Goal: Contribute content: Contribute content

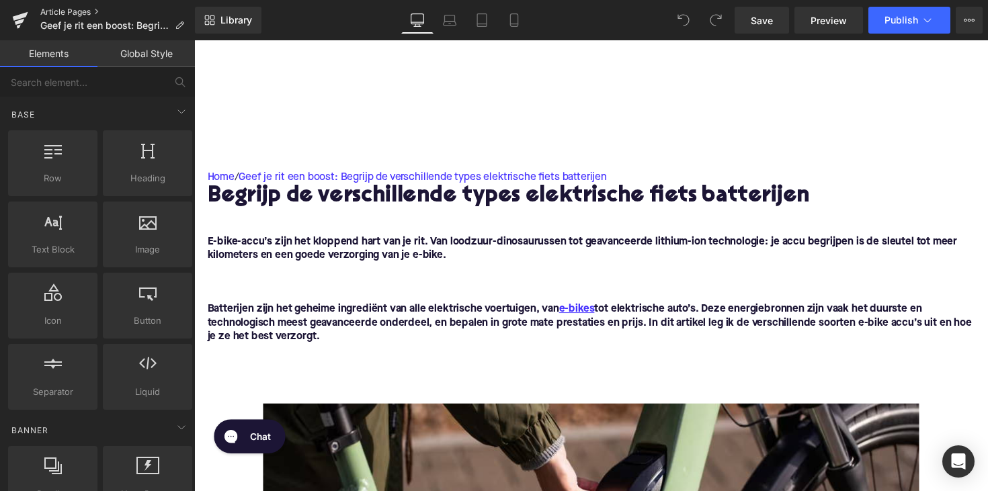
click at [65, 12] on link "Article Pages" at bounding box center [117, 12] width 155 height 11
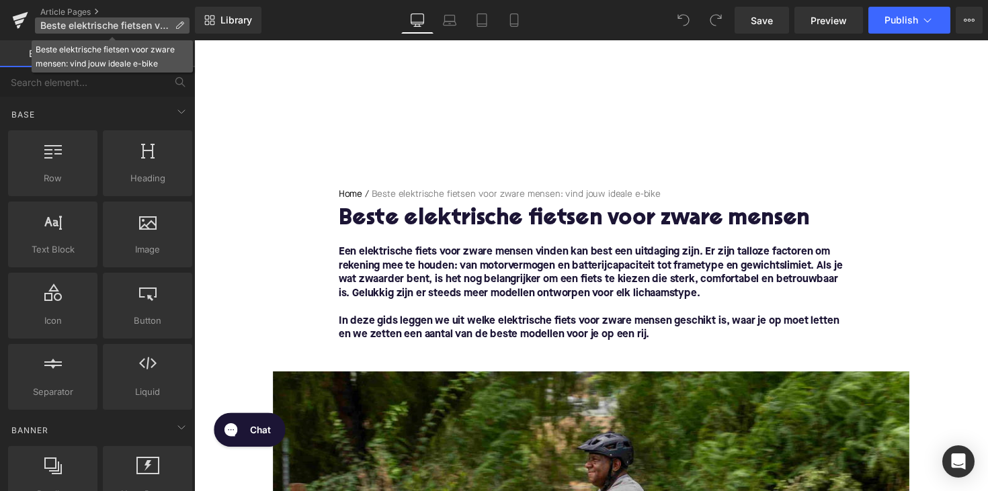
click at [184, 28] on p "Beste elektrische fietsen voor zware mensen: vind jouw ideale e-bike" at bounding box center [112, 25] width 155 height 16
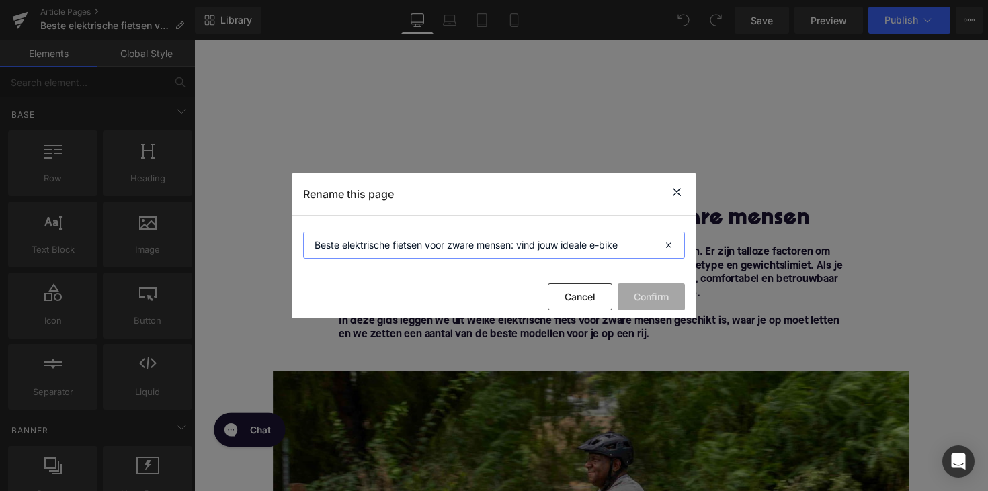
drag, startPoint x: 627, startPoint y: 247, endPoint x: 513, endPoint y: 247, distance: 114.2
click at [513, 247] on input "Beste elektrische fietsen voor zware mensen: vind jouw ideale e-bike" at bounding box center [494, 245] width 382 height 27
type input "Beste elektrische fietsen voor zware mensen"
click at [630, 298] on button "Confirm" at bounding box center [650, 297] width 67 height 27
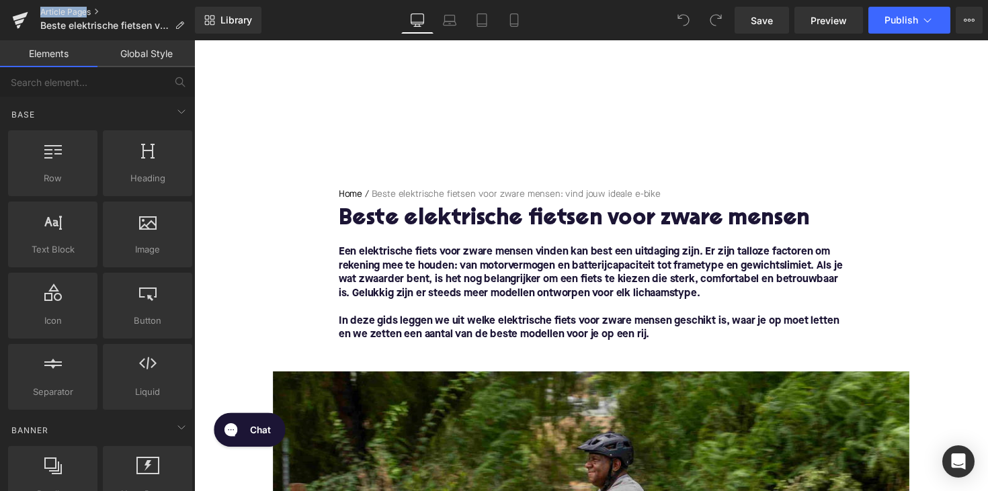
click at [85, 7] on div "Article Pages Beste elektrische fietsen voor zware mensen" at bounding box center [97, 20] width 195 height 40
click at [79, 11] on link "Article Pages" at bounding box center [117, 12] width 155 height 11
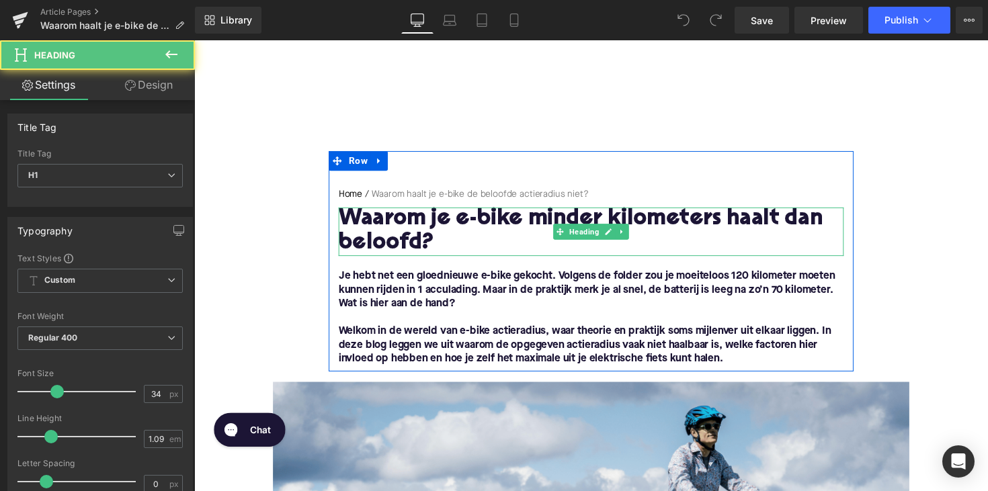
click at [436, 233] on h1 "Waarom je e-bike minder kilometers haalt dan beloofd?" at bounding box center [600, 237] width 517 height 50
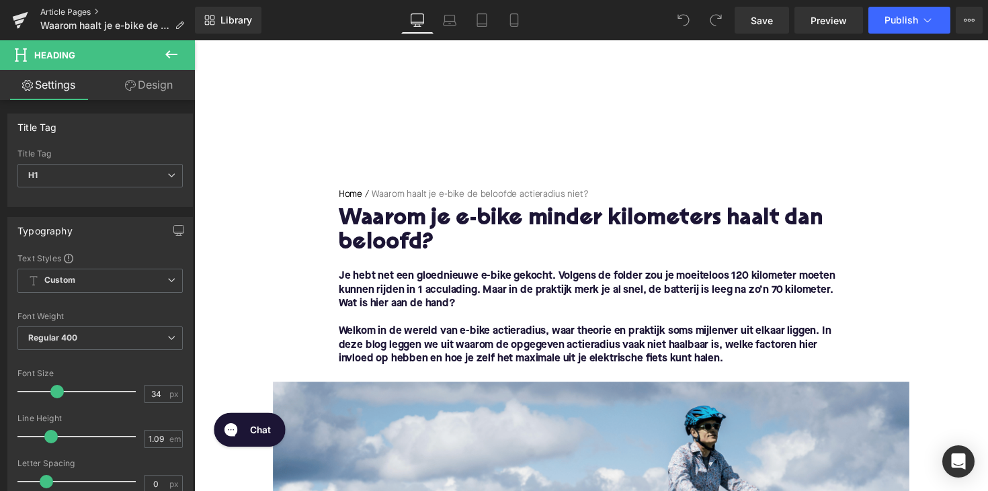
click at [80, 11] on link "Article Pages" at bounding box center [117, 12] width 155 height 11
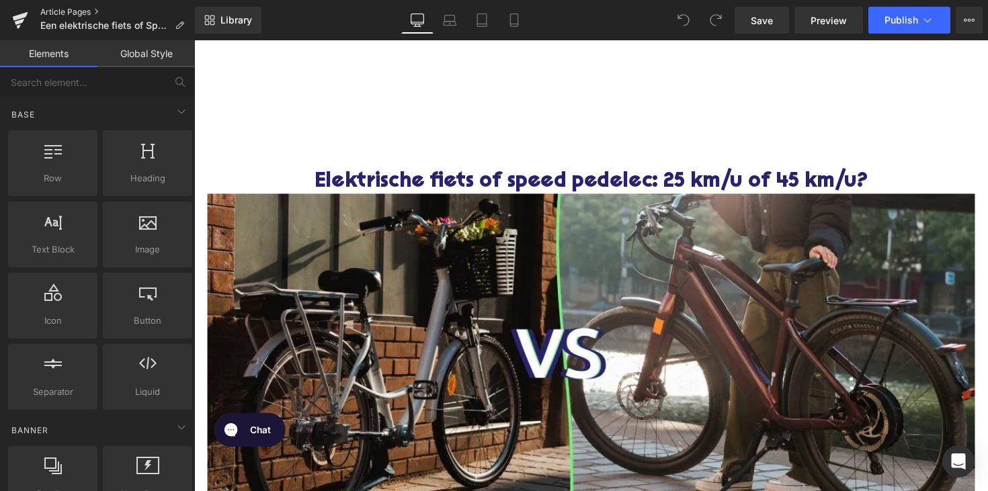
click at [73, 9] on link "Article Pages" at bounding box center [117, 12] width 155 height 11
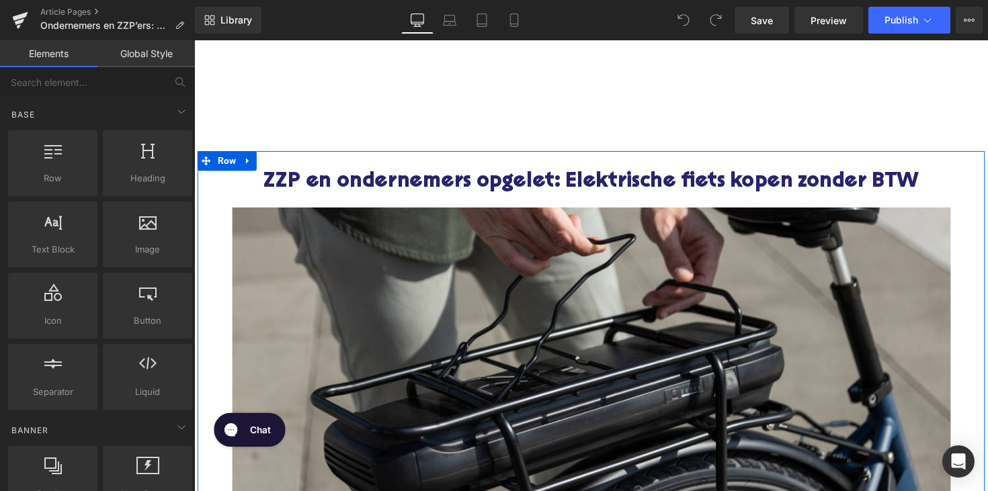
click at [498, 181] on h1 "ZZP en ondernemers opgelet: Elektrische fiets kopen zonder BTW" at bounding box center [601, 186] width 786 height 24
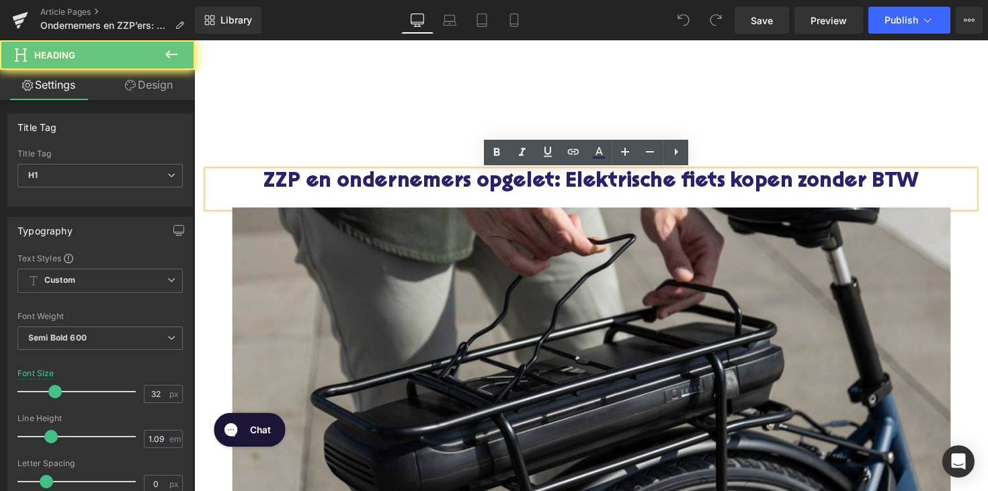
click at [498, 181] on h1 "ZZP en ondernemers opgelet: Elektrische fiets kopen zonder BTW" at bounding box center [601, 186] width 786 height 24
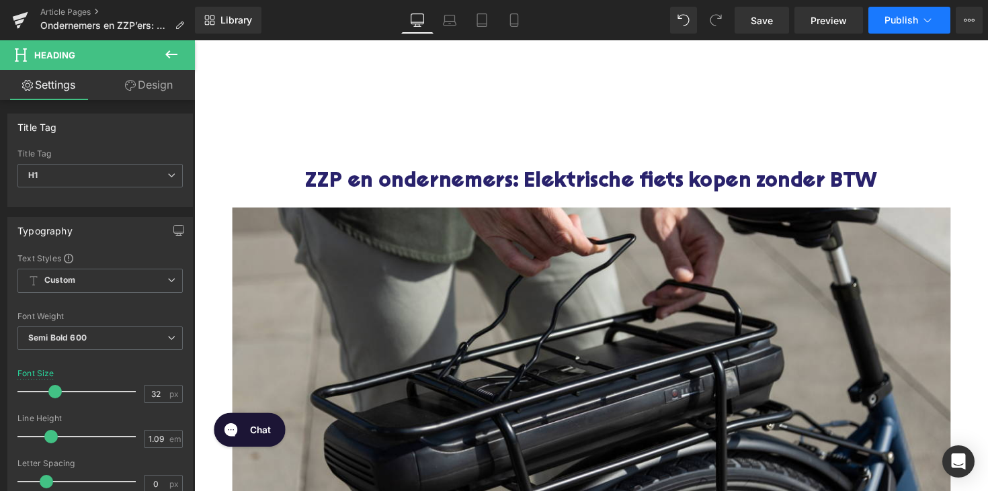
click at [897, 27] on button "Publish" at bounding box center [909, 20] width 82 height 27
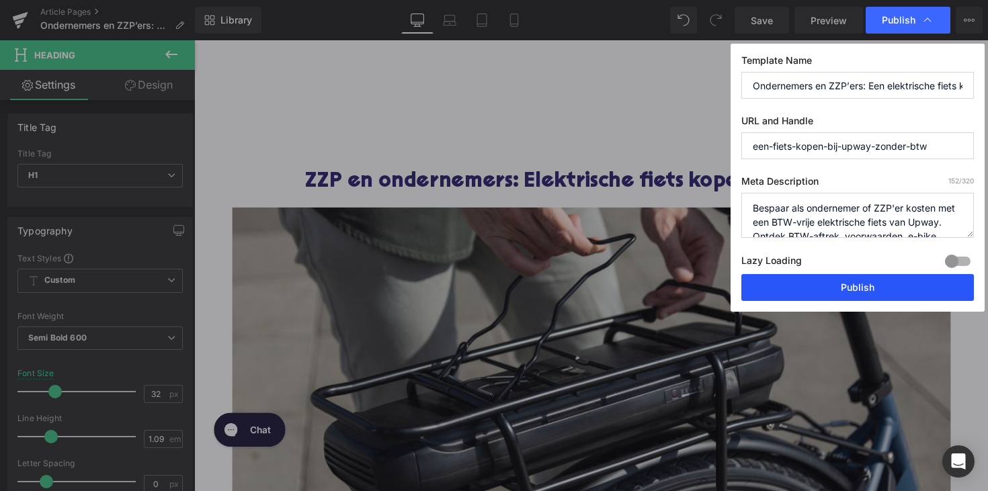
click at [799, 286] on button "Publish" at bounding box center [857, 287] width 232 height 27
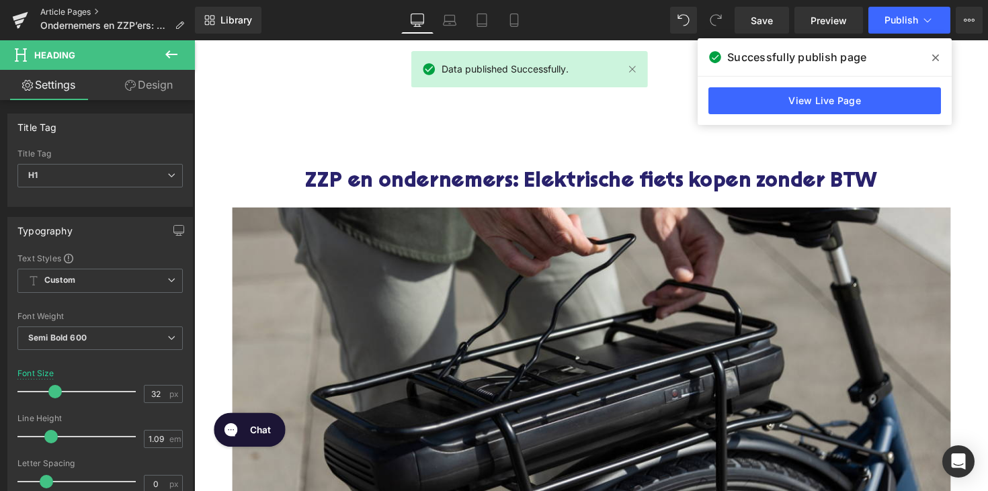
click at [68, 11] on link "Article Pages" at bounding box center [117, 12] width 155 height 11
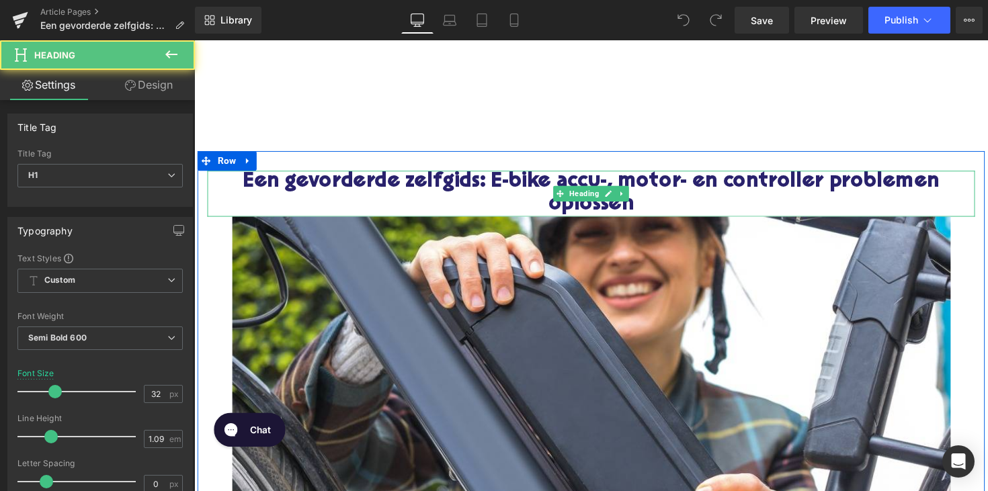
click at [400, 186] on h1 "Een gevorderde zelfgids: E-bike accu-, motor- en controller problemen oplossen" at bounding box center [601, 197] width 786 height 47
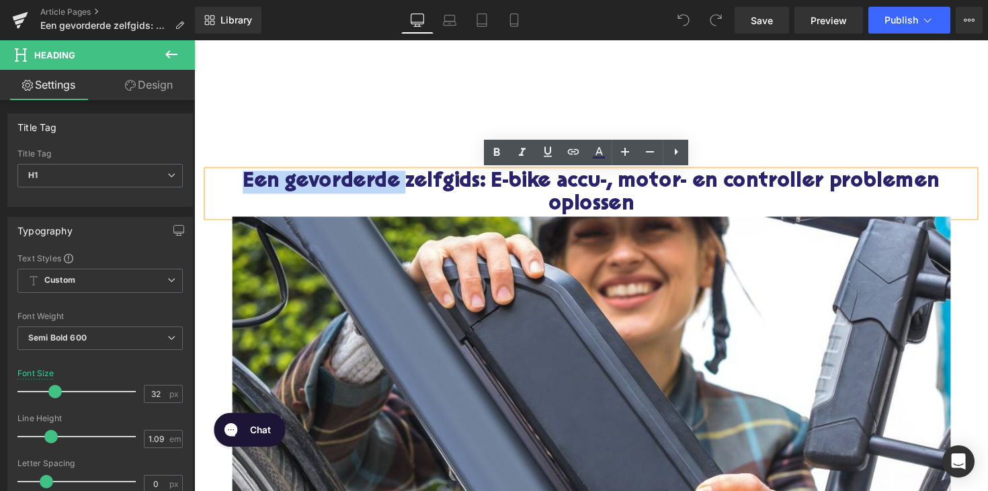
drag, startPoint x: 400, startPoint y: 186, endPoint x: 226, endPoint y: 185, distance: 173.4
click at [226, 185] on h1 "Een gevorderde zelfgids: E-bike accu-, motor- en controller problemen oplossen" at bounding box center [601, 197] width 786 height 47
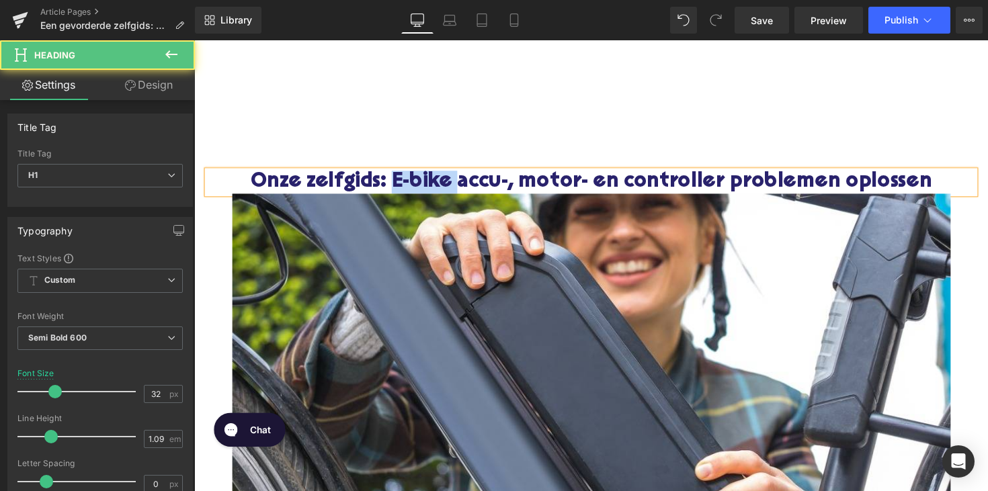
drag, startPoint x: 461, startPoint y: 184, endPoint x: 390, endPoint y: 184, distance: 71.2
click at [390, 184] on h1 "Onze zelfgids: E-bike accu-, motor- en controller problemen oplossen" at bounding box center [601, 186] width 786 height 24
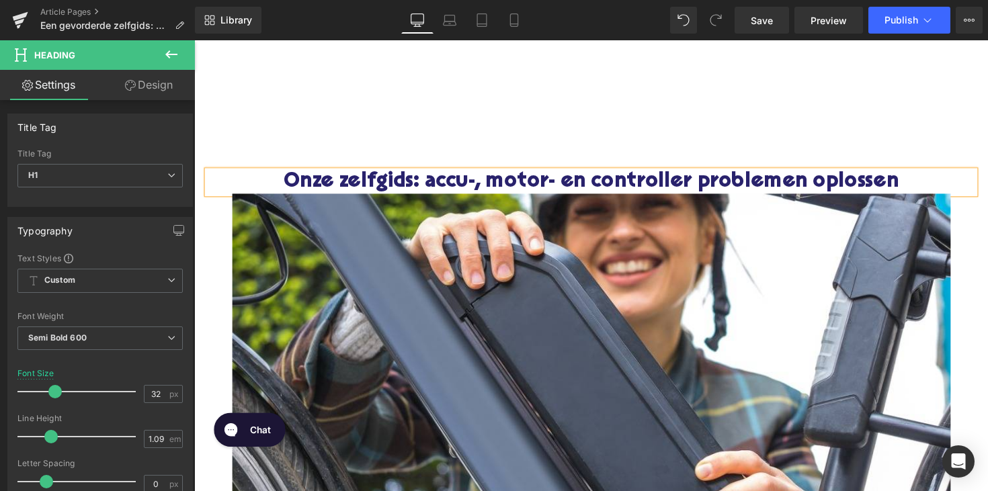
click at [565, 179] on h1 "Onze zelfgids: accu-, motor- en controller problemen oplossen" at bounding box center [601, 186] width 786 height 24
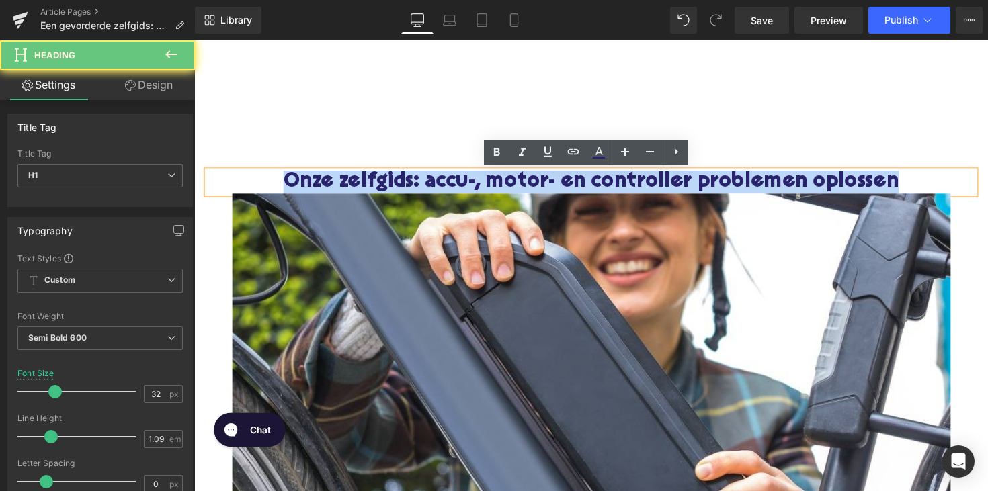
click at [565, 179] on h1 "Onze zelfgids: accu-, motor- en controller problemen oplossen" at bounding box center [601, 186] width 786 height 24
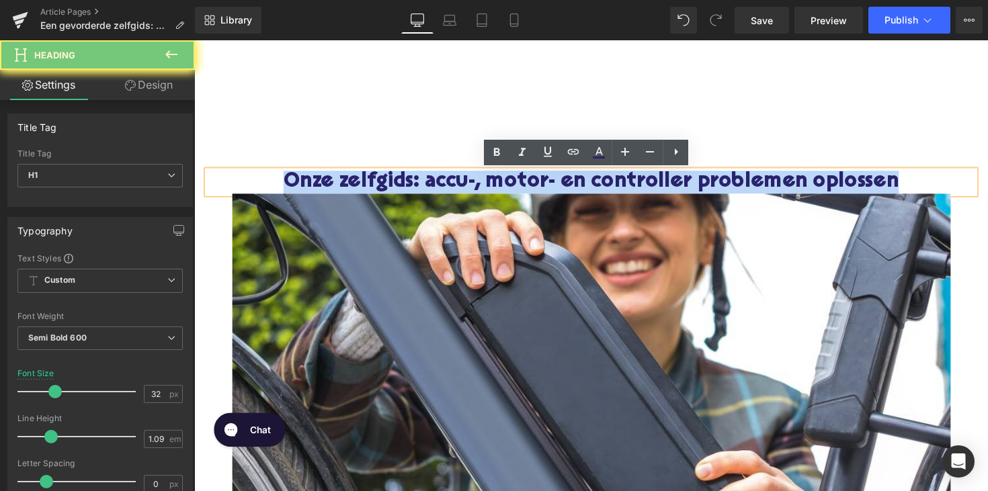
copy h1 "Onze zelfgids: accu-, motor- en controller problemen oplossen"
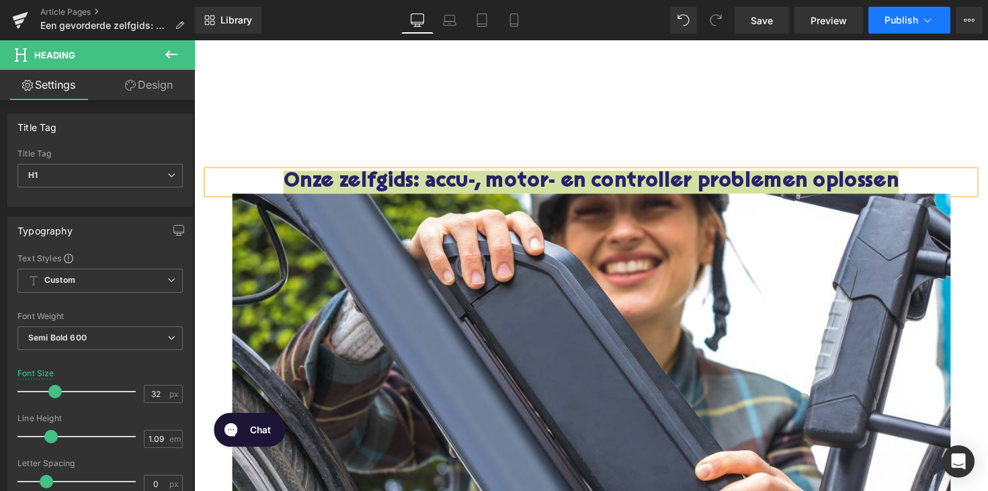
click at [904, 25] on span "Publish" at bounding box center [901, 20] width 34 height 11
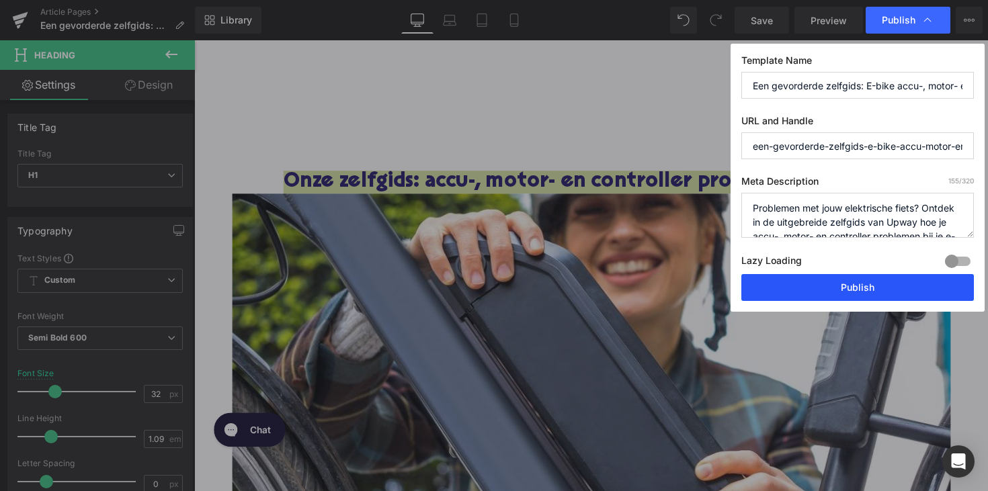
click at [787, 295] on button "Publish" at bounding box center [857, 287] width 232 height 27
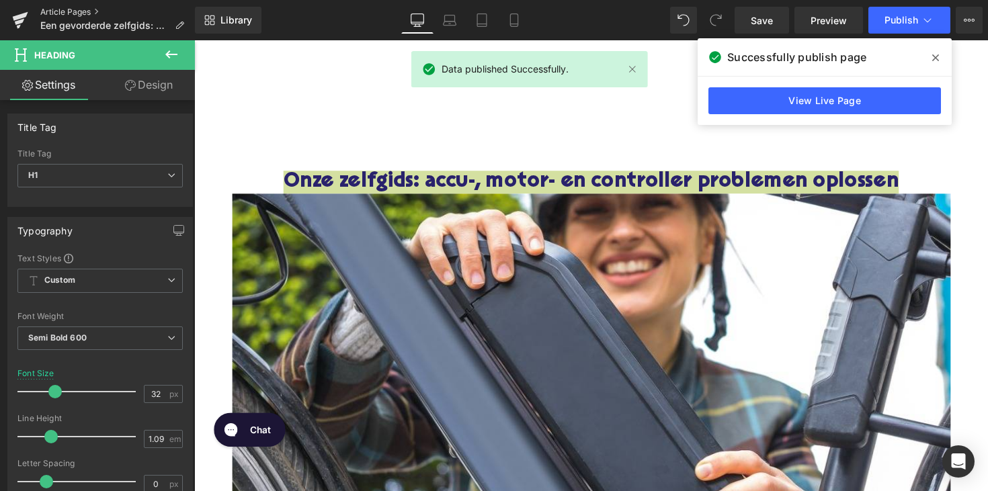
click at [67, 7] on link "Article Pages" at bounding box center [117, 12] width 155 height 11
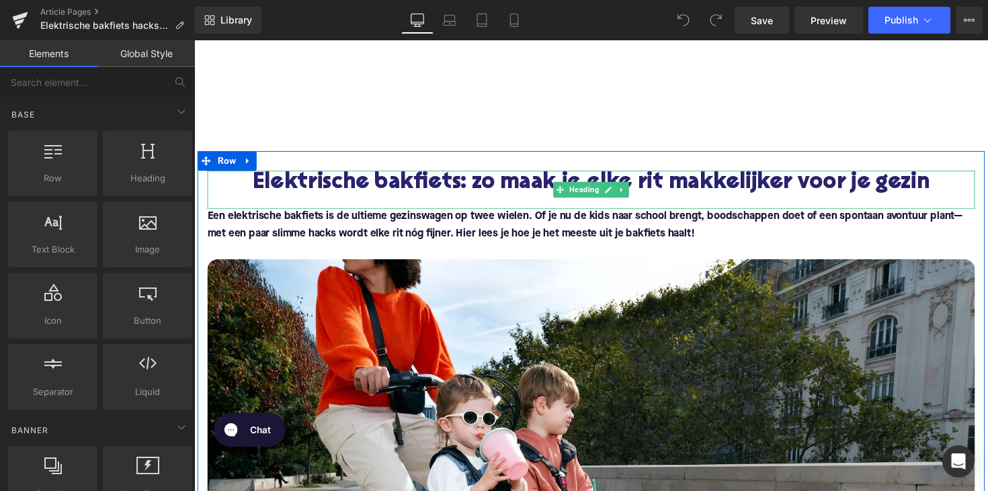
click at [515, 192] on h1 "Elektrische bakfiets: zo maak je elke rit makkelijker voor je gezin" at bounding box center [601, 186] width 786 height 25
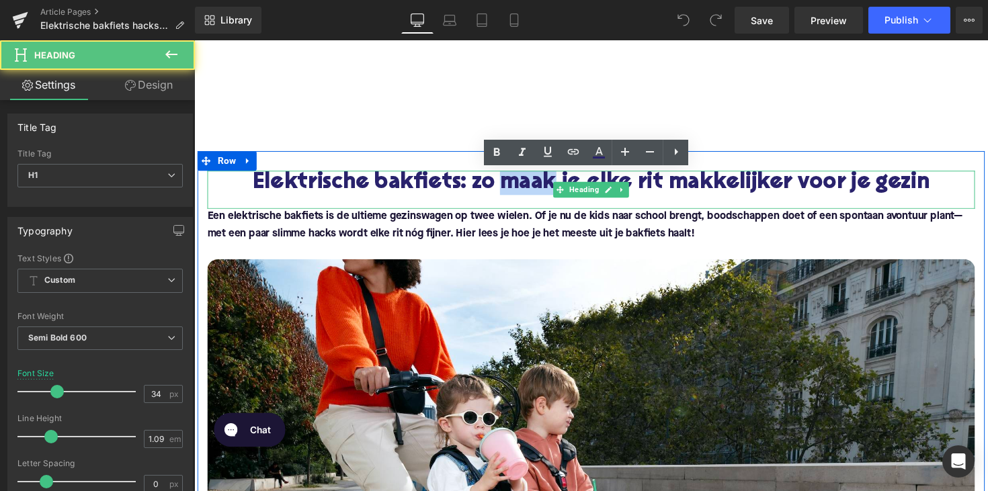
click at [515, 192] on h1 "Elektrische bakfiets: zo maak je elke rit makkelijker voor je gezin" at bounding box center [601, 186] width 786 height 25
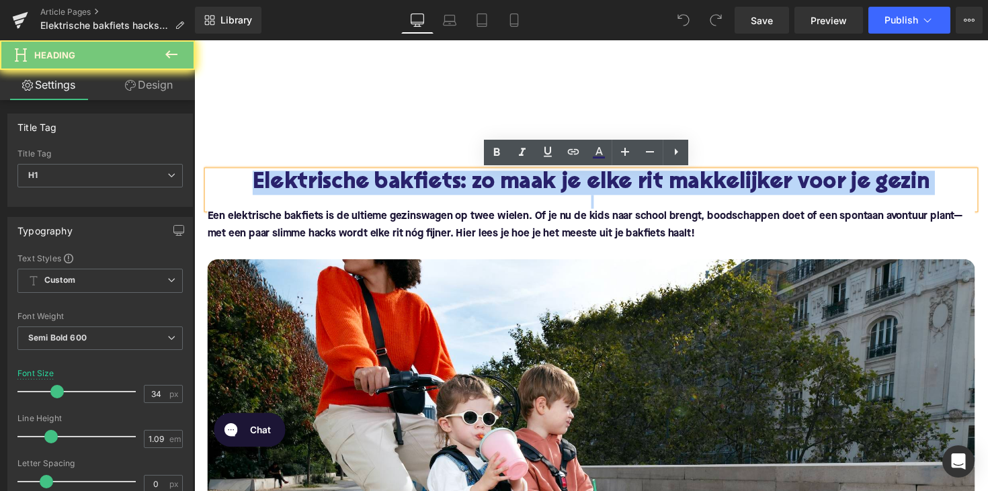
click at [515, 192] on h1 "Elektrische bakfiets: zo maak je elke rit makkelijker voor je gezin" at bounding box center [601, 186] width 786 height 25
copy h1 "Elektrische bakfiets: zo maak je elke rit makkelijker voor je gezin"
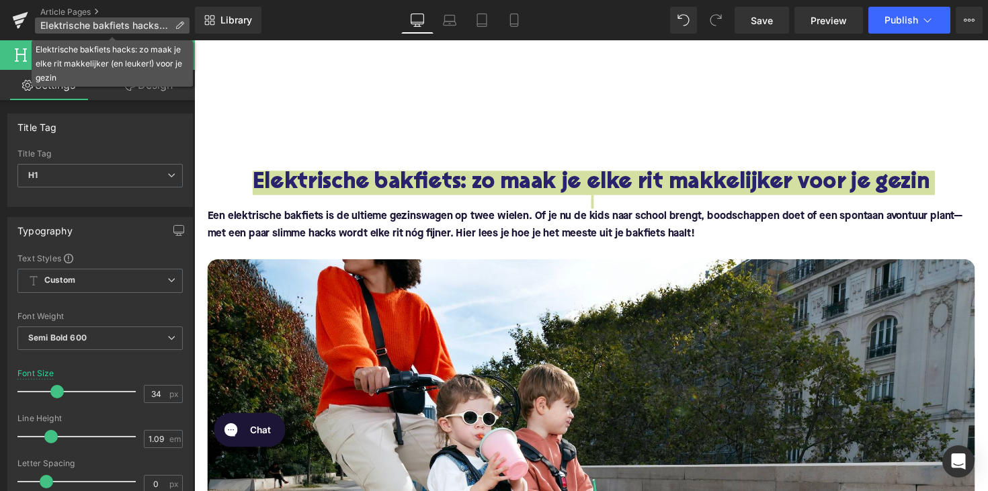
click at [175, 27] on icon at bounding box center [179, 25] width 9 height 9
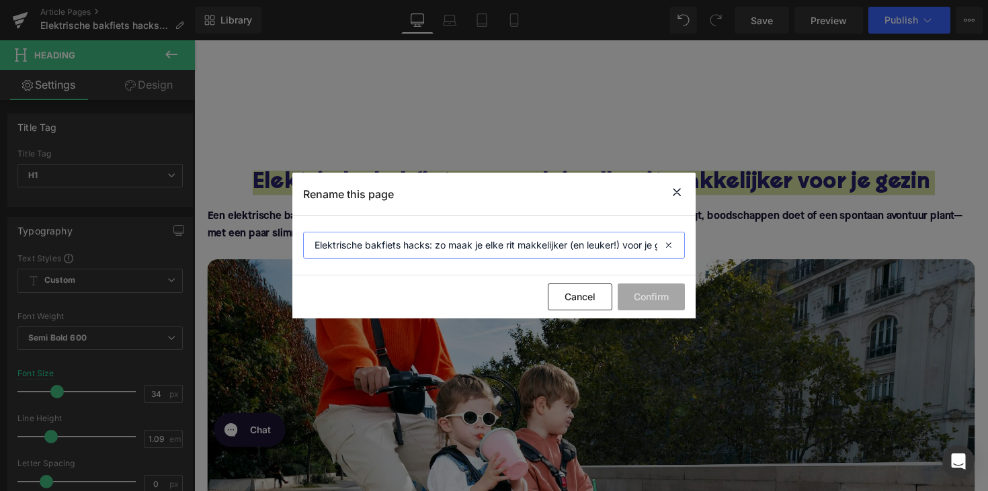
click at [446, 244] on input "Elektrische bakfiets hacks: zo maak je elke rit makkelijker (en leuker!) voor j…" at bounding box center [494, 245] width 382 height 27
paste input ": zo maak je elke rit makkelijker"
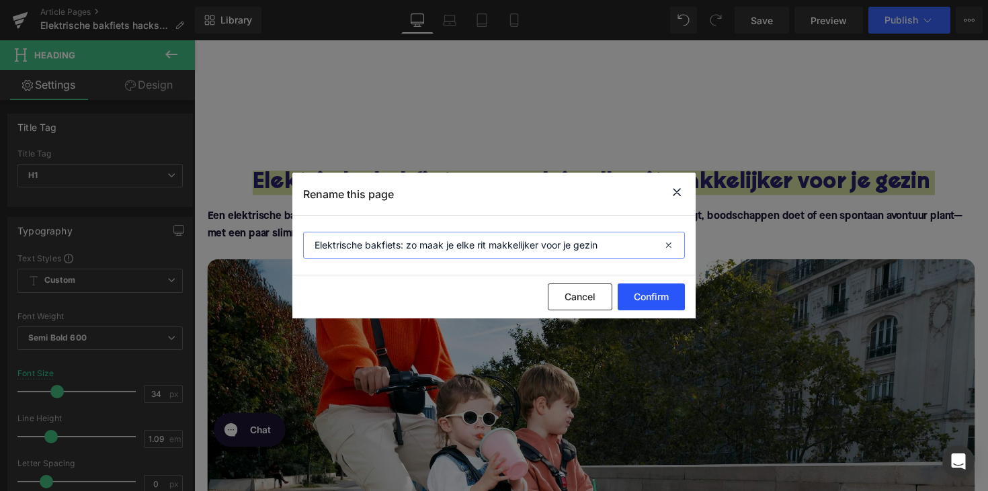
type input "Elektrische bakfiets: zo maak je elke rit makkelijker voor je gezin"
click at [651, 302] on button "Confirm" at bounding box center [650, 297] width 67 height 27
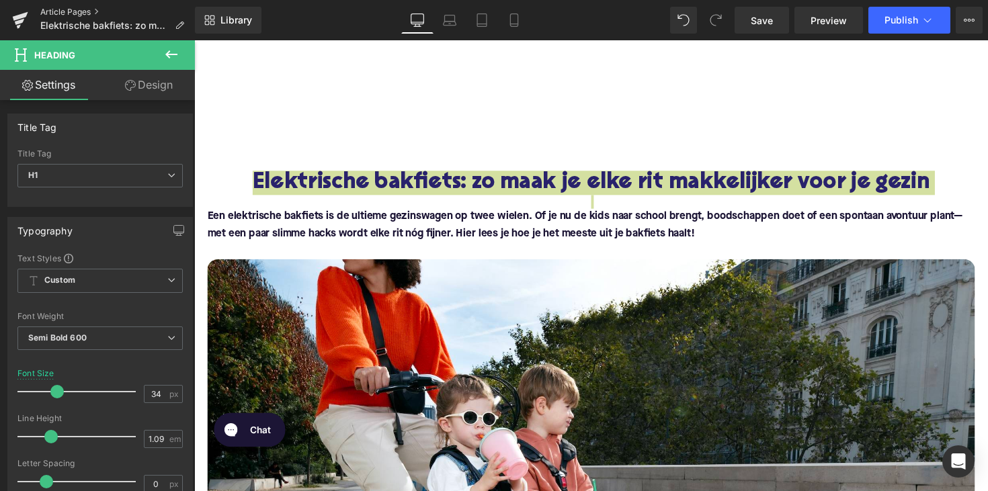
click at [60, 15] on link "Article Pages" at bounding box center [117, 12] width 155 height 11
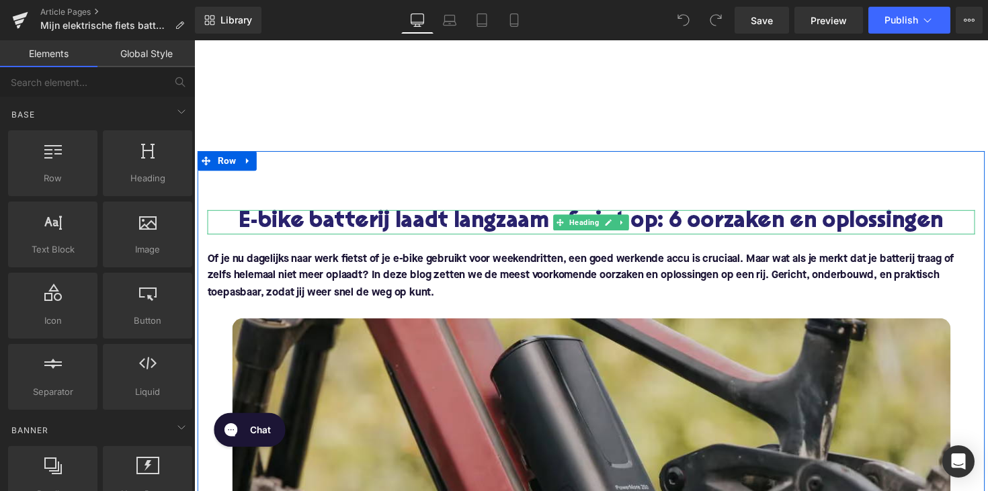
click at [539, 227] on h1 "E-bike batterij laadt langzaam of niet op: 6 oorzaken en oplossingen" at bounding box center [601, 226] width 786 height 25
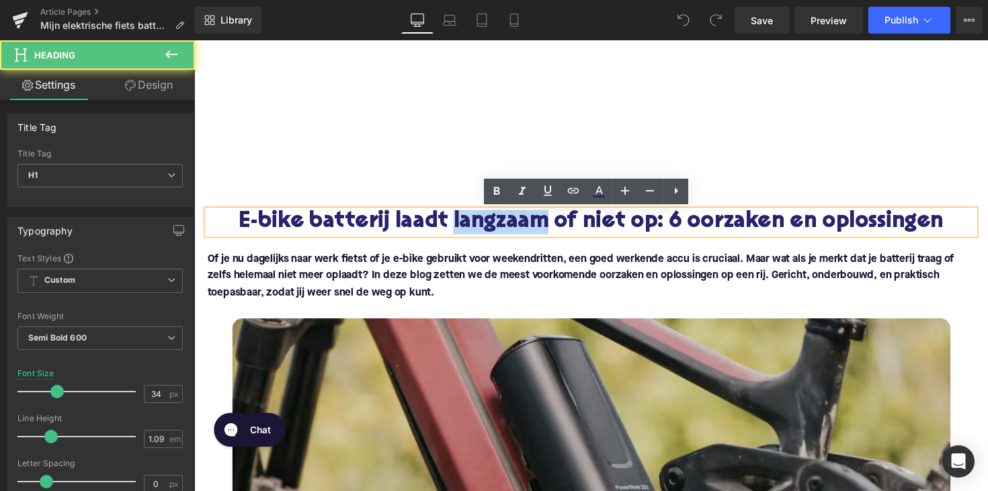
click at [539, 227] on h1 "E-bike batterij laadt langzaam of niet op: 6 oorzaken en oplossingen" at bounding box center [601, 226] width 786 height 25
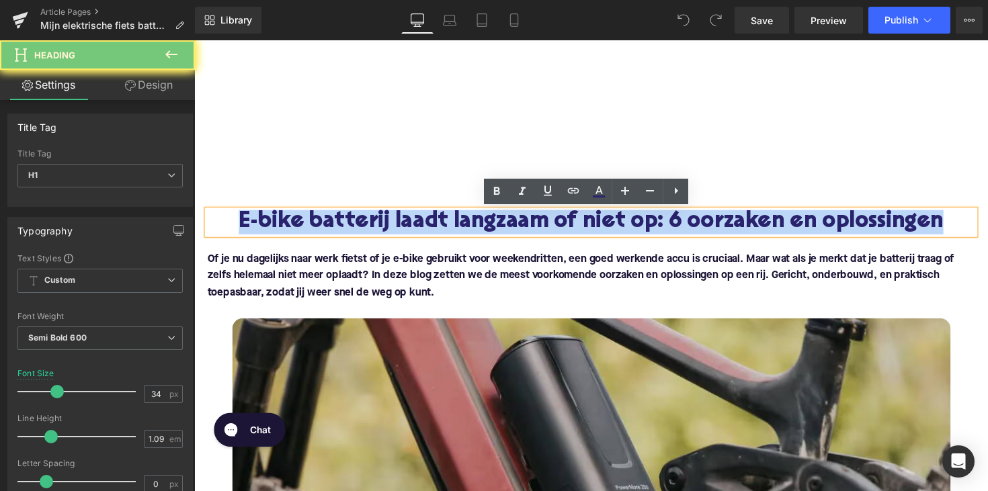
click at [539, 227] on h1 "E-bike batterij laadt langzaam of niet op: 6 oorzaken en oplossingen" at bounding box center [601, 226] width 786 height 25
copy h1 "E-bike batterij laadt langzaam of niet op: 6 oorzaken en oplossingen"
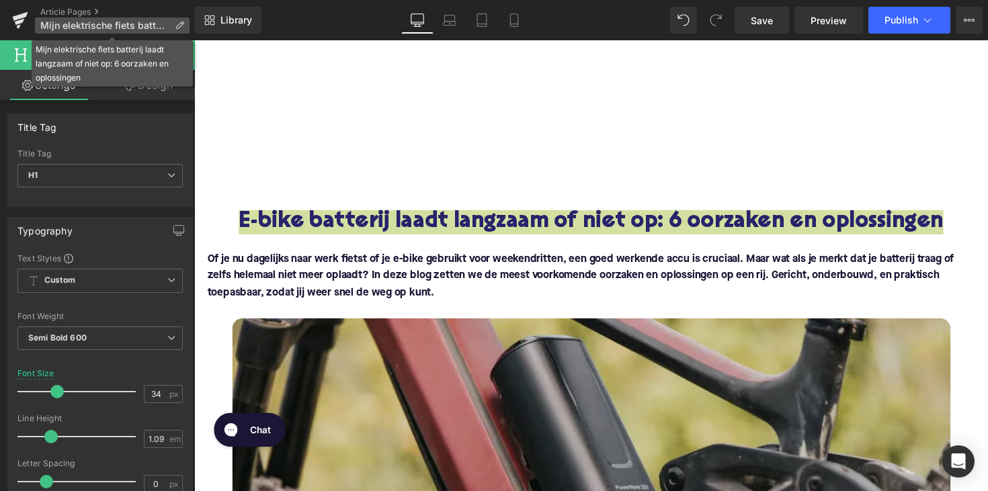
click at [169, 25] on p "Mijn elektrische fiets batterij laadt langzaam of niet op: 6 oorzaken en oploss…" at bounding box center [112, 25] width 155 height 16
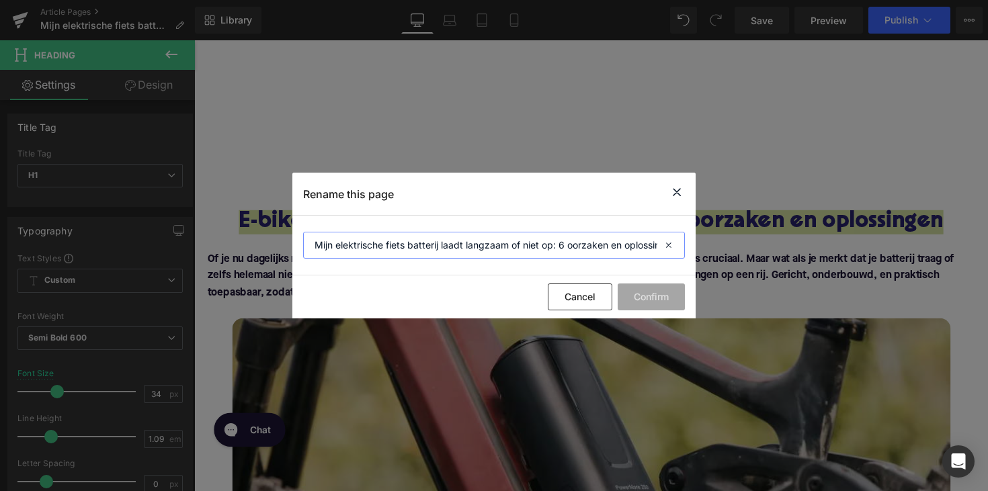
click at [435, 239] on input "Mijn elektrische fiets batterij laadt langzaam of niet op: 6 oorzaken en oploss…" at bounding box center [494, 245] width 382 height 27
paste input "E-bike"
type input "E-bike batterij laadt langzaam of niet op: 6 oorzaken en oplossingen"
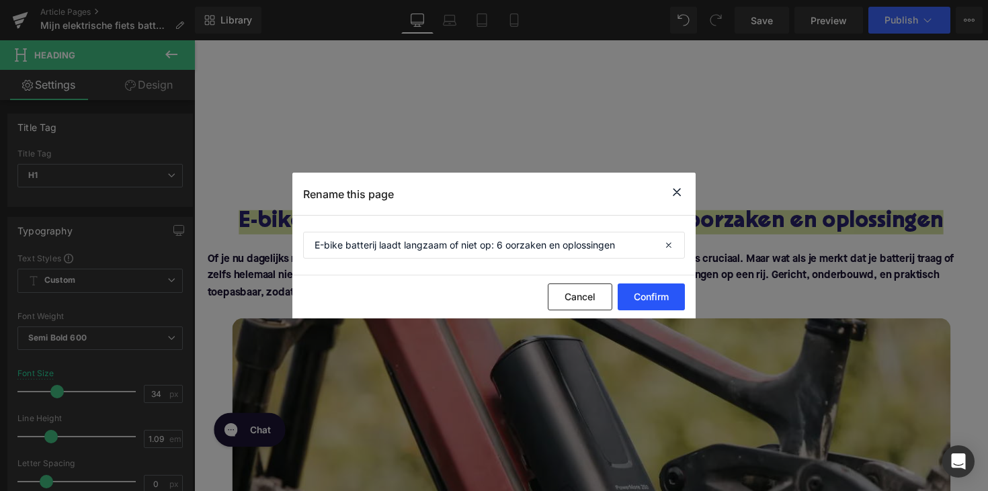
click at [656, 302] on button "Confirm" at bounding box center [650, 297] width 67 height 27
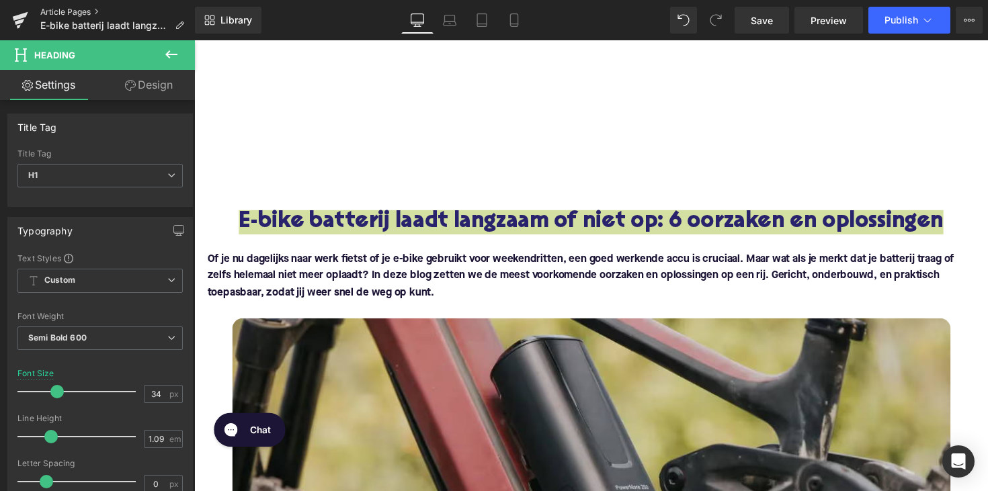
click at [56, 11] on link "Article Pages" at bounding box center [117, 12] width 155 height 11
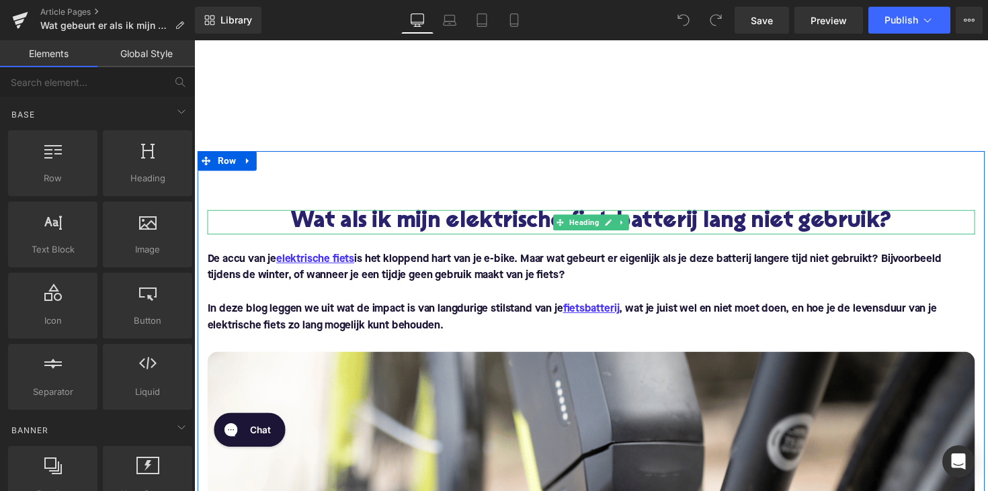
click at [688, 226] on h1 "Wat als ik mijn elektrische fietsbatterij lang niet gebruik?" at bounding box center [601, 226] width 786 height 25
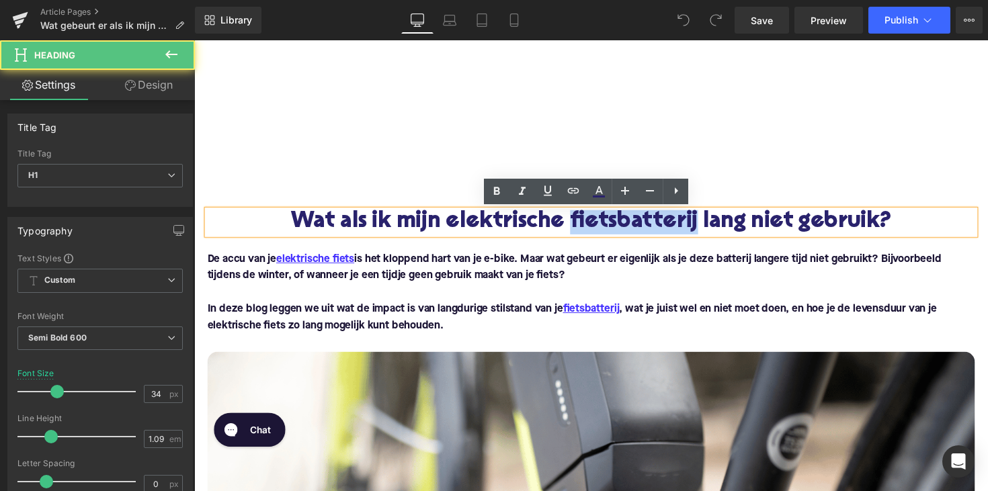
click at [688, 226] on h1 "Wat als ik mijn elektrische fietsbatterij lang niet gebruik?" at bounding box center [601, 226] width 786 height 25
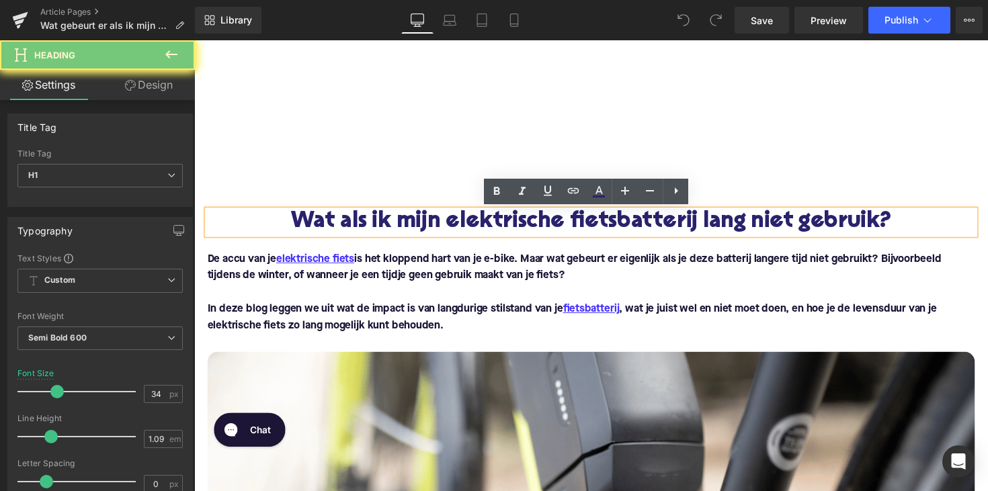
click at [641, 226] on h1 "Wat als ik mijn elektrische fietsbatterij lang niet gebruik?" at bounding box center [601, 226] width 786 height 25
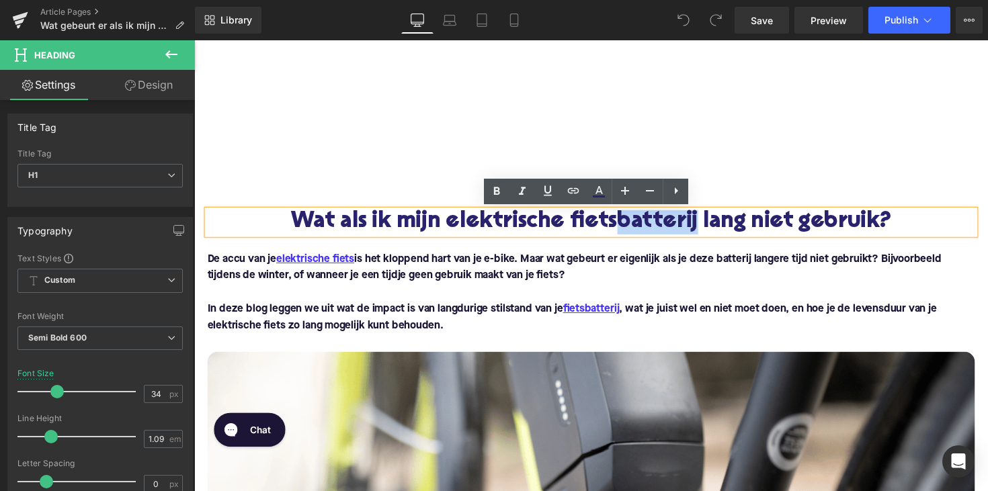
drag, startPoint x: 628, startPoint y: 226, endPoint x: 709, endPoint y: 226, distance: 80.6
click at [709, 226] on h1 "Wat als ik mijn elektrische fietsbatterij lang niet gebruik?" at bounding box center [601, 226] width 786 height 25
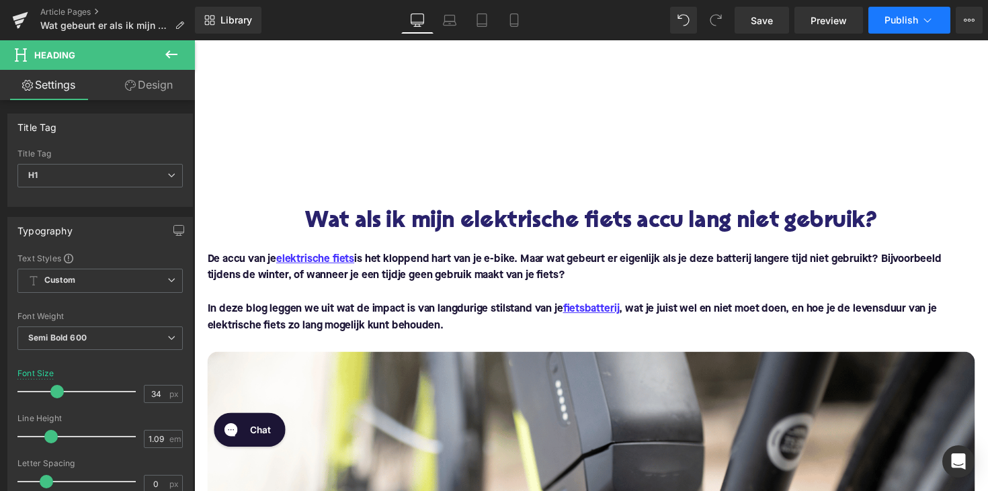
click at [893, 26] on button "Publish" at bounding box center [909, 20] width 82 height 27
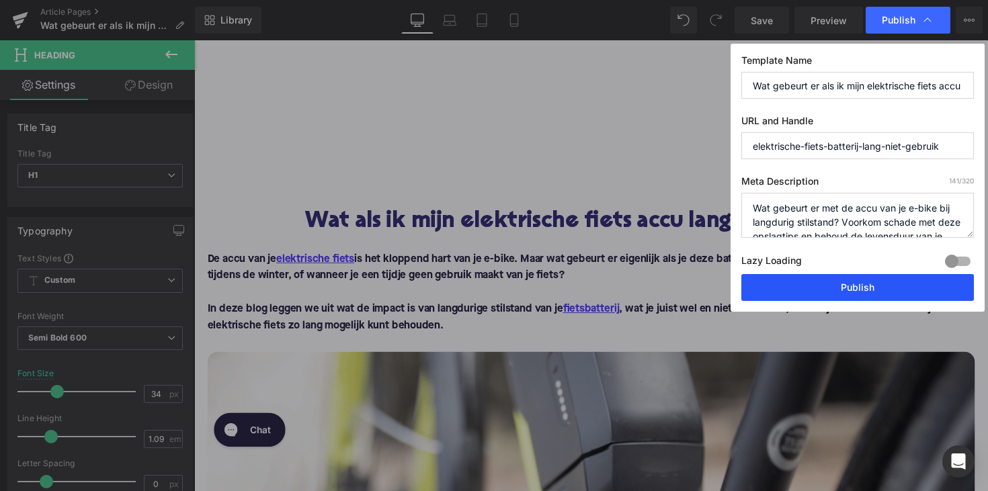
click at [837, 296] on button "Publish" at bounding box center [857, 287] width 232 height 27
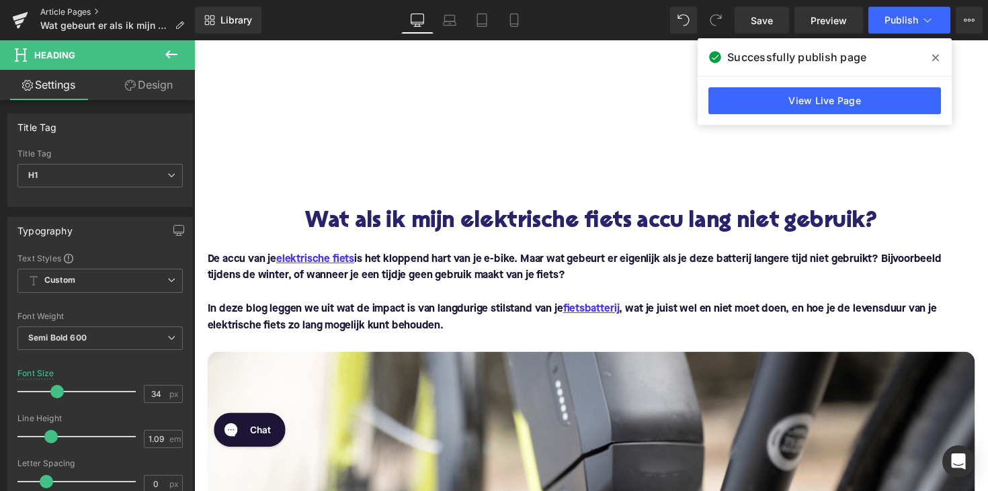
click at [71, 9] on link "Article Pages" at bounding box center [117, 12] width 155 height 11
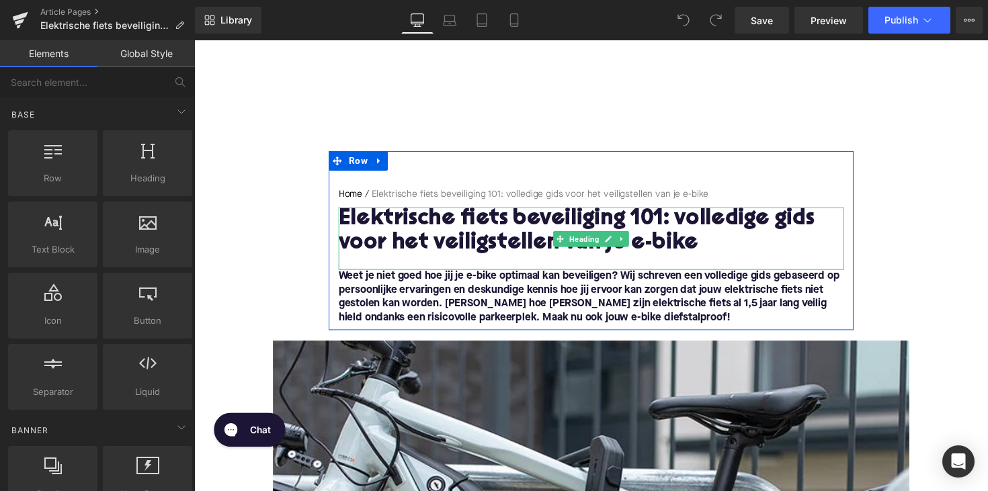
click at [710, 251] on h1 "Elektrische fiets beveiliging 101: volledige gids voor het veiligstellen van je…" at bounding box center [600, 237] width 517 height 50
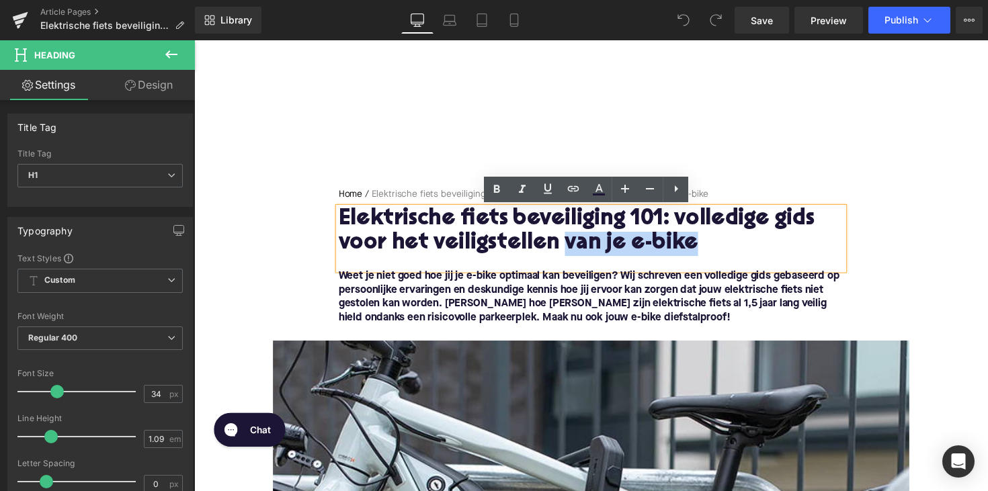
drag, startPoint x: 702, startPoint y: 253, endPoint x: 565, endPoint y: 252, distance: 137.1
click at [565, 252] on h1 "Elektrische fiets beveiliging 101: volledige gids voor het veiligstellen van je…" at bounding box center [600, 237] width 517 height 50
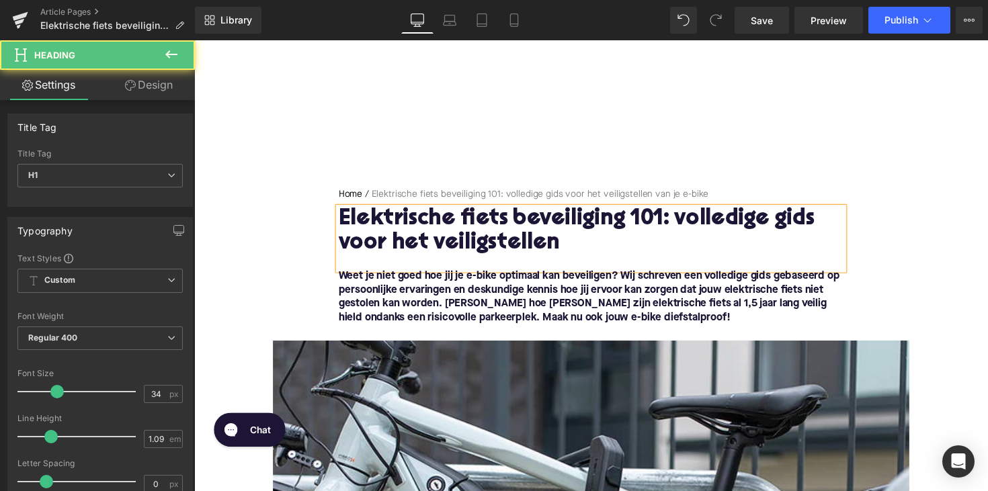
click at [408, 250] on h1 "Elektrische fiets beveiliging 101: volledige gids voor het veiligstellen" at bounding box center [600, 237] width 517 height 50
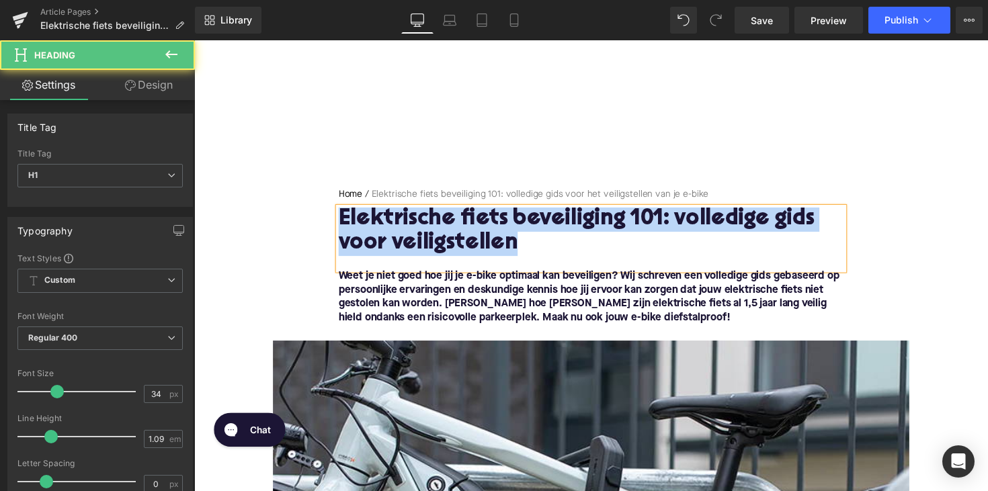
drag, startPoint x: 520, startPoint y: 248, endPoint x: 342, endPoint y: 213, distance: 181.4
click at [342, 213] on h1 "Elektrische fiets beveiliging 101: volledige gids voor veiligstellen" at bounding box center [600, 237] width 517 height 50
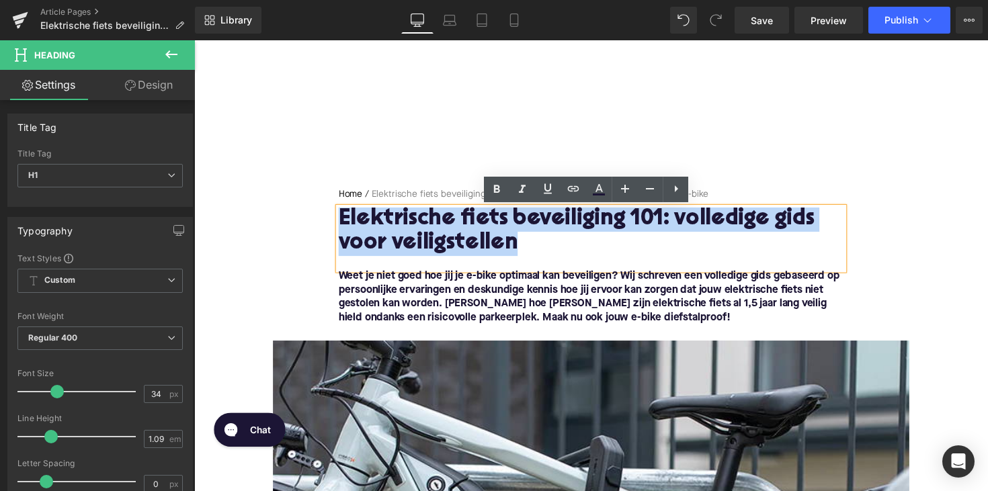
click at [635, 232] on h1 "Elektrische fiets beveiliging 101: volledige gids voor veiligstellen" at bounding box center [600, 237] width 517 height 50
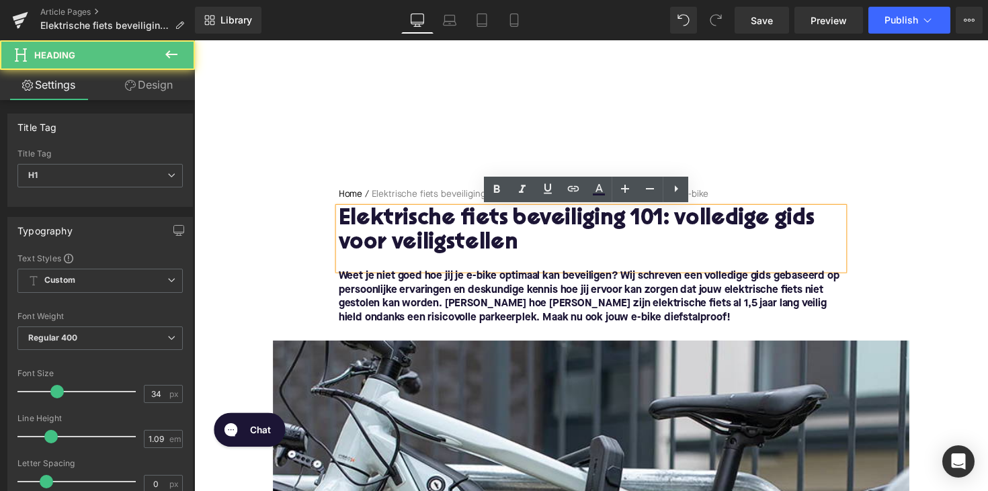
click at [644, 231] on h1 "Elektrische fiets beveiliging 101: volledige gids voor veiligstellen" at bounding box center [600, 237] width 517 height 50
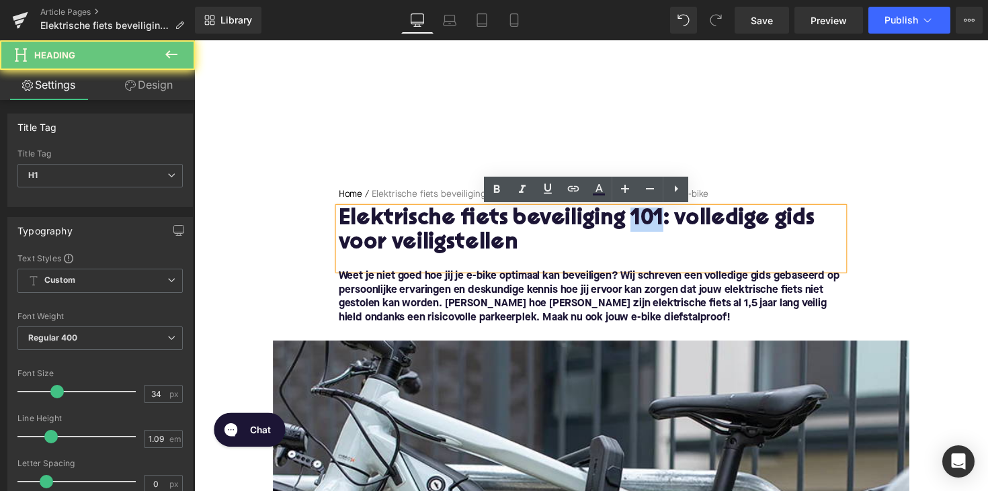
click at [644, 231] on h1 "Elektrische fiets beveiliging 101: volledige gids voor veiligstellen" at bounding box center [600, 237] width 517 height 50
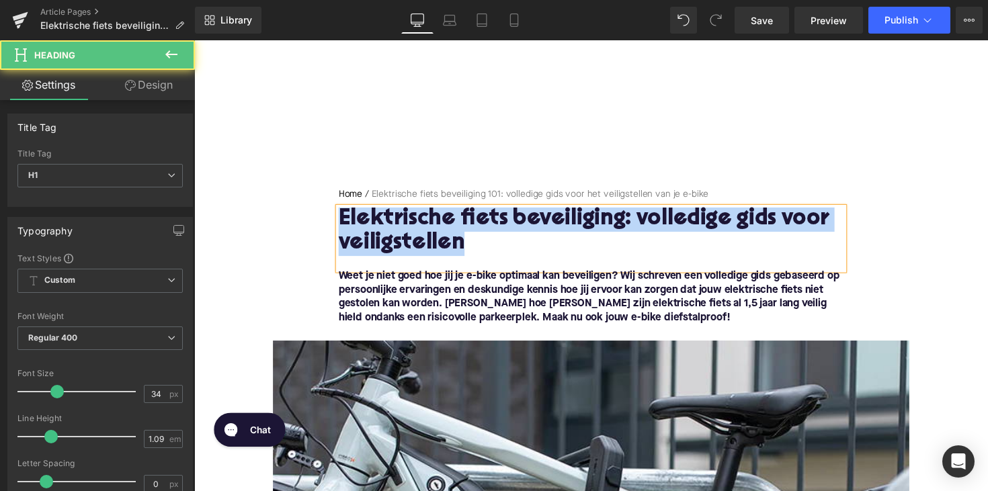
drag, startPoint x: 477, startPoint y: 251, endPoint x: 327, endPoint y: 221, distance: 153.5
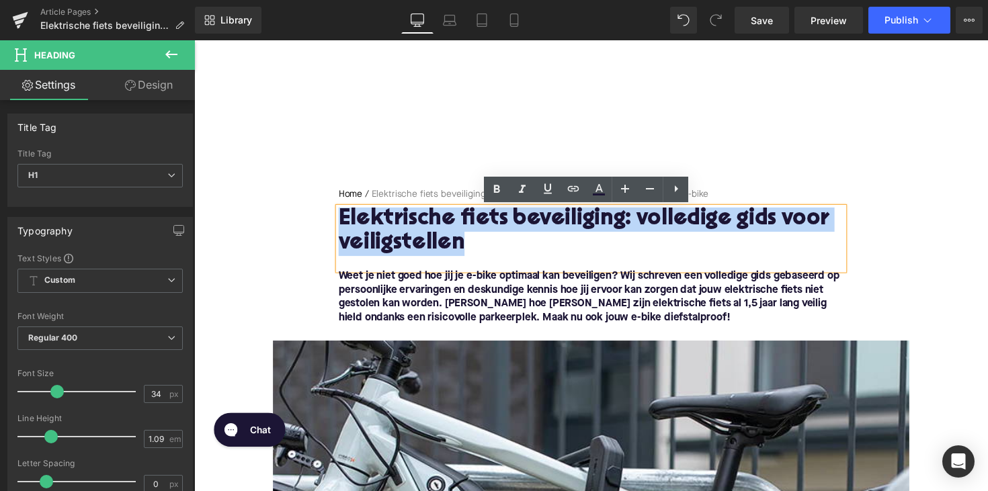
copy h1 "Elektrische fiets beveiliging: volledige gids voor veiligstellen"
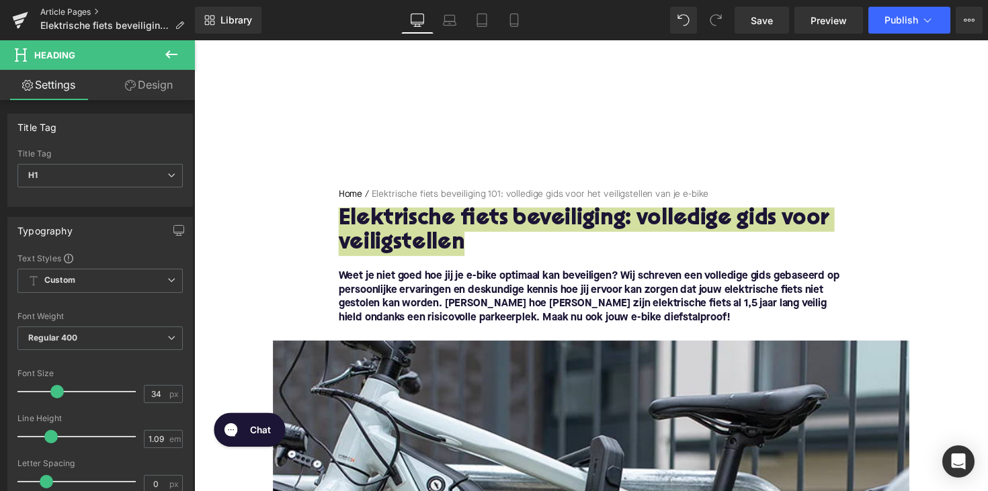
click at [91, 11] on link "Article Pages" at bounding box center [117, 12] width 155 height 11
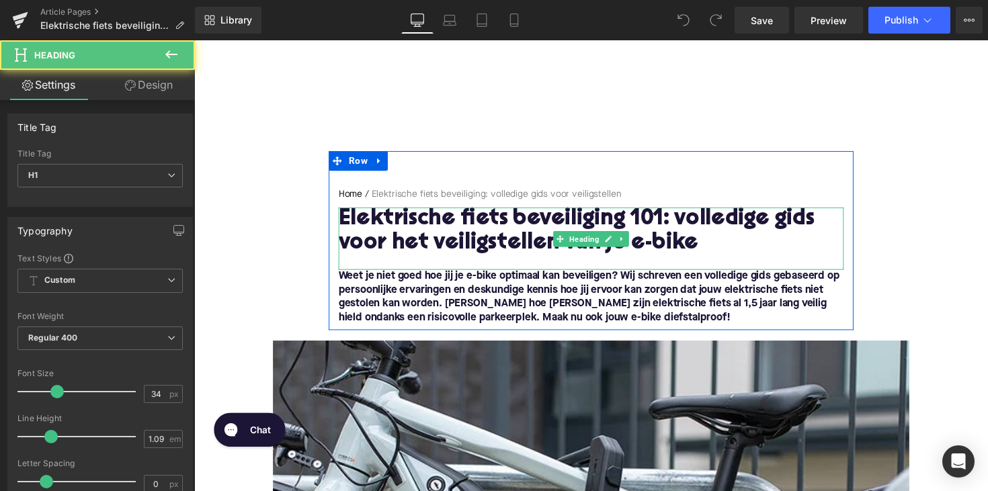
click at [450, 239] on h1 "Elektrische fiets beveiliging 101: volledige gids voor het veiligstellen van je…" at bounding box center [600, 237] width 517 height 50
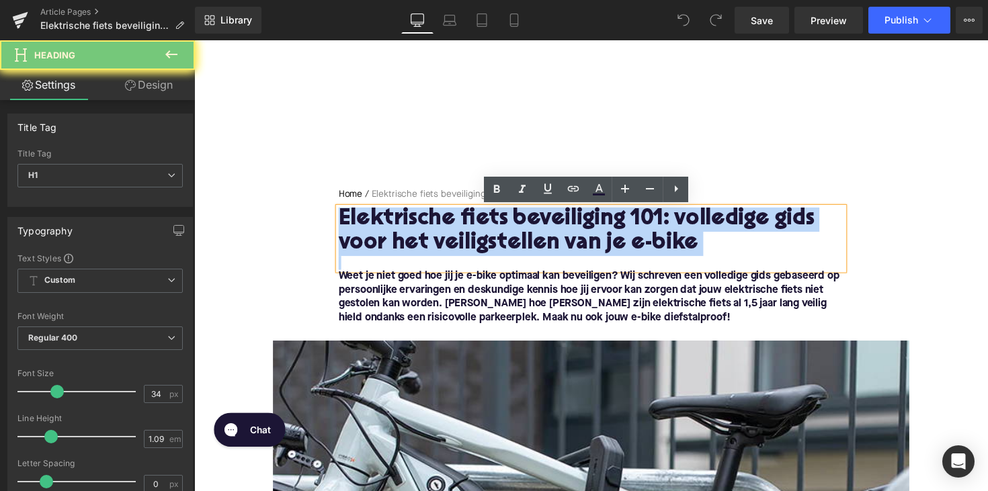
click at [450, 239] on h1 "Elektrische fiets beveiliging 101: volledige gids voor het veiligstellen van je…" at bounding box center [600, 237] width 517 height 50
paste div
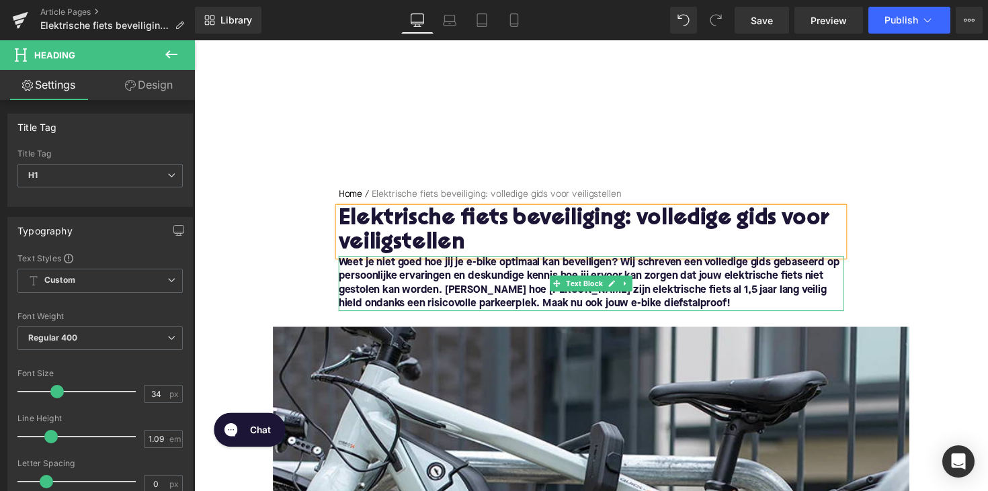
click at [375, 277] on font "Weet je niet goed hoe jij je e-bike optimaal kan beveiligen? Wij schreven een v…" at bounding box center [598, 289] width 513 height 53
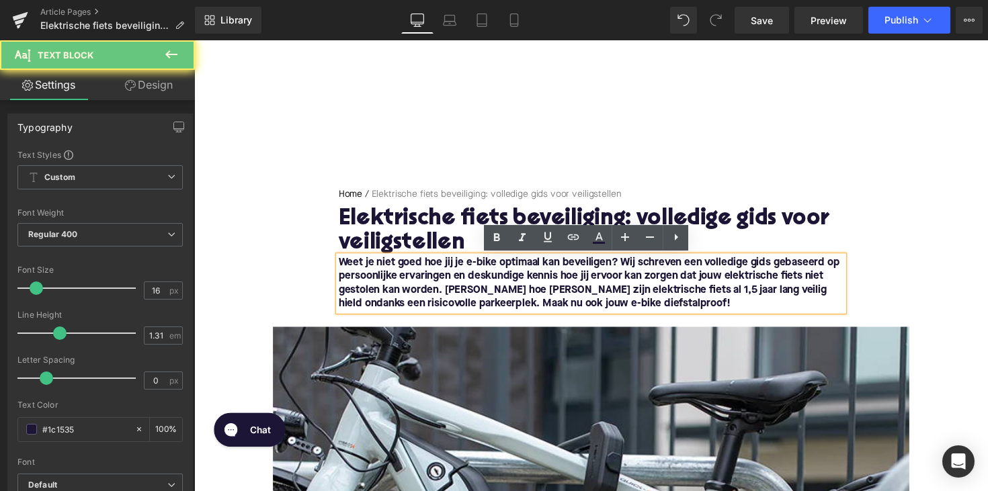
click at [342, 270] on font "Weet je niet goed hoe jij je e-bike optimaal kan beveiligen? Wij schreven een v…" at bounding box center [598, 289] width 513 height 53
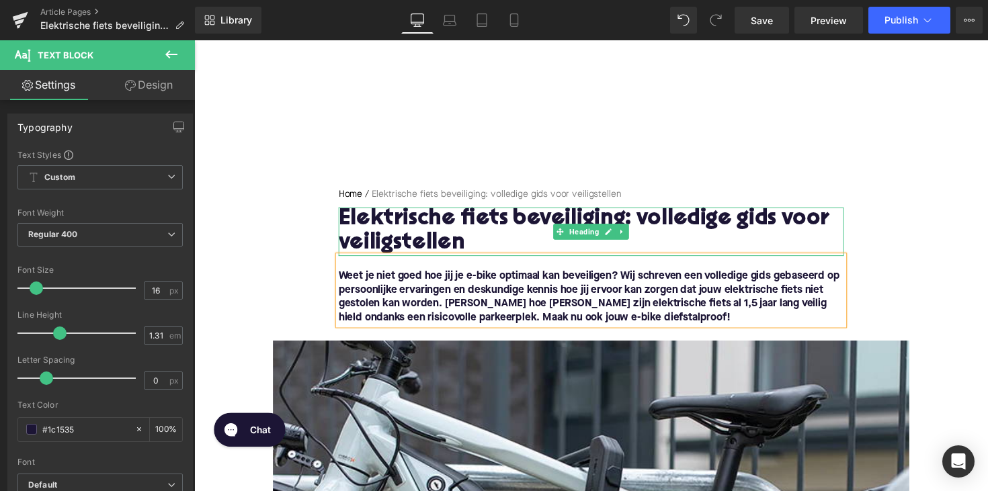
click at [492, 218] on h1 "Elektrische fiets beveiliging: volledige gids voor veiligstellen" at bounding box center [600, 237] width 517 height 50
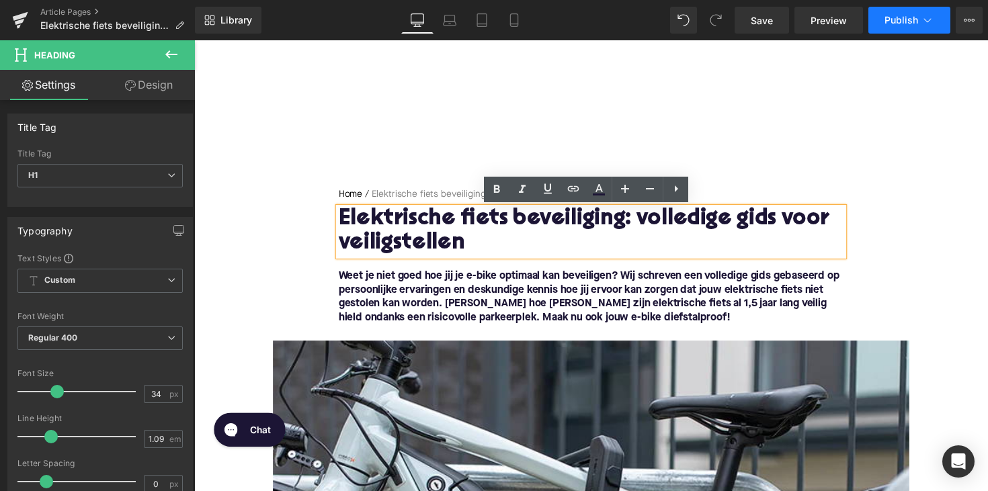
click at [896, 24] on span "Publish" at bounding box center [901, 20] width 34 height 11
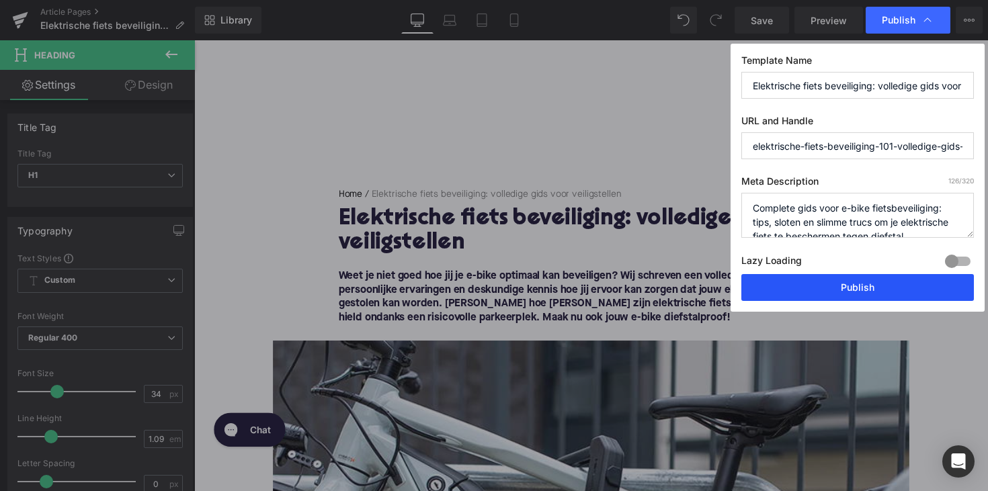
click at [796, 282] on button "Publish" at bounding box center [857, 287] width 232 height 27
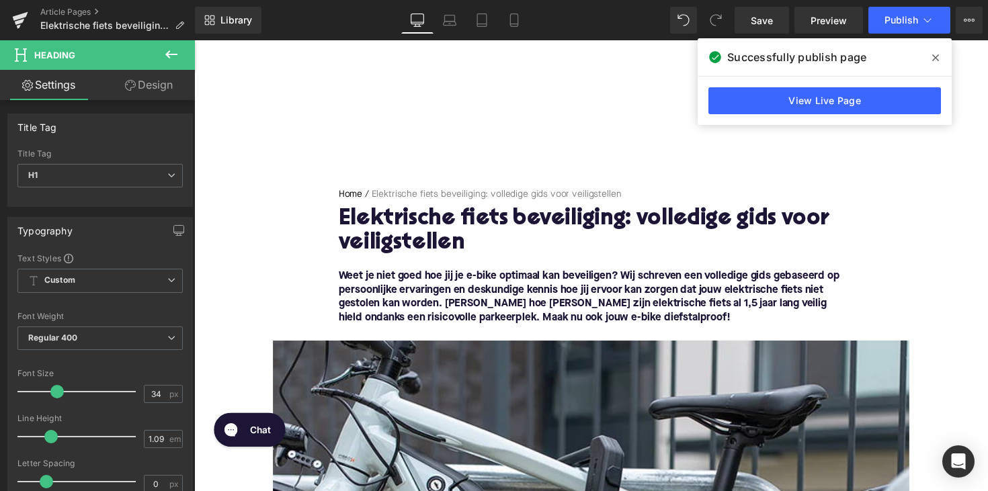
click at [63, 5] on div "Article Pages Elektrische fiets beveiliging: volledige gids voor veiligstellen" at bounding box center [97, 20] width 195 height 40
click at [63, 10] on link "Article Pages" at bounding box center [117, 12] width 155 height 11
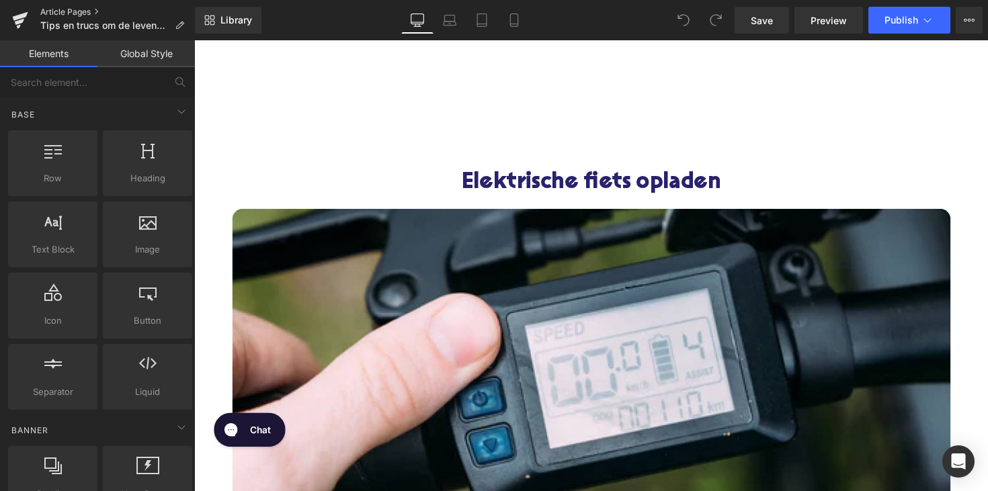
click at [86, 11] on link "Article Pages" at bounding box center [117, 12] width 155 height 11
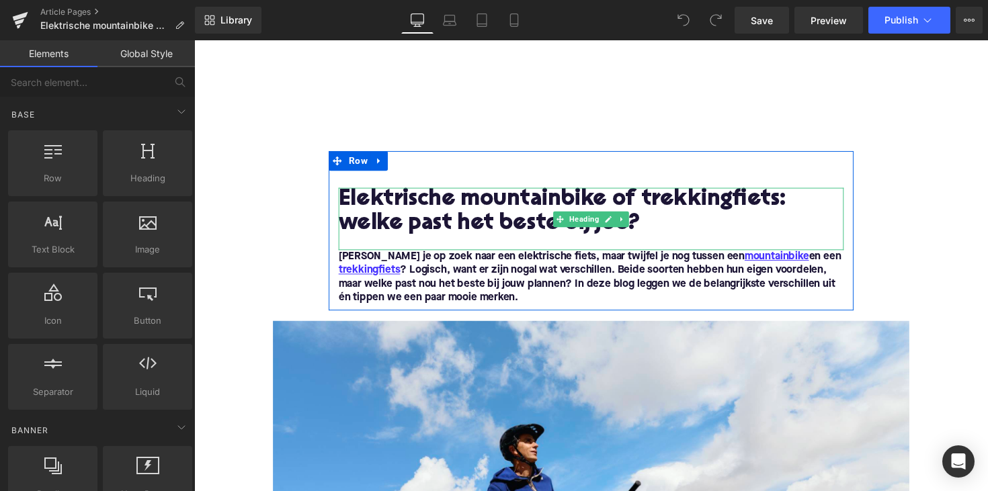
click h1 "Elektrische mountainbike of trekkingfiets: welke past het beste bij jou?"
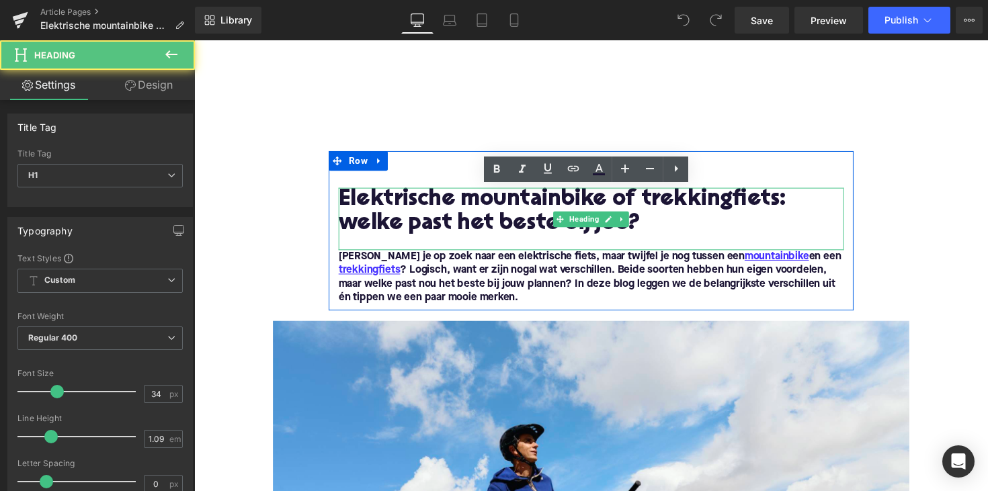
click h1 "Elektrische mountainbike of trekkingfiets: welke past het beste bij jou?"
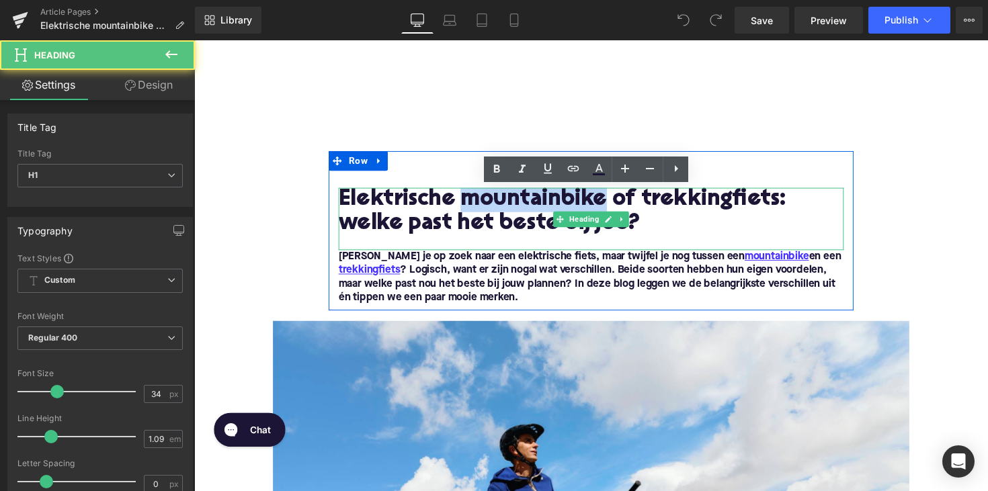
click h1 "Elektrische mountainbike of trekkingfiets: welke past het beste bij jou?"
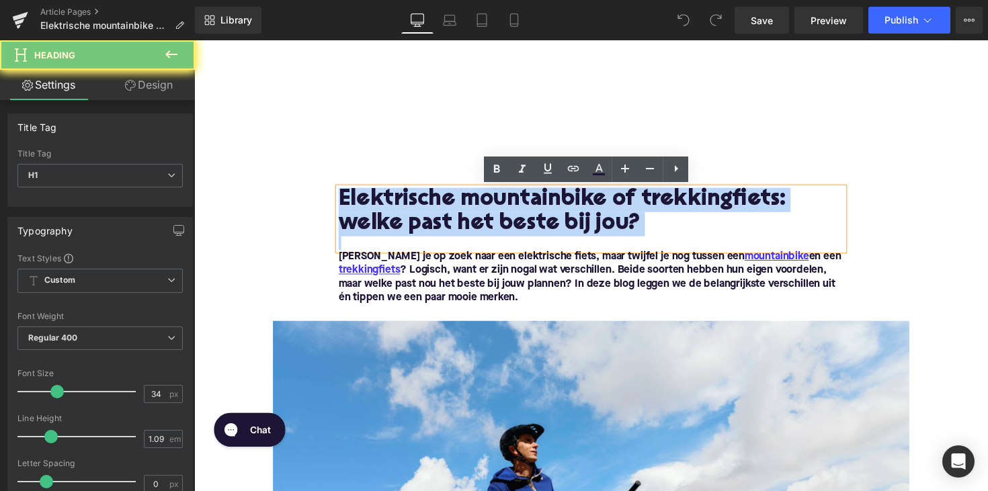
paste div
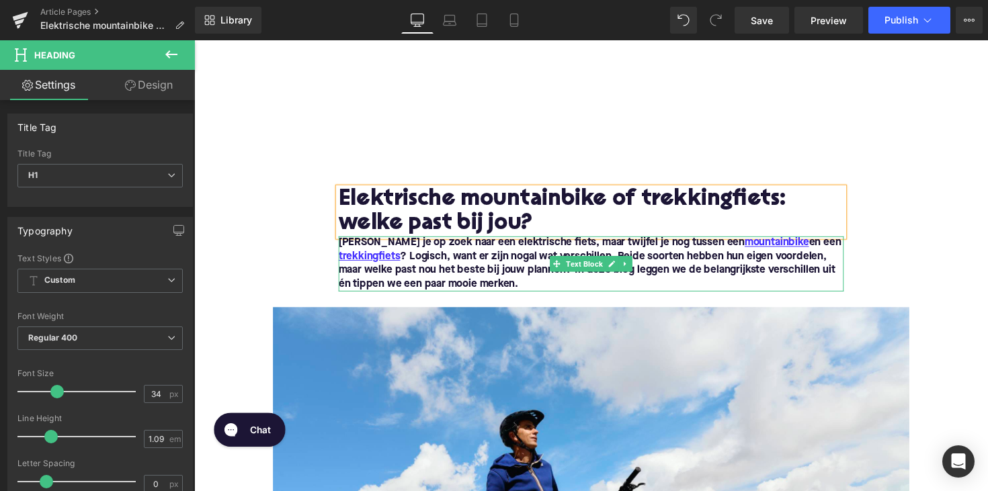
click font "Ben je op zoek naar een elektrische fiets, maar twijfel je nog tussen een mount…"
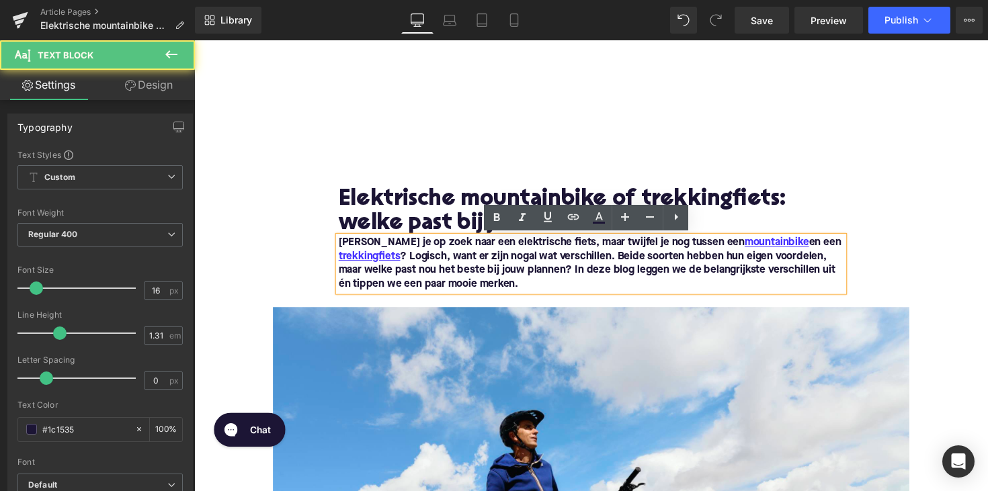
click font "Ben je op zoek naar een elektrische fiets, maar twijfel je nog tussen een mount…"
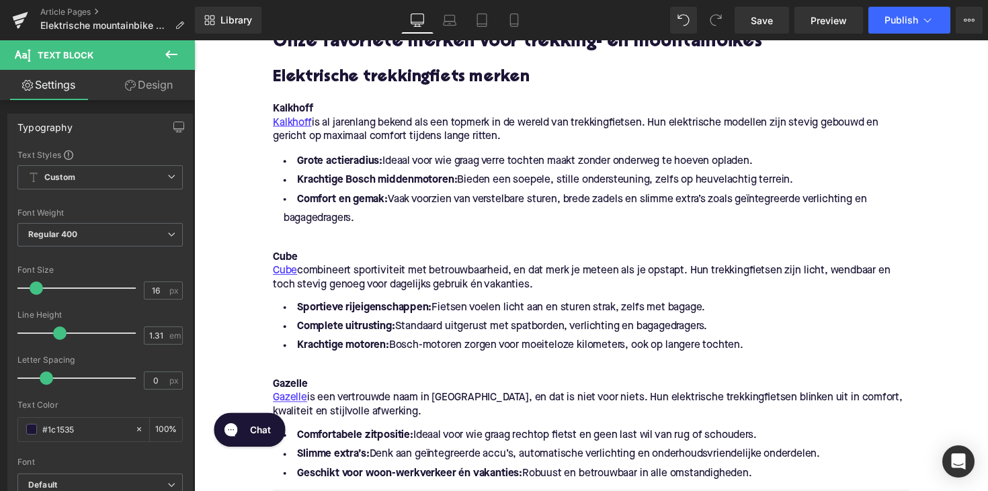
scroll to position [1843, 0]
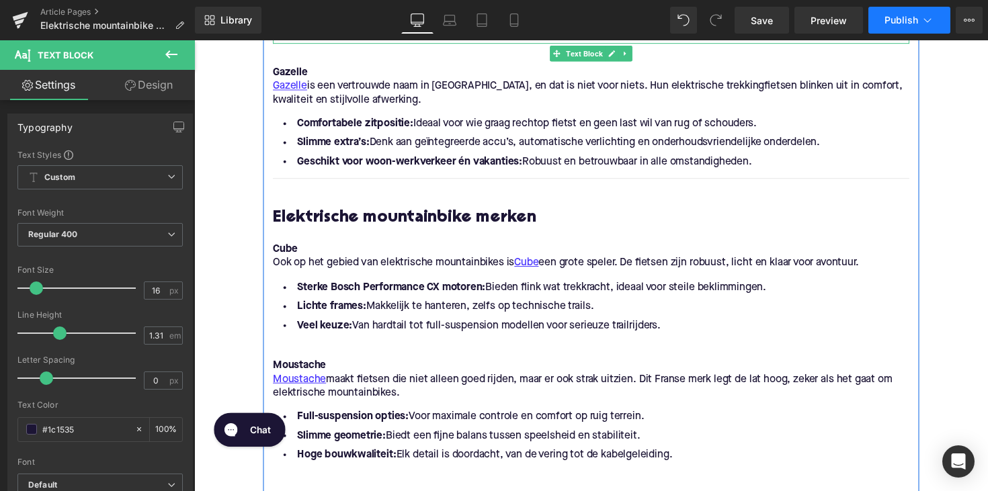
click button "Publish"
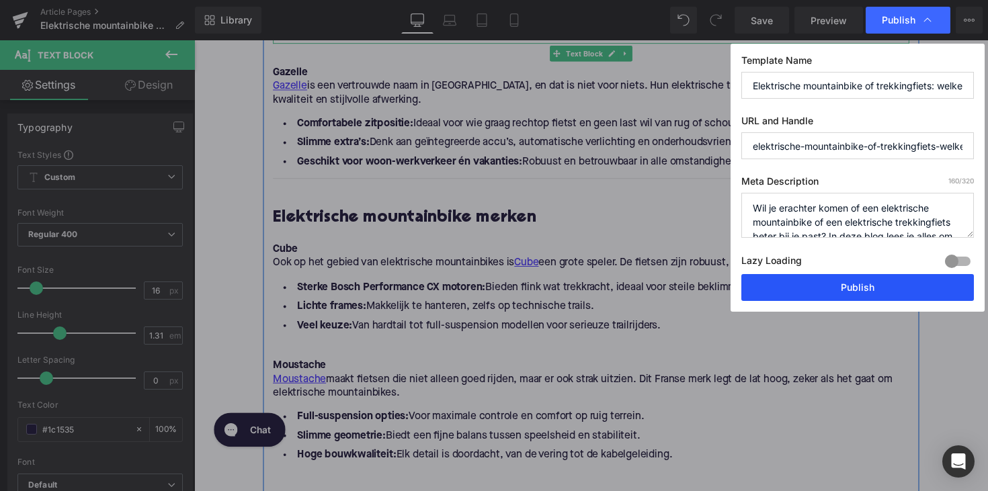
click button "Publish"
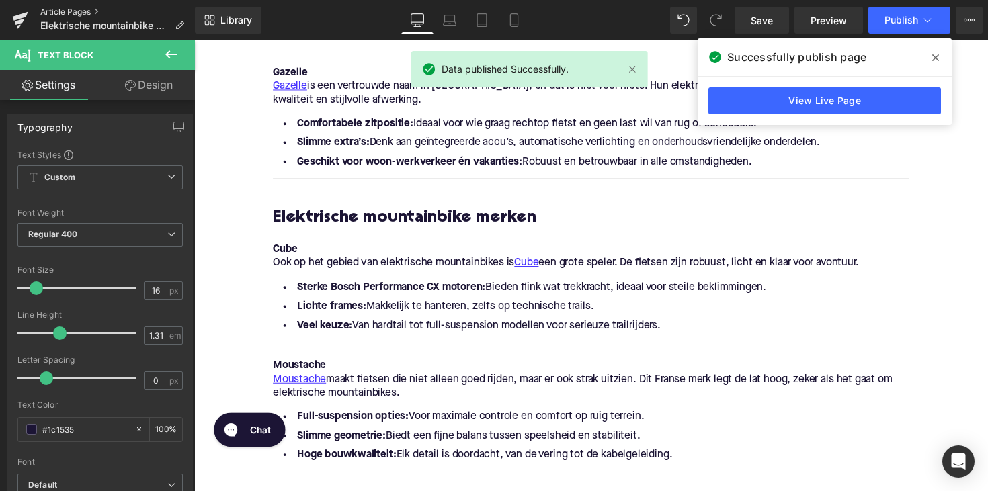
click link "Article Pages"
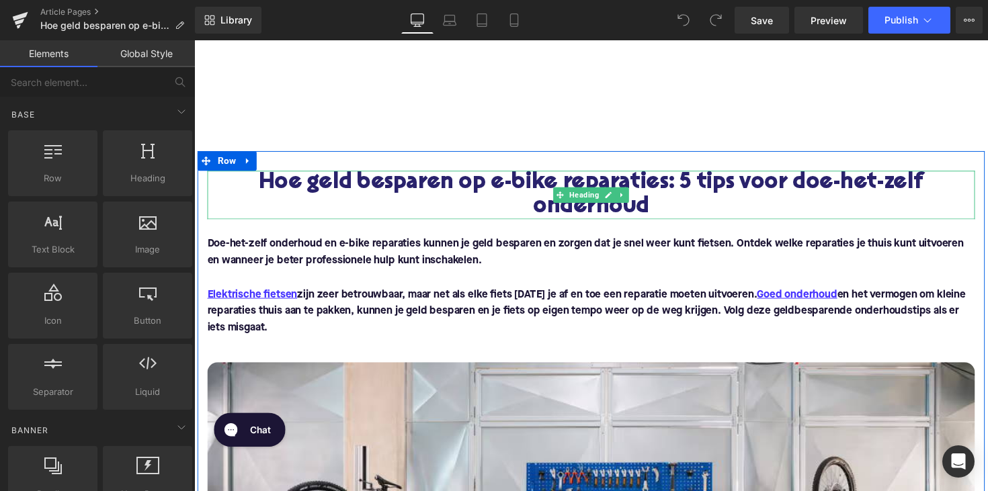
click at [619, 202] on link at bounding box center [618, 199] width 14 height 16
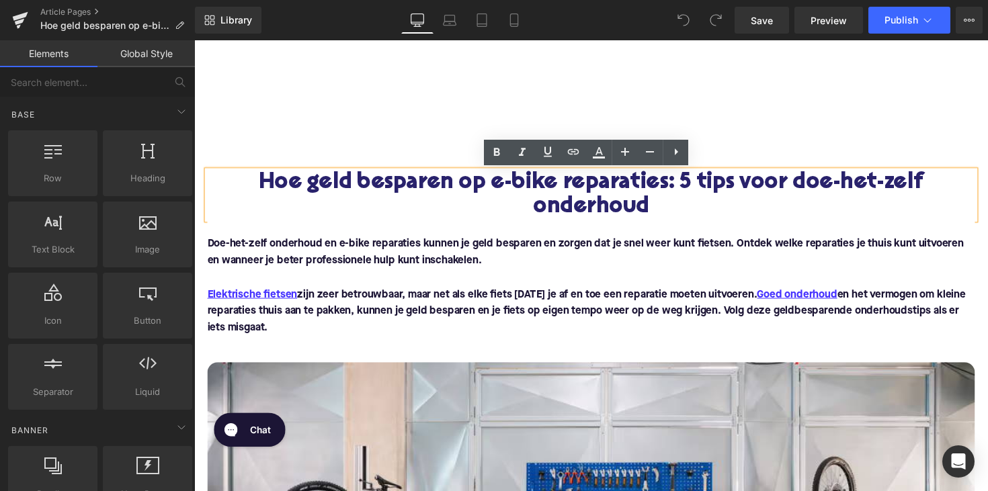
click at [619, 202] on span "Hoe geld besparen op e-bike reparaties: 5 tips voor doe-het-zelf onderhoud" at bounding box center [600, 199] width 681 height 48
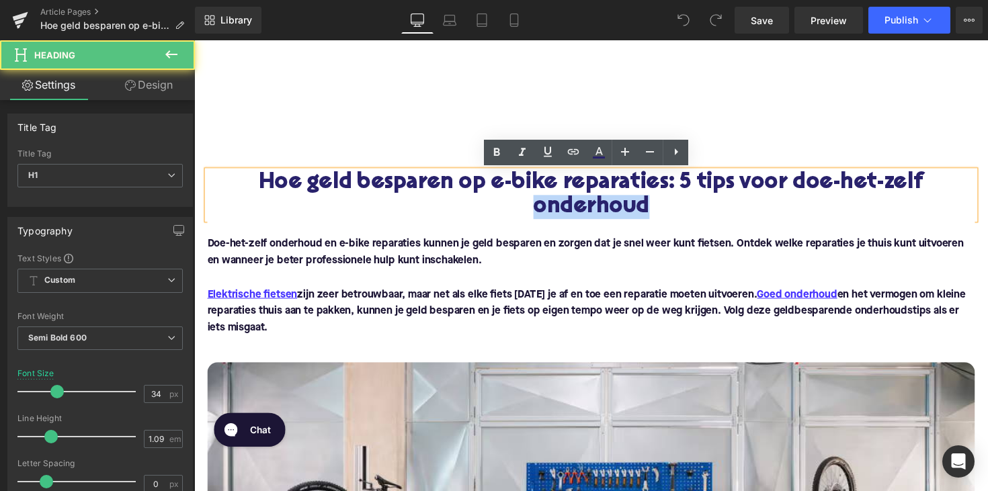
click at [663, 224] on div "Doe-het-zelf onderhoud en e-bike reparaties kunnen je geld besparen en zorgen d…" at bounding box center [601, 297] width 786 height 146
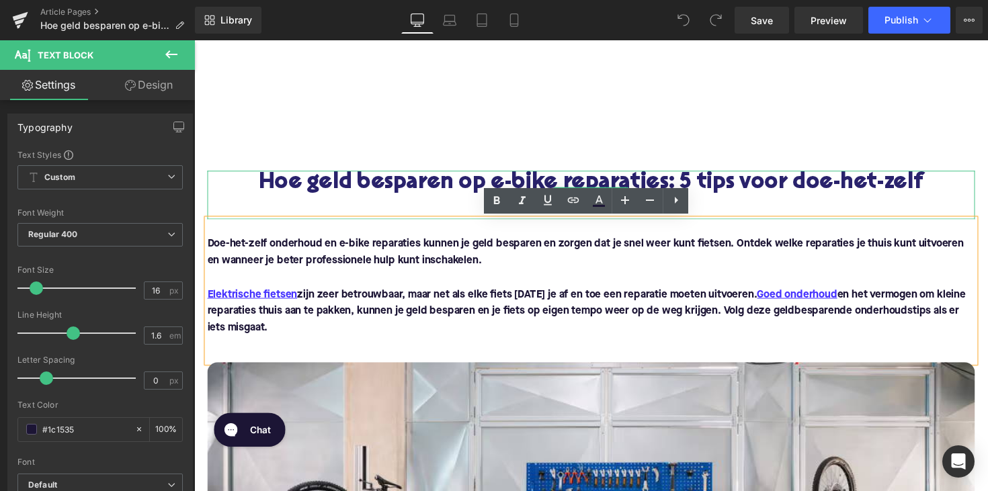
click at [749, 202] on h1 "Hoe geld besparen op e-bike reparaties: 5 tips voor doe-het-zelf onderhoud" at bounding box center [601, 199] width 786 height 50
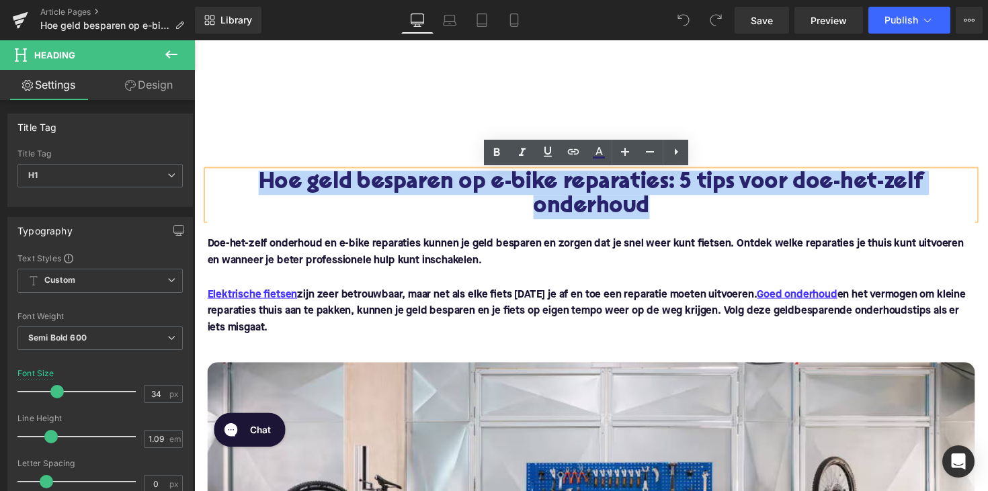
drag, startPoint x: 695, startPoint y: 204, endPoint x: 306, endPoint y: 170, distance: 391.2
click at [306, 170] on div "Hoe geld besparen op e-bike reparaties: 5 tips voor doe-het-zelf onderhoud Head…" at bounding box center [601, 436] width 806 height 564
paste div
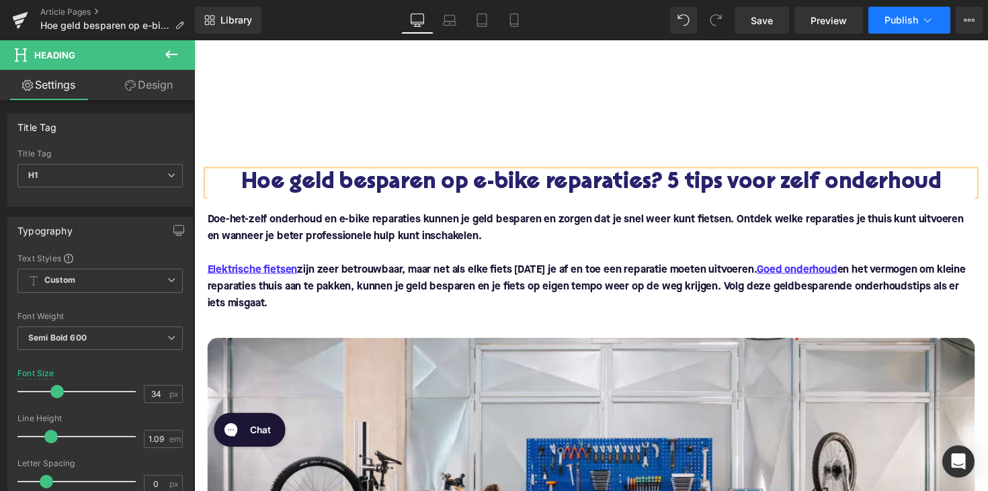
click at [890, 20] on span "Publish" at bounding box center [901, 20] width 34 height 11
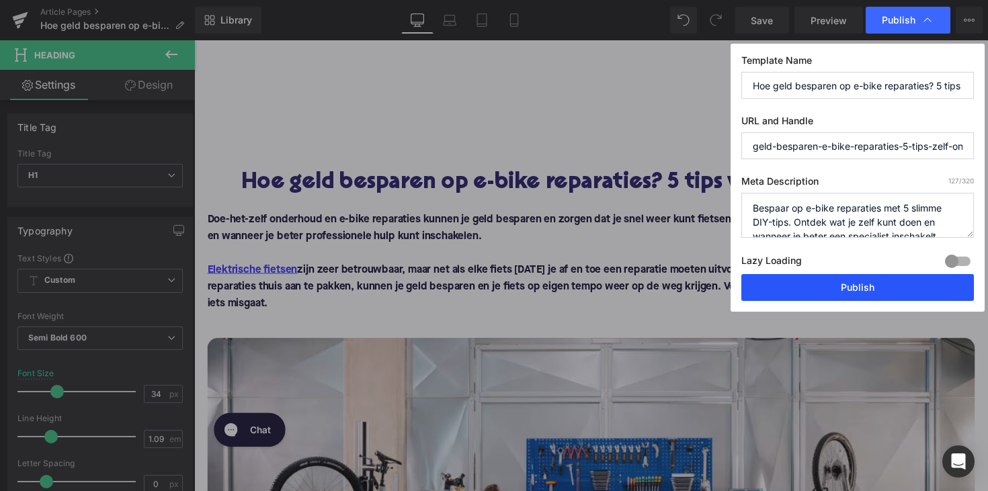
click at [830, 288] on button "Publish" at bounding box center [857, 287] width 232 height 27
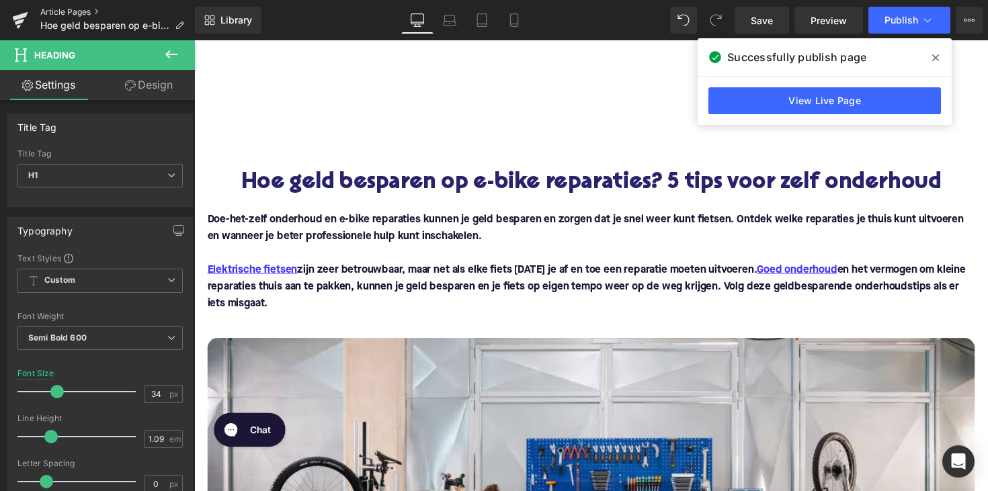
click at [67, 11] on link "Article Pages" at bounding box center [117, 12] width 155 height 11
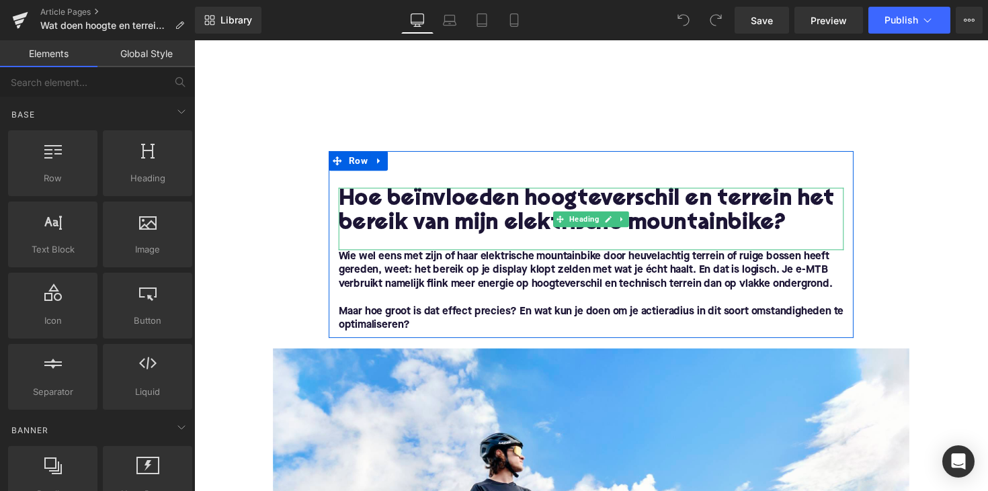
click at [434, 206] on h1 "Hoe beïnvloeden hoogteverschil en terrein het bereik van mijn elektrische mount…" at bounding box center [600, 216] width 517 height 50
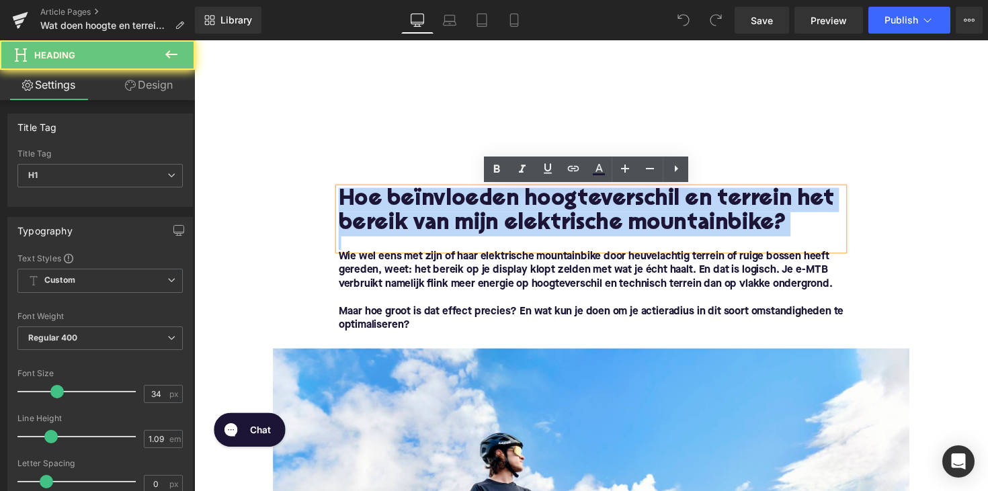
click at [434, 206] on h1 "Hoe beïnvloeden hoogteverschil en terrein het bereik van mijn elektrische mount…" at bounding box center [600, 216] width 517 height 50
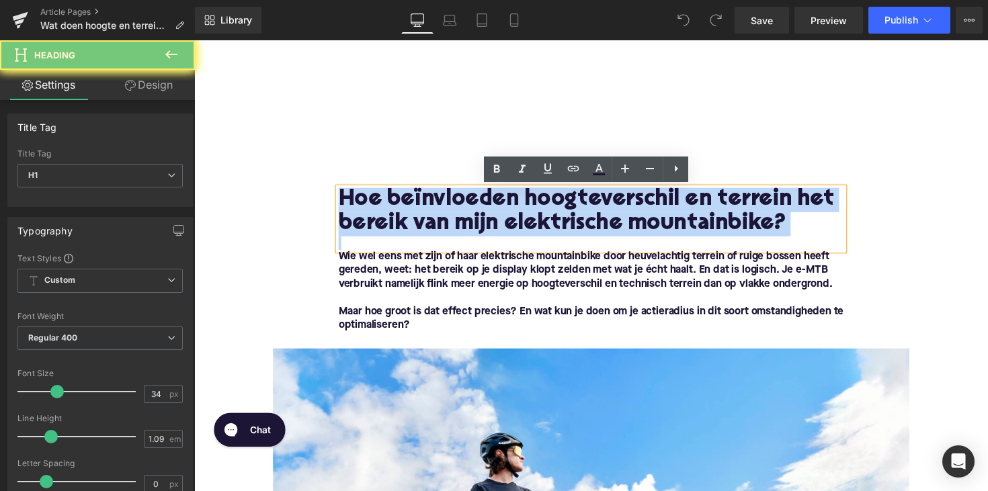
paste div
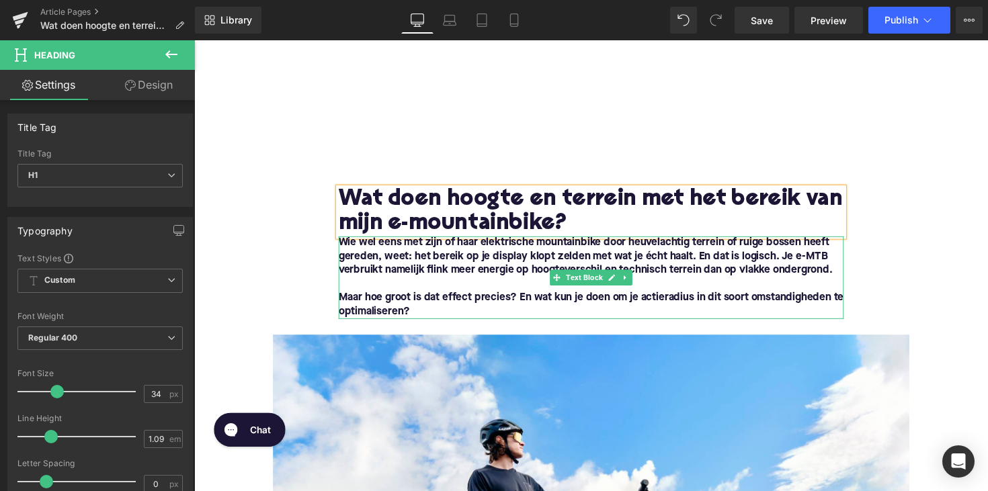
click at [355, 243] on div "Wie wel eens met zijn of haar elektrische mountainbike door heuvelachtig terrei…" at bounding box center [600, 283] width 517 height 85
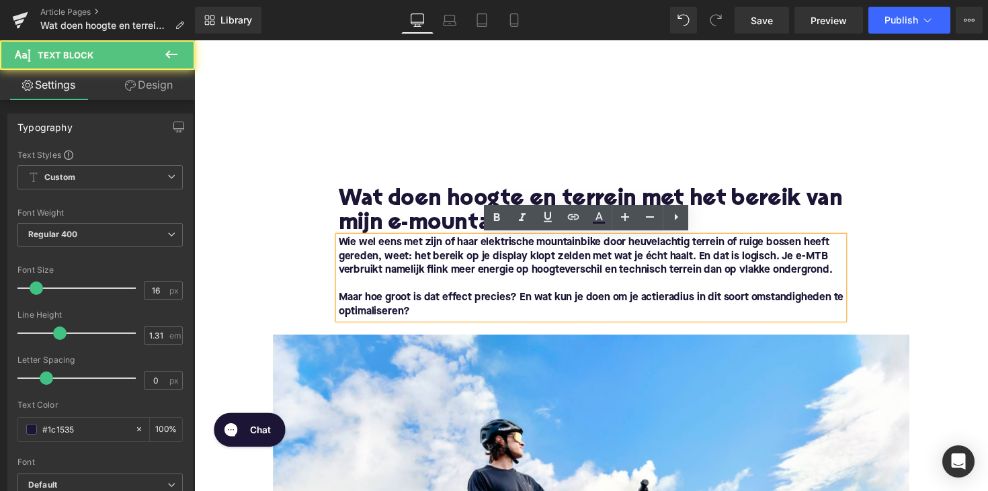
click at [342, 243] on font "Wie wel eens met zijn of haar elektrische mountainbike door heuvelachtig terrei…" at bounding box center [595, 262] width 506 height 39
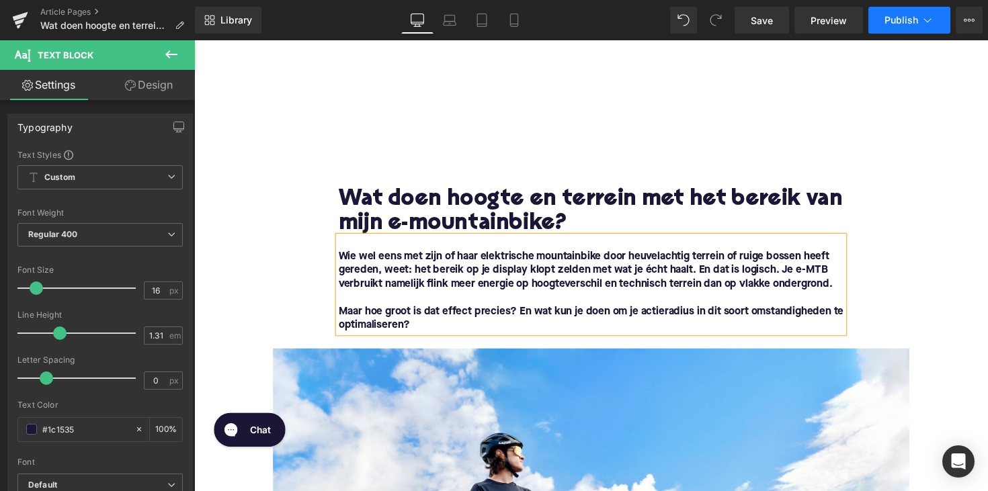
click at [888, 19] on span "Publish" at bounding box center [901, 20] width 34 height 11
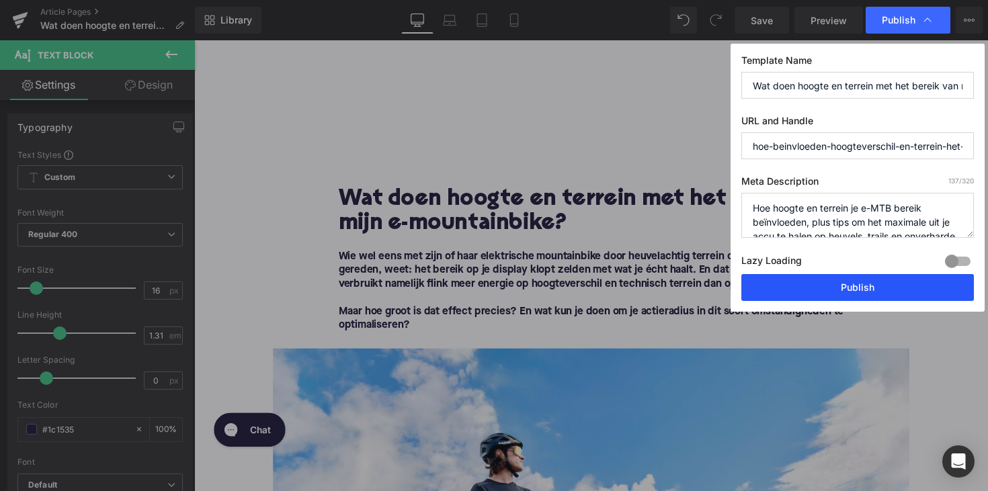
click at [820, 282] on button "Publish" at bounding box center [857, 287] width 232 height 27
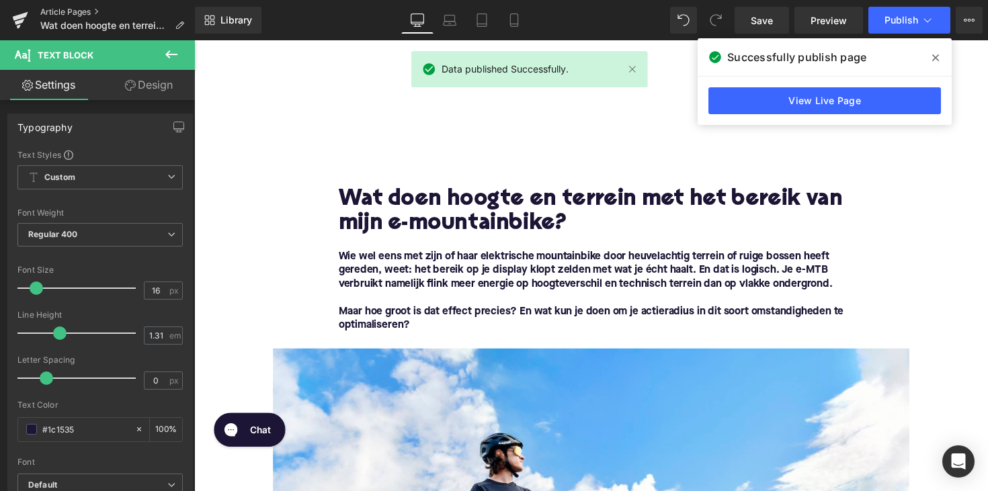
click at [73, 12] on link "Article Pages" at bounding box center [117, 12] width 155 height 11
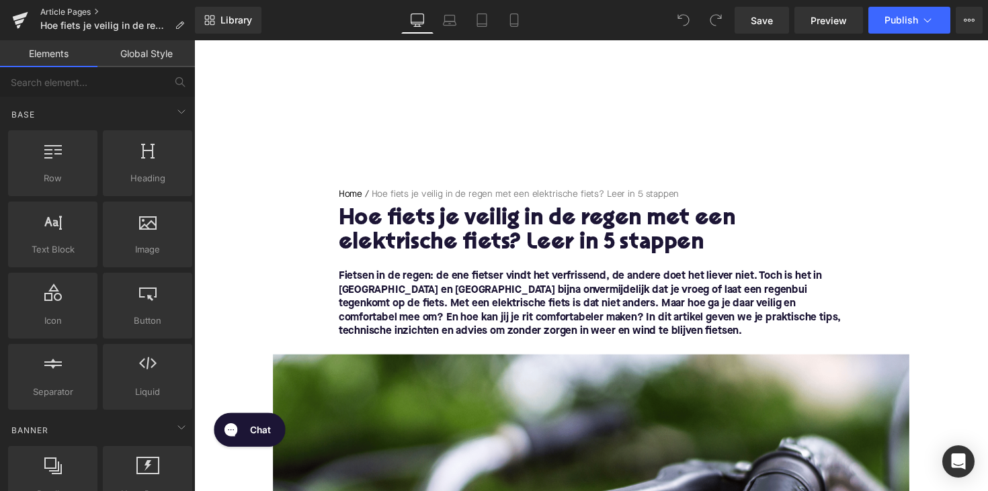
click at [75, 11] on link "Article Pages" at bounding box center [117, 12] width 155 height 11
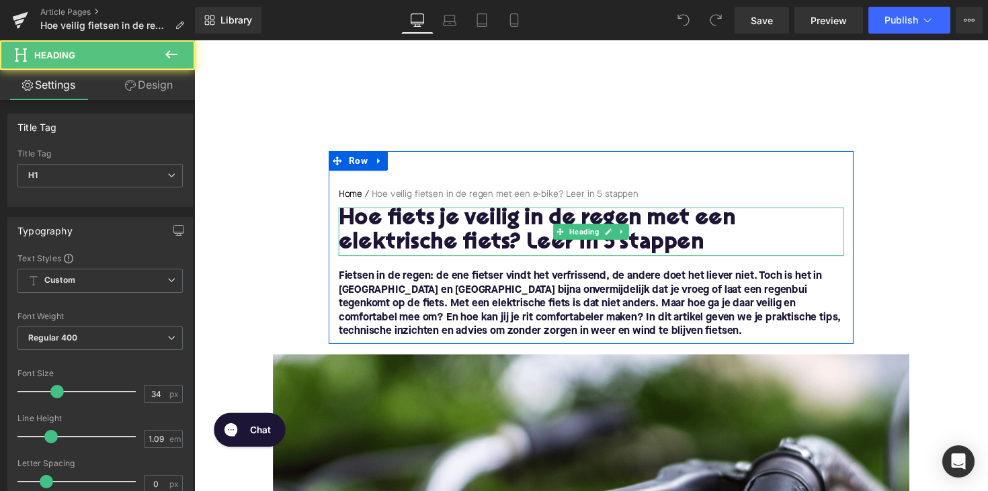
click at [530, 239] on h1 "Hoe fiets je veilig in de regen met een elektrische fiets? Leer in 5 stappen" at bounding box center [600, 237] width 517 height 50
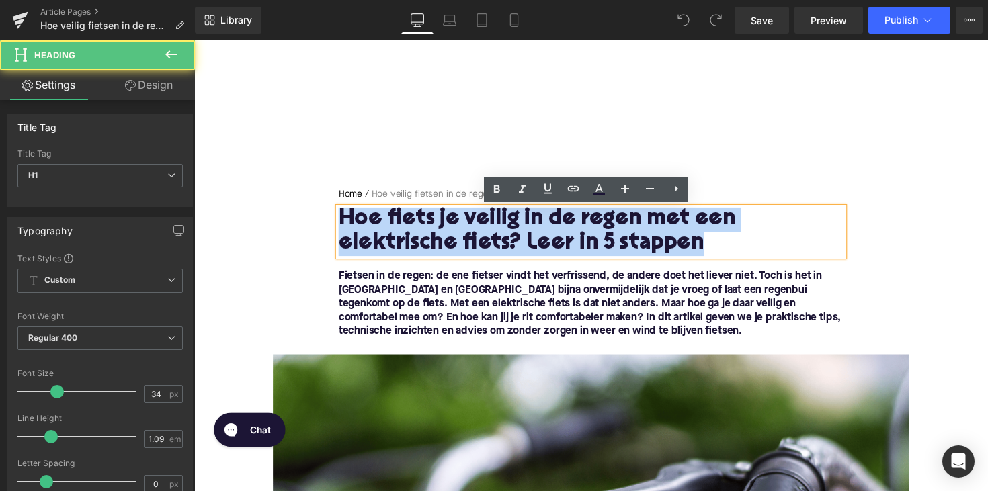
drag, startPoint x: 703, startPoint y: 253, endPoint x: 310, endPoint y: 227, distance: 394.6
paste div
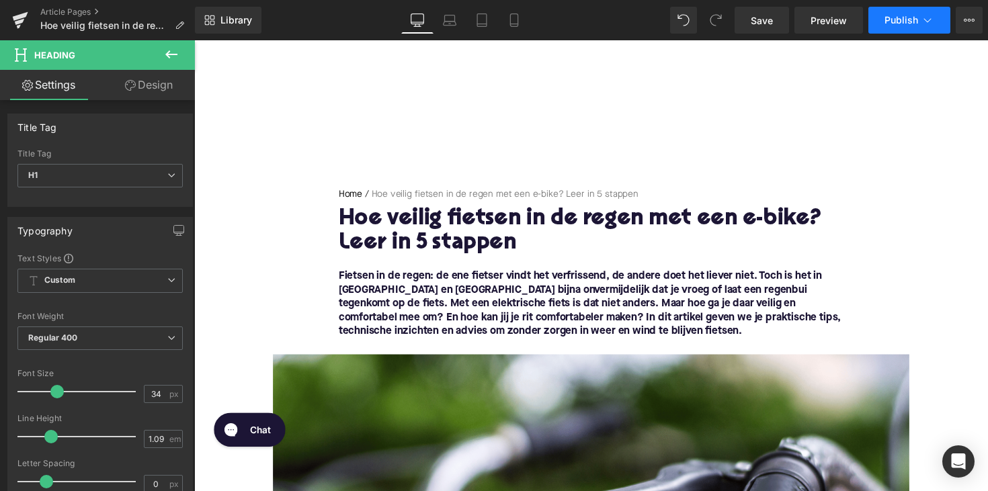
click at [893, 11] on button "Publish" at bounding box center [909, 20] width 82 height 27
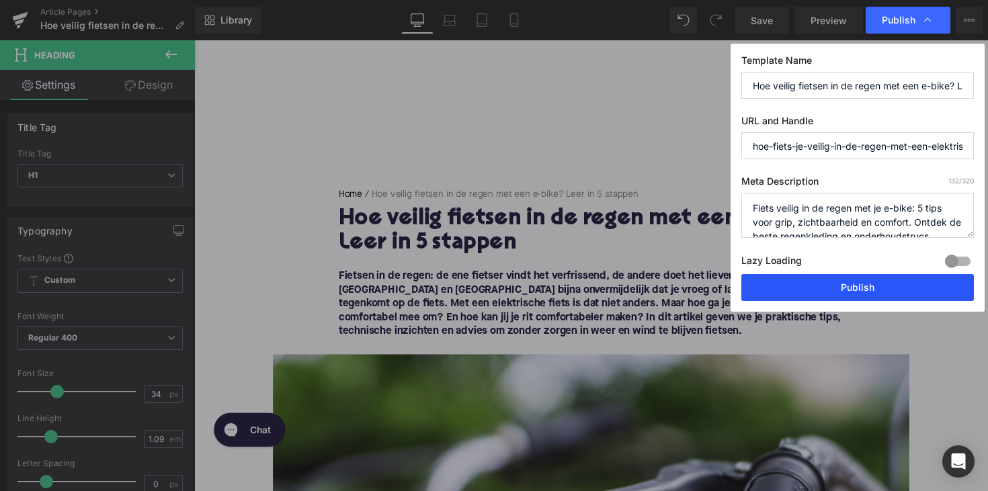
click at [829, 294] on button "Publish" at bounding box center [857, 287] width 232 height 27
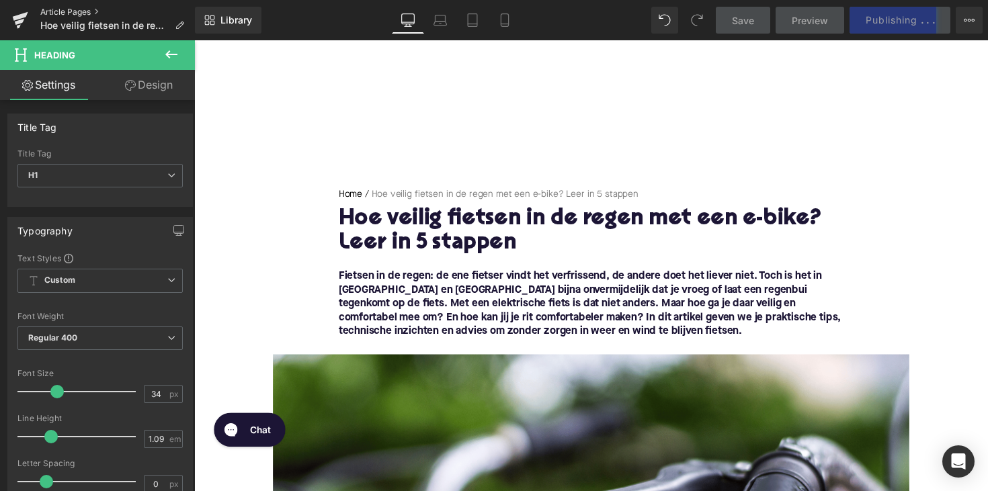
click at [84, 8] on link "Article Pages" at bounding box center [117, 12] width 155 height 11
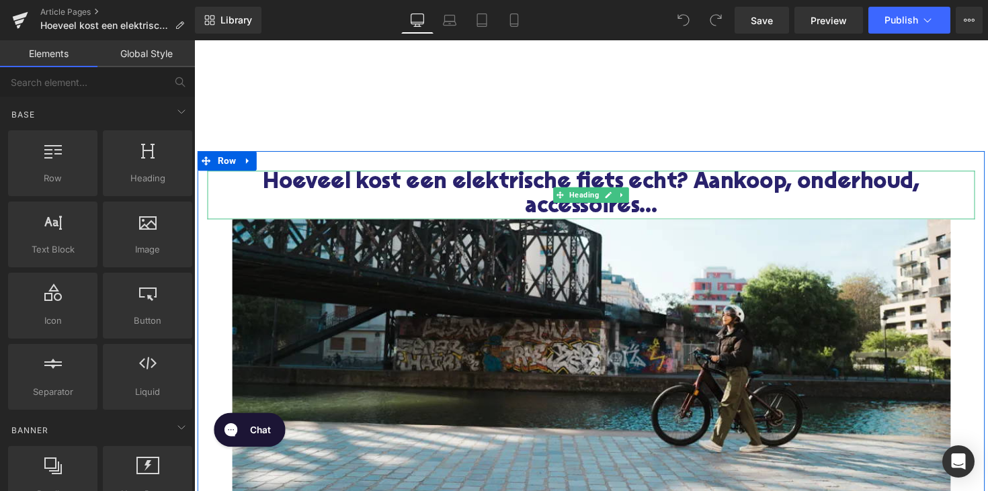
click at [482, 188] on h1 "Hoeveel kost een elektrische fiets echt? Aankoop, onderhoud, accessoires..." at bounding box center [601, 199] width 786 height 50
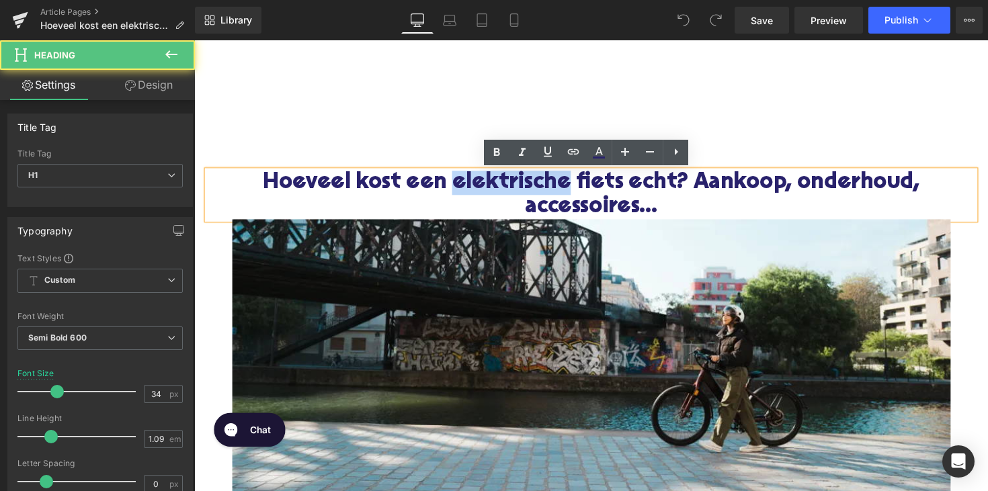
click at [482, 188] on h1 "Hoeveel kost een elektrische fiets echt? Aankoop, onderhoud, accessoires..." at bounding box center [601, 199] width 786 height 50
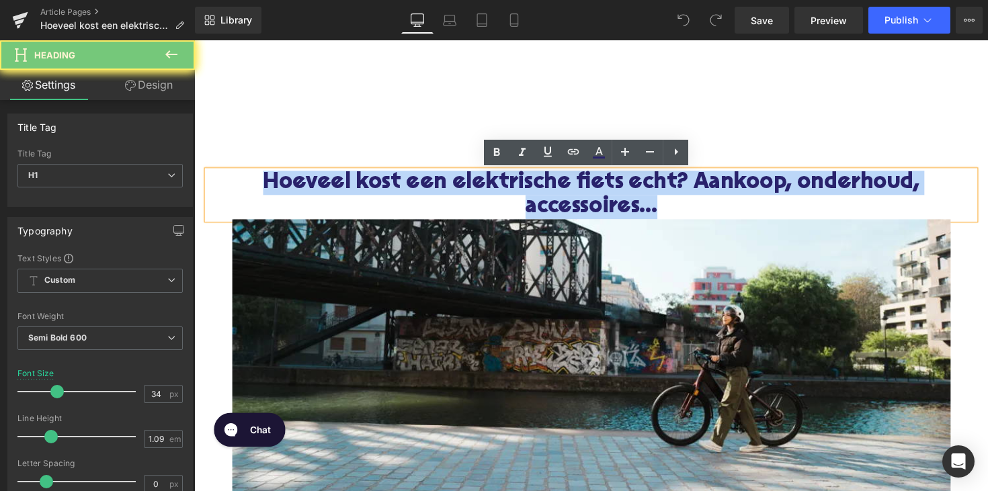
click at [482, 188] on h1 "Hoeveel kost een elektrische fiets echt? Aankoop, onderhoud, accessoires..." at bounding box center [601, 199] width 786 height 50
paste div
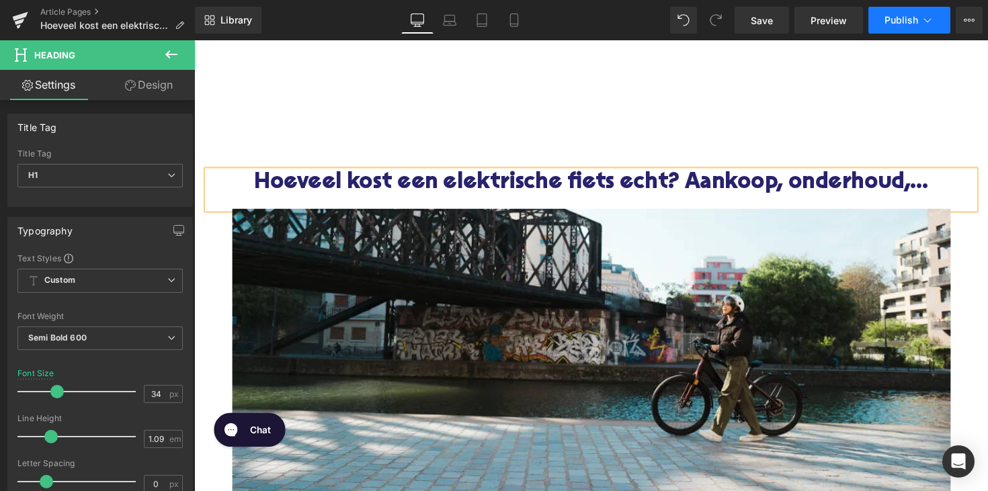
click at [890, 23] on span "Publish" at bounding box center [901, 20] width 34 height 11
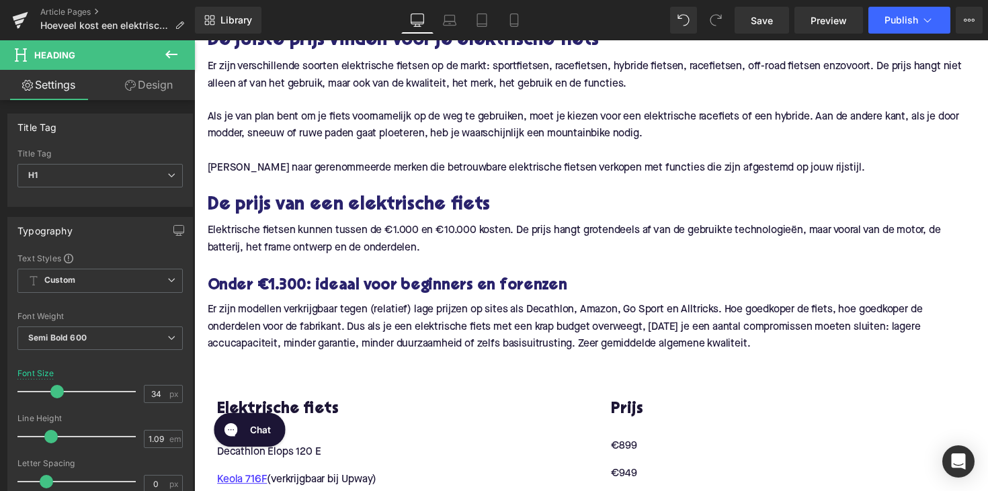
scroll to position [414, 0]
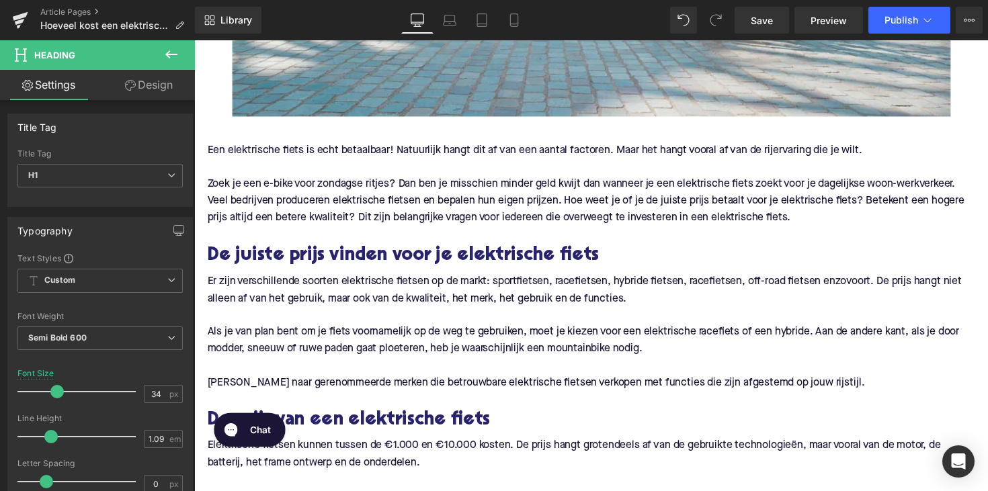
click at [228, 151] on span "Een elektrische fiets is echt betaalbaar! Natuurlijk hangt dit af van een aanta…" at bounding box center [543, 153] width 671 height 11
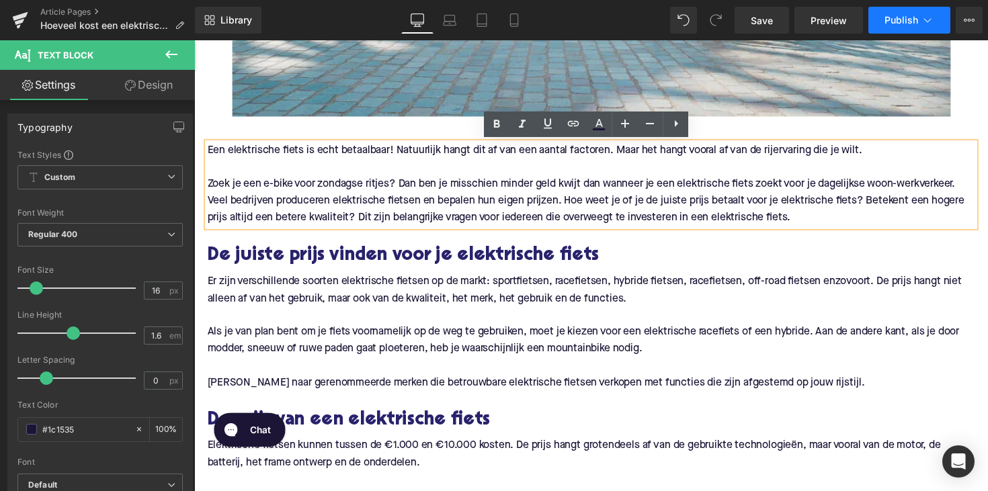
click at [900, 12] on button "Publish" at bounding box center [909, 20] width 82 height 27
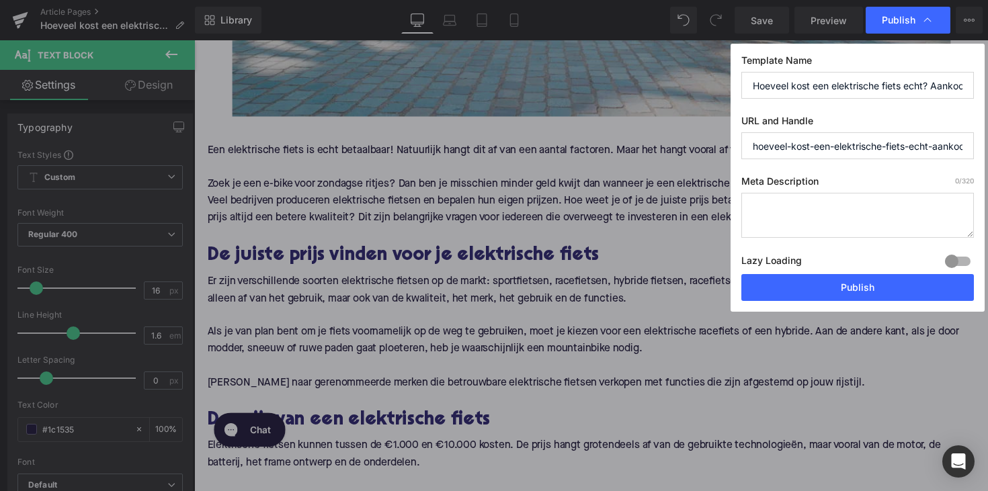
click at [787, 206] on textarea at bounding box center [857, 215] width 232 height 45
paste textarea "Ontdek de echte kosten van een elektrische fiets: aankoop, onderhoud en accesso…"
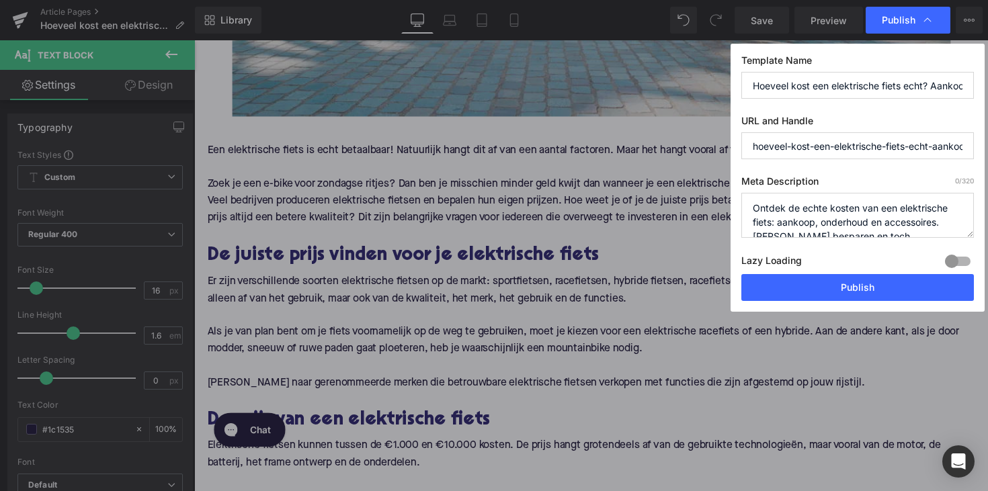
scroll to position [5, 0]
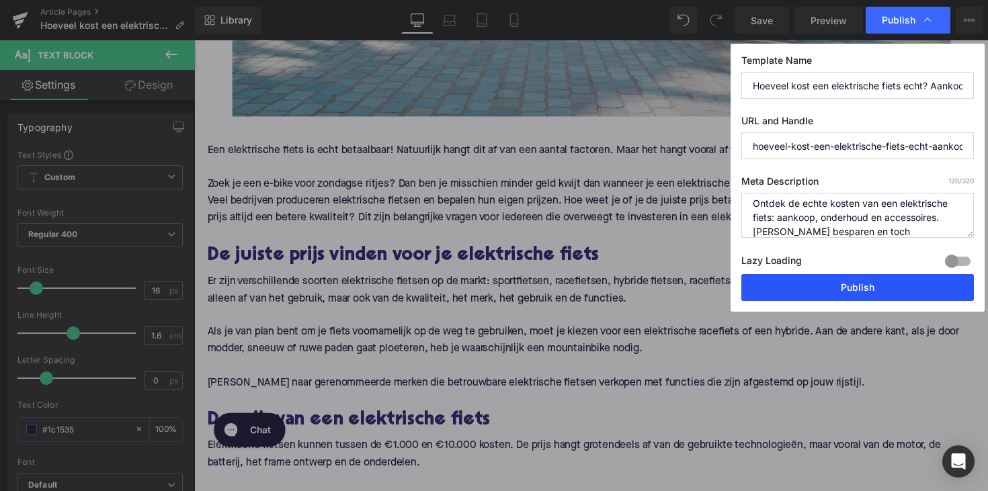
type textarea "Ontdek de echte kosten van een elektrische fiets: aankoop, onderhoud en accesso…"
click at [797, 293] on button "Publish" at bounding box center [857, 287] width 232 height 27
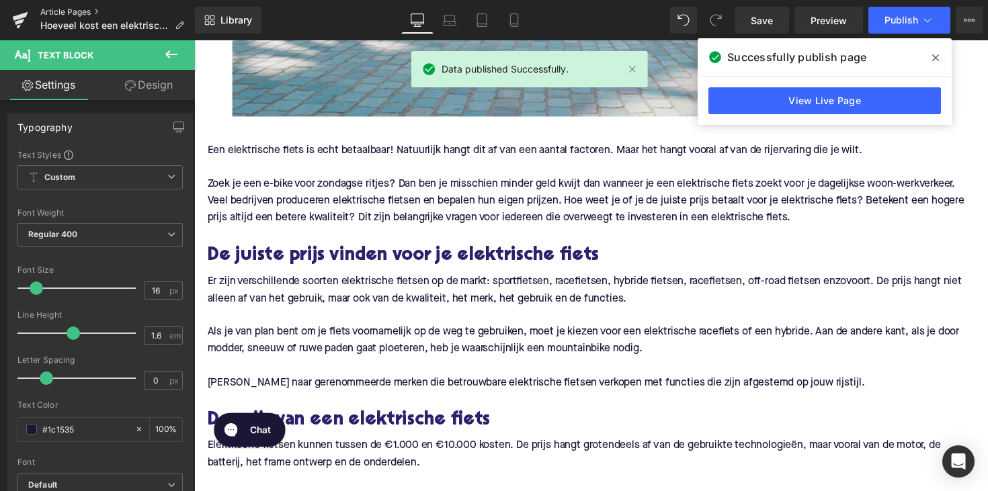
click at [81, 12] on link "Article Pages" at bounding box center [117, 12] width 155 height 11
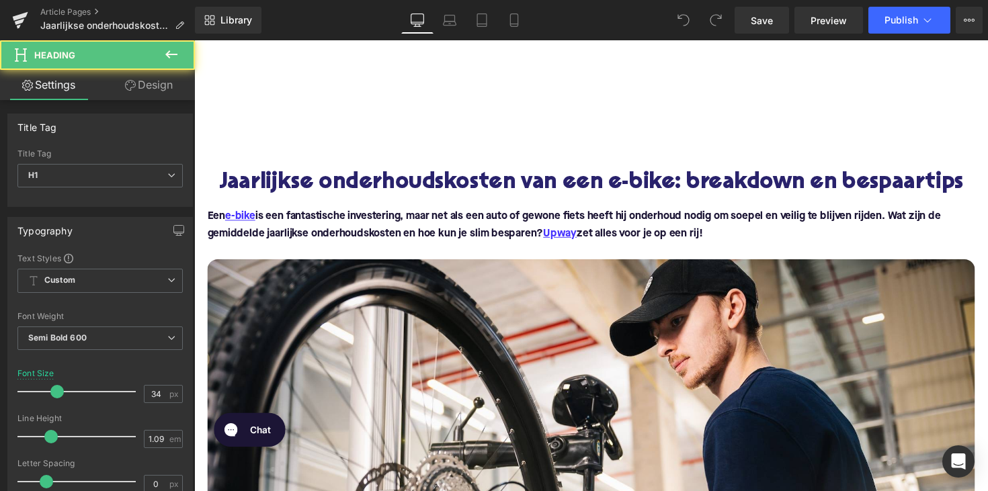
click at [480, 187] on h1 "Jaarlijkse onderhoudskosten van een e-bike: breakdown en bespaartips" at bounding box center [601, 186] width 786 height 25
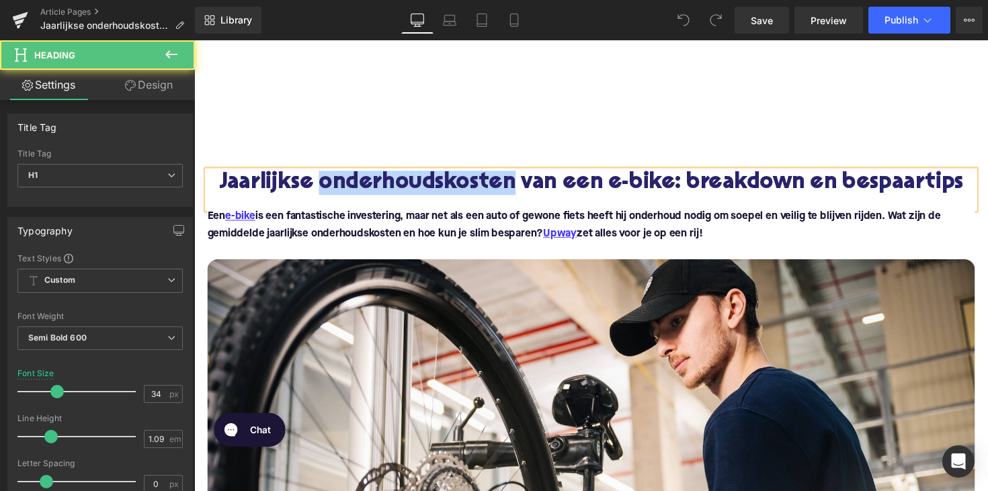
click at [480, 187] on h1 "Jaarlijkse onderhoudskosten van een e-bike: breakdown en bespaartips" at bounding box center [601, 186] width 786 height 25
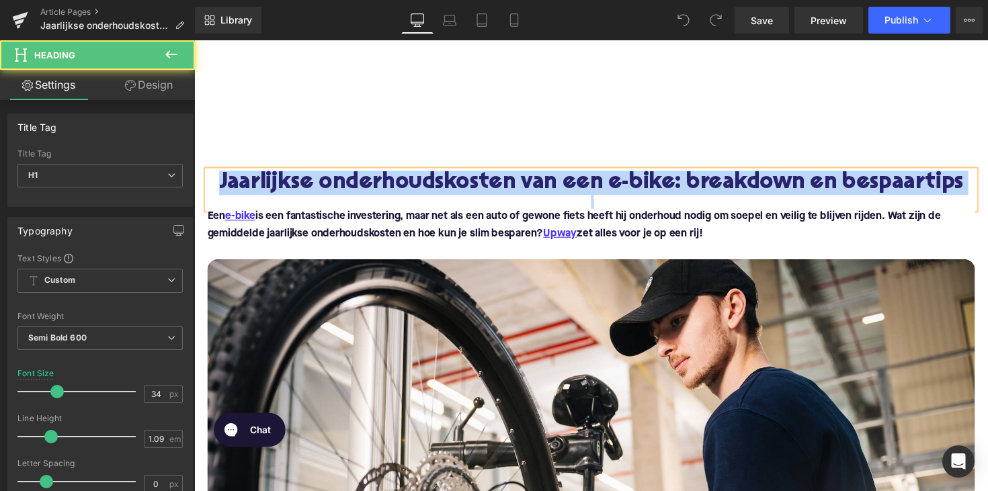
click at [480, 187] on h1 "Jaarlijkse onderhoudskosten van een e-bike: breakdown en bespaartips" at bounding box center [601, 186] width 786 height 25
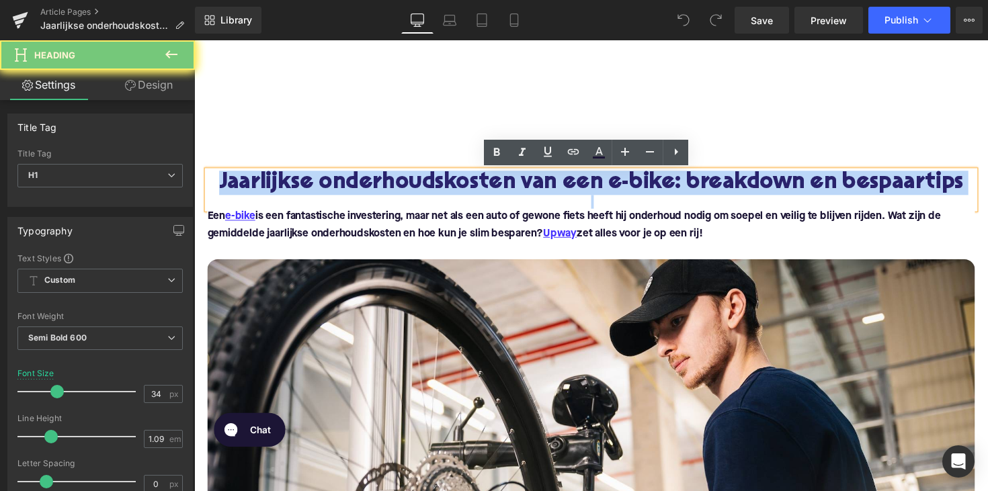
paste div
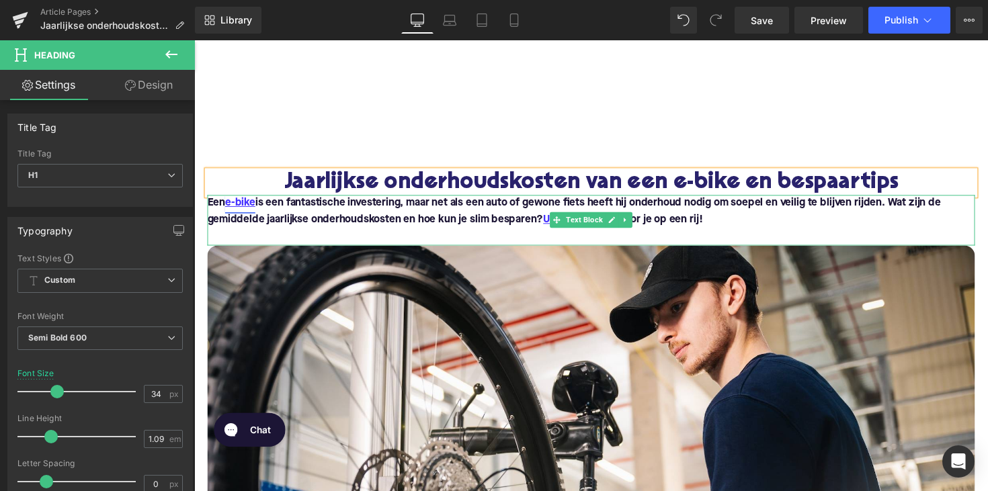
click at [255, 204] on link "e-bike" at bounding box center [241, 207] width 31 height 17
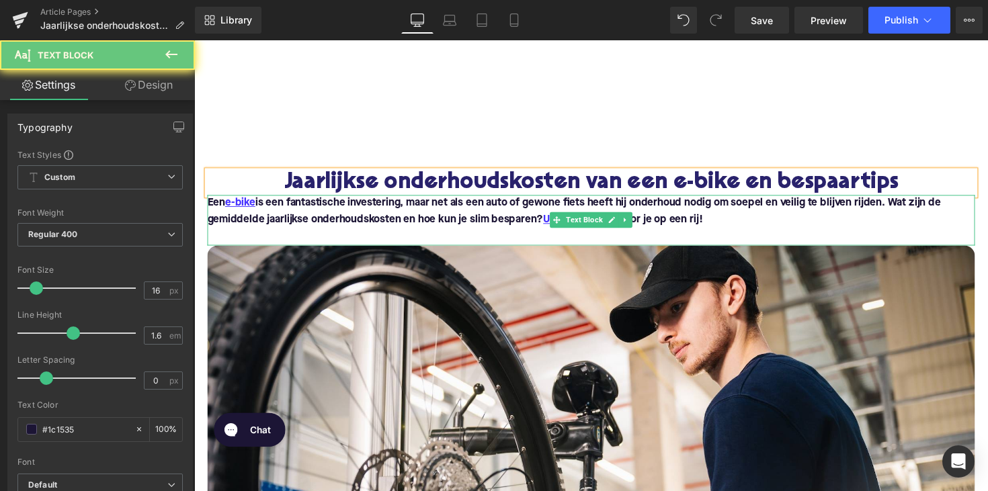
click at [213, 207] on b "Een e-bike is een fantastische investering, maar net als een auto of gewone fie…" at bounding box center [585, 216] width 754 height 28
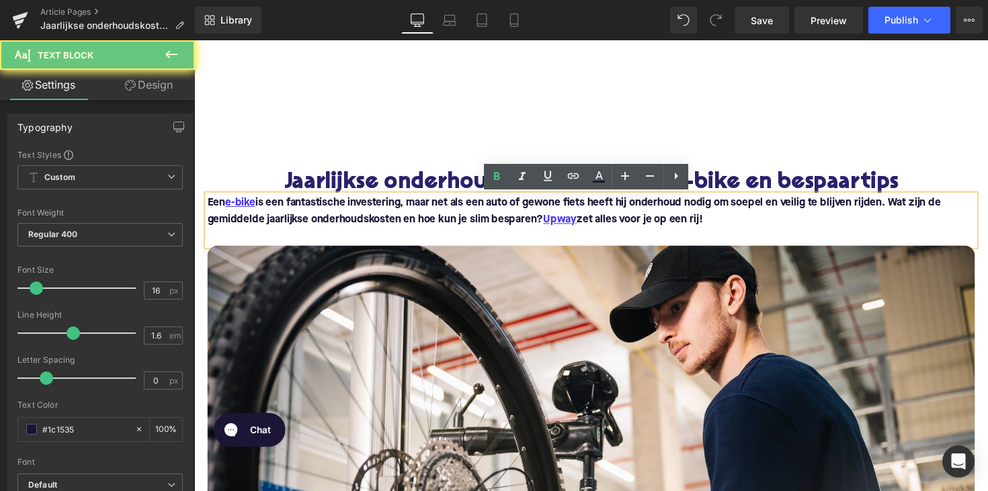
click at [208, 207] on b "Een e-bike is een fantastische investering, maar net als een auto of gewone fie…" at bounding box center [585, 216] width 754 height 28
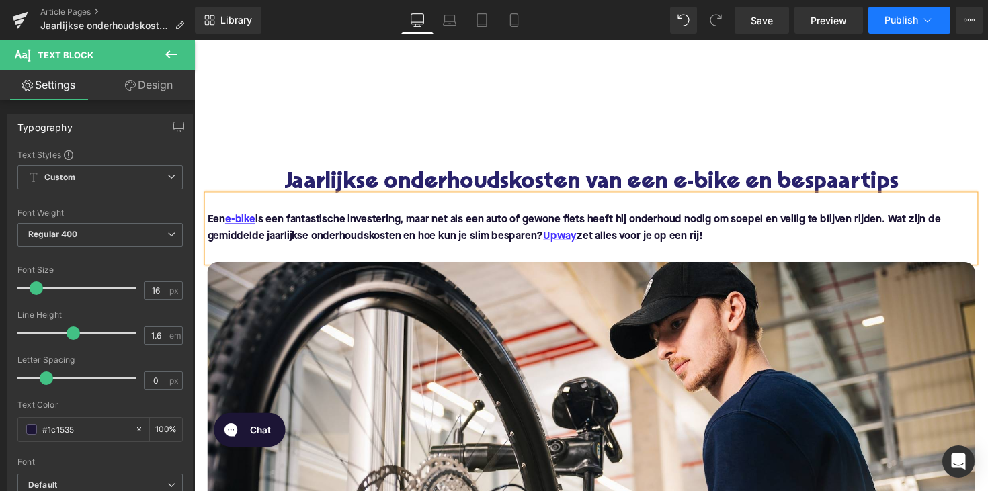
click at [897, 18] on span "Publish" at bounding box center [901, 20] width 34 height 11
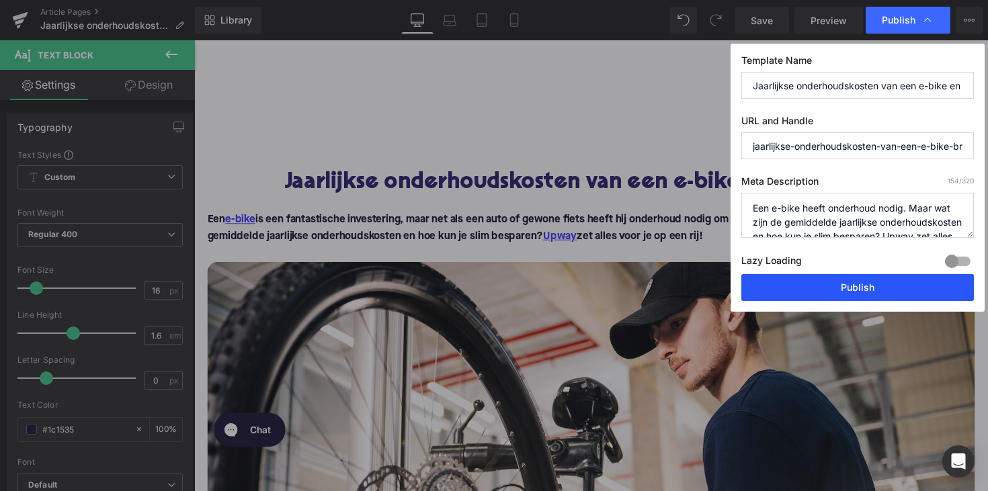
click at [804, 292] on button "Publish" at bounding box center [857, 287] width 232 height 27
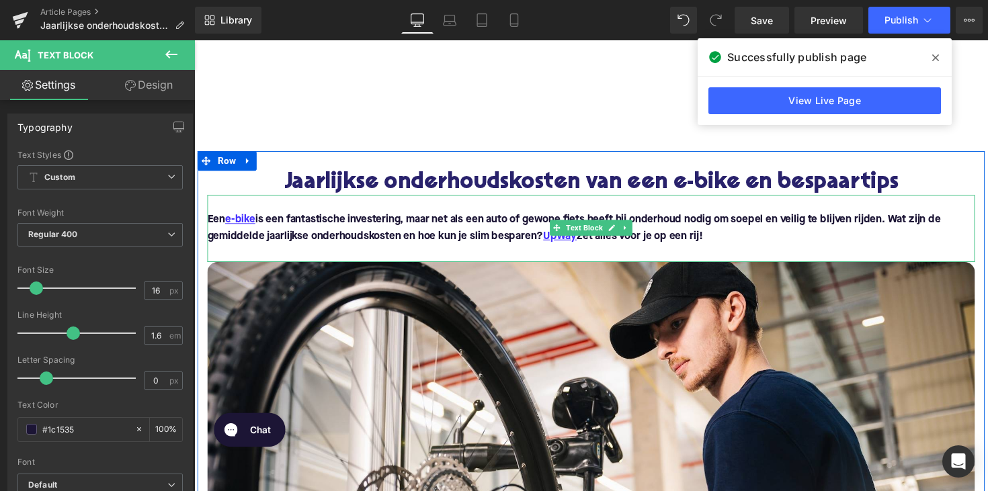
click at [546, 203] on p at bounding box center [601, 207] width 786 height 17
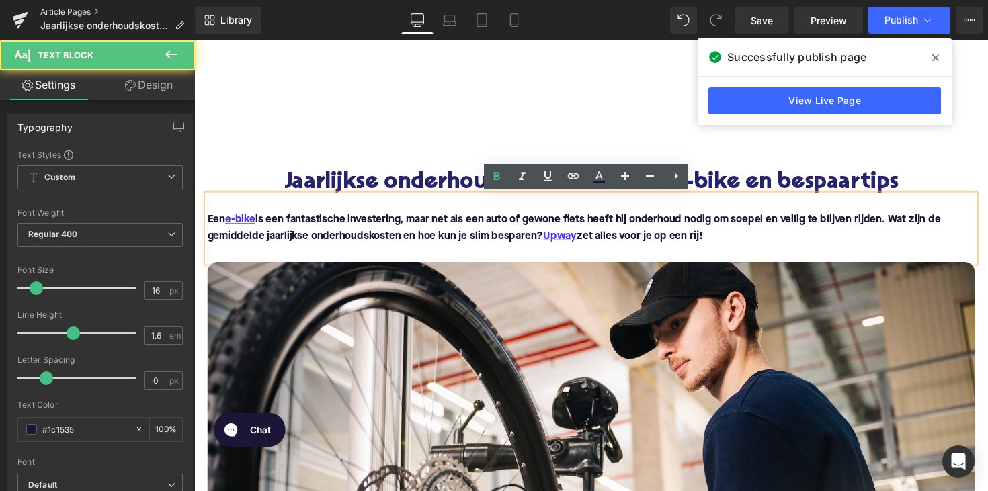
click at [83, 15] on link "Article Pages" at bounding box center [117, 12] width 155 height 11
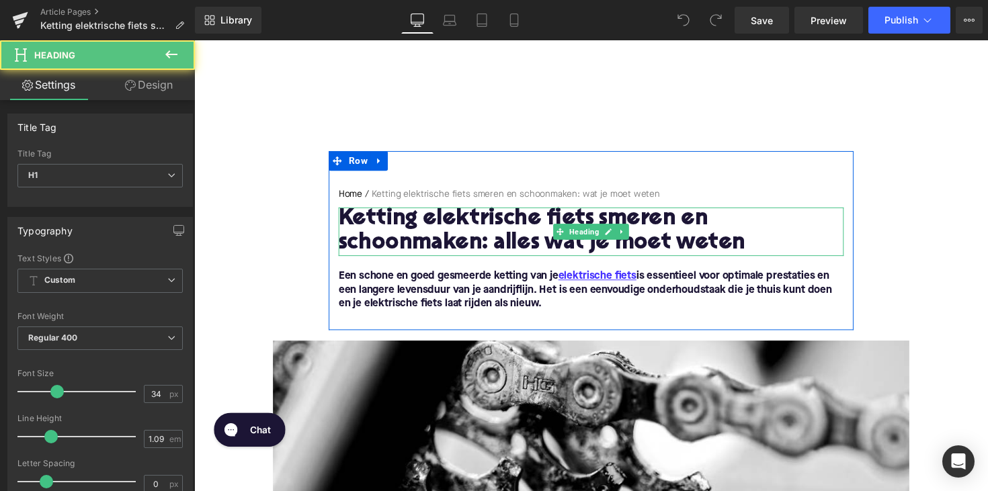
click at [529, 226] on h1 "Ketting elektrische fiets smeren en schoonmaken: alles wat je moet weten" at bounding box center [600, 237] width 517 height 50
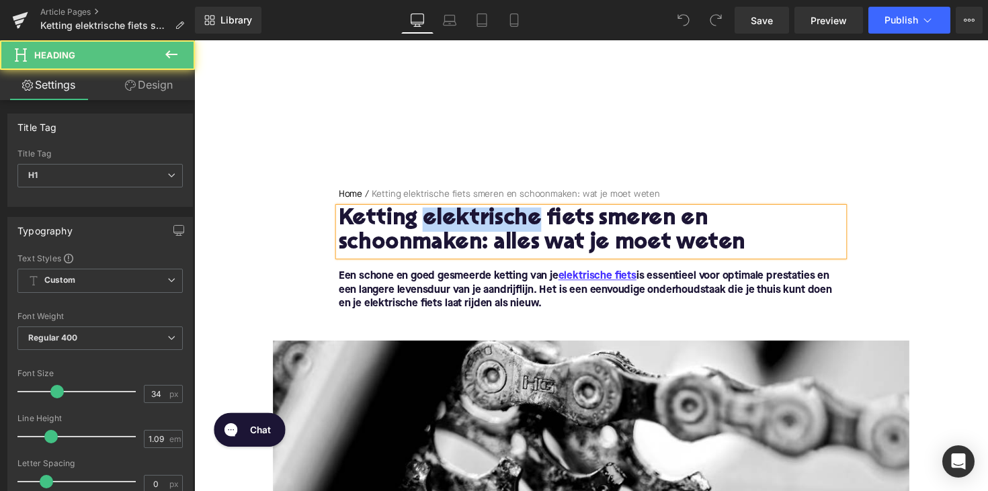
click at [529, 226] on h1 "Ketting elektrische fiets smeren en schoonmaken: alles wat je moet weten" at bounding box center [600, 237] width 517 height 50
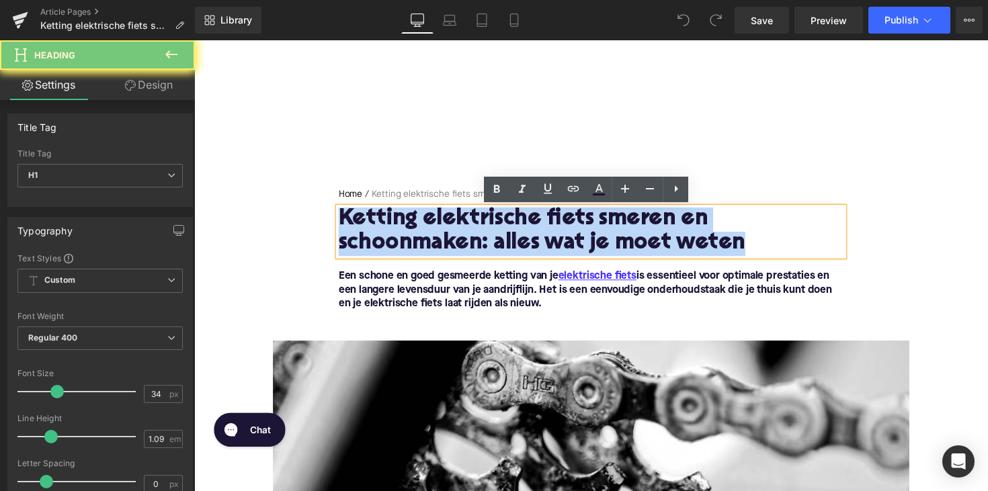
click at [529, 226] on h1 "Ketting elektrische fiets smeren en schoonmaken: alles wat je moet weten" at bounding box center [600, 237] width 517 height 50
paste div
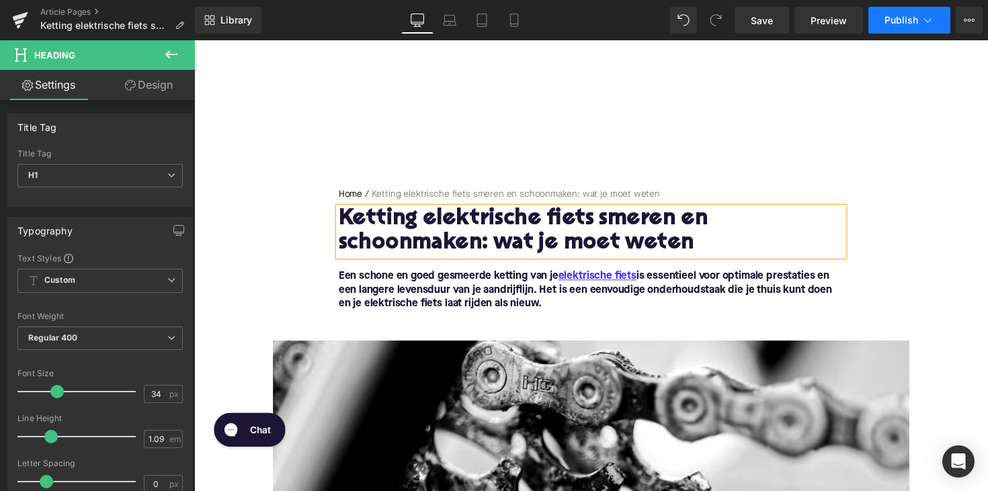
click at [896, 19] on span "Publish" at bounding box center [901, 20] width 34 height 11
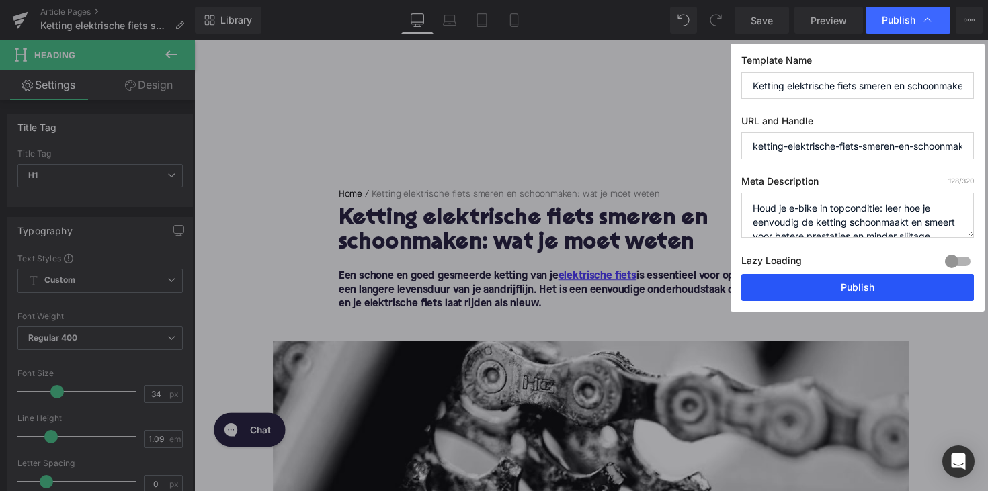
click at [802, 295] on button "Publish" at bounding box center [857, 287] width 232 height 27
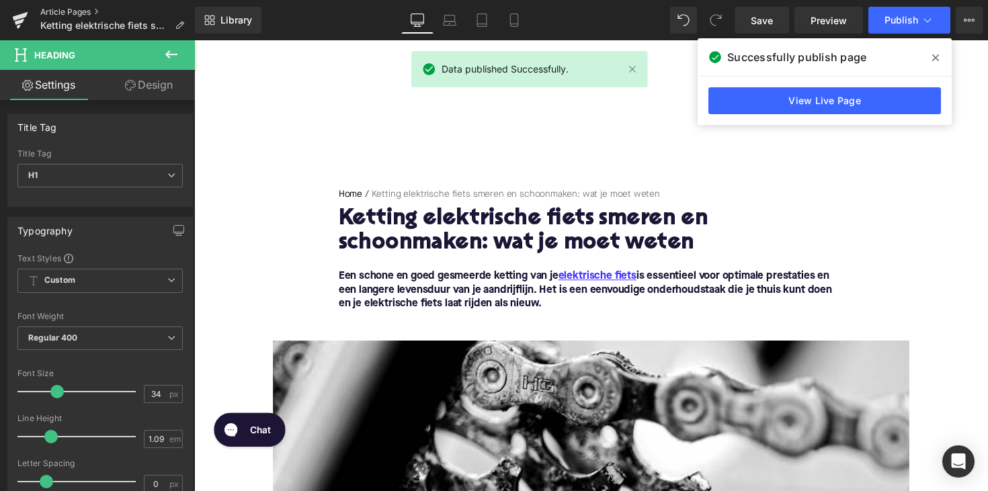
click at [73, 10] on link "Article Pages" at bounding box center [117, 12] width 155 height 11
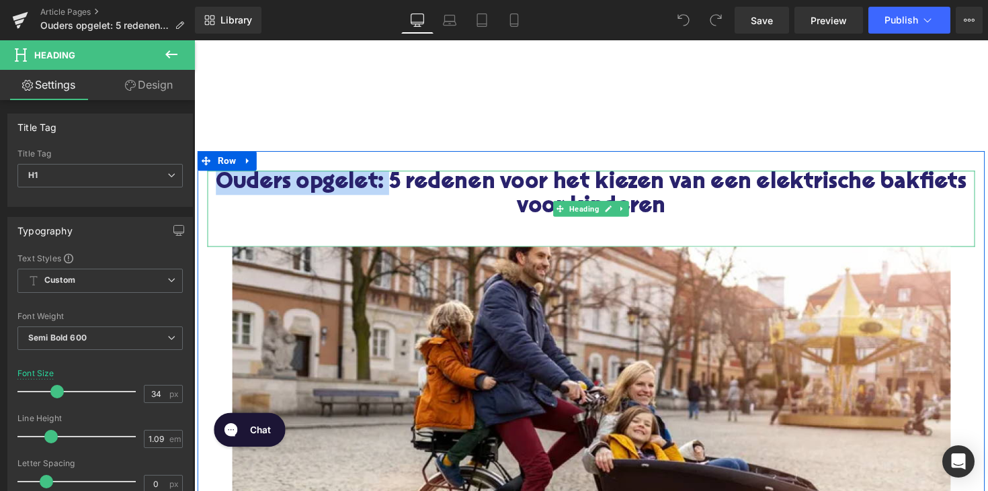
drag, startPoint x: 433, startPoint y: 186, endPoint x: 255, endPoint y: 187, distance: 178.7
click at [255, 187] on h1 "Ouders opgelet: 5 redenen voor het kiezen van een elektrische bakfiets voor kin…" at bounding box center [601, 199] width 786 height 50
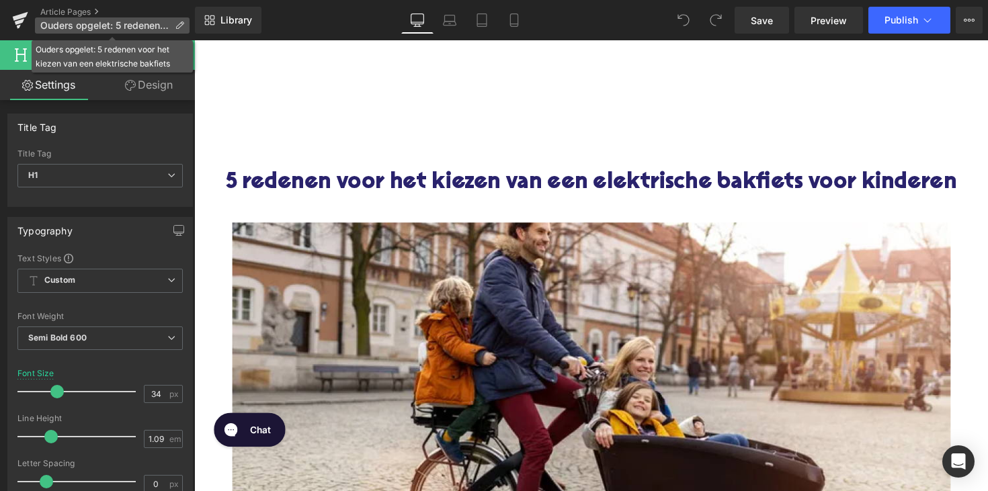
click at [175, 25] on icon at bounding box center [179, 25] width 9 height 9
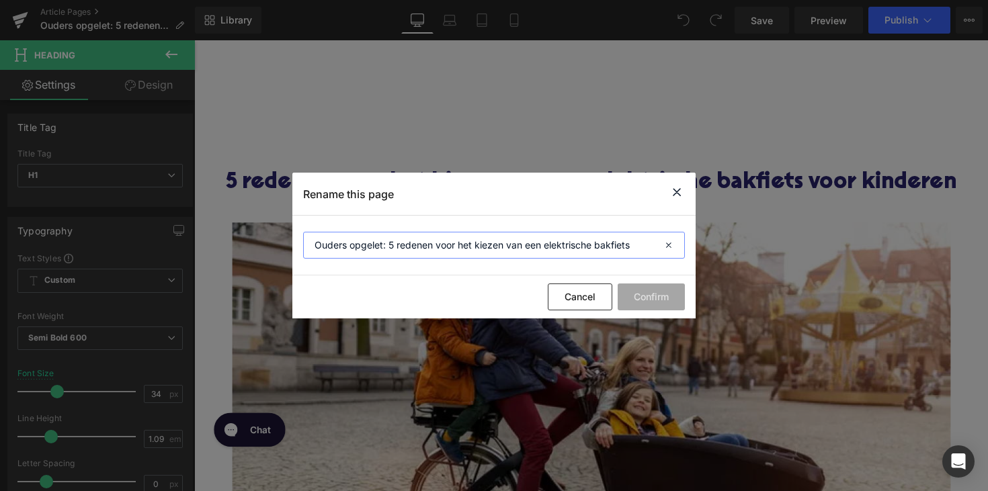
drag, startPoint x: 388, startPoint y: 246, endPoint x: 247, endPoint y: 247, distance: 141.1
click at [247, 247] on div "Rename this page Ouders opgelet: 5 redenen voor het kiezen van een elektrische …" at bounding box center [494, 245] width 988 height 491
type input "5 redenen voor het kiezen van een elektrische bakfiets"
click at [667, 305] on button "Confirm" at bounding box center [650, 297] width 67 height 27
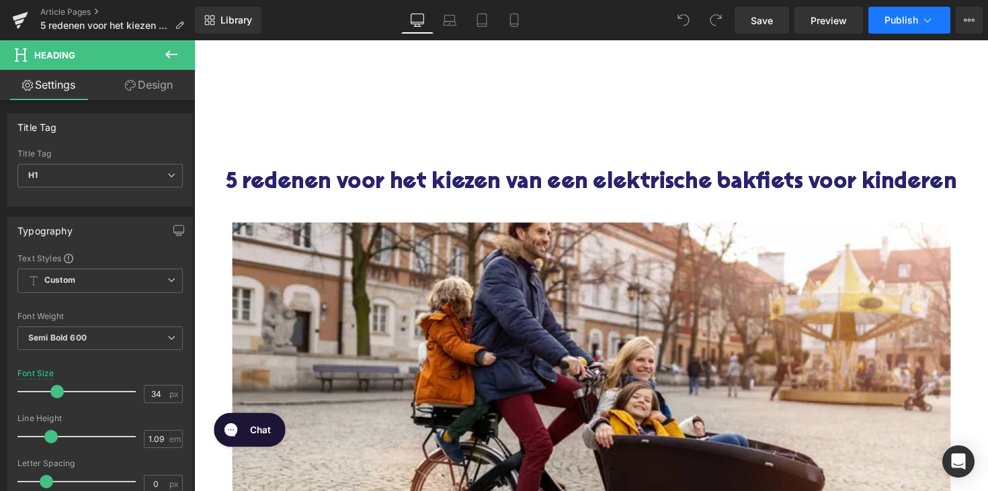
click at [894, 24] on span "Publish" at bounding box center [901, 20] width 34 height 11
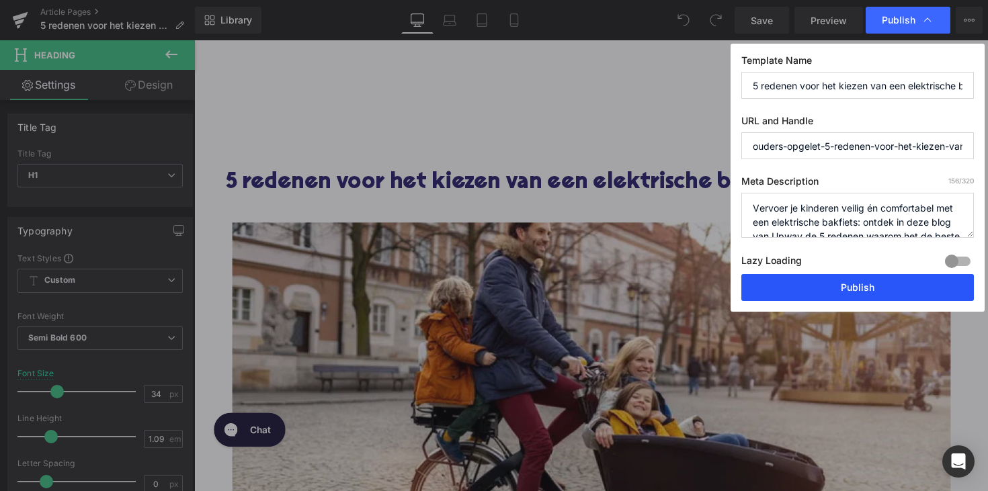
click at [858, 292] on button "Publish" at bounding box center [857, 287] width 232 height 27
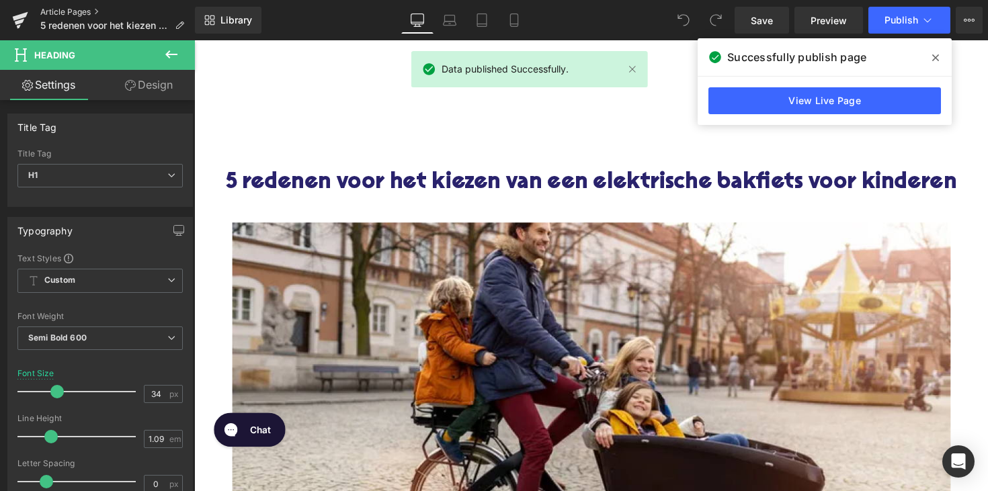
click at [61, 9] on link "Article Pages" at bounding box center [117, 12] width 155 height 11
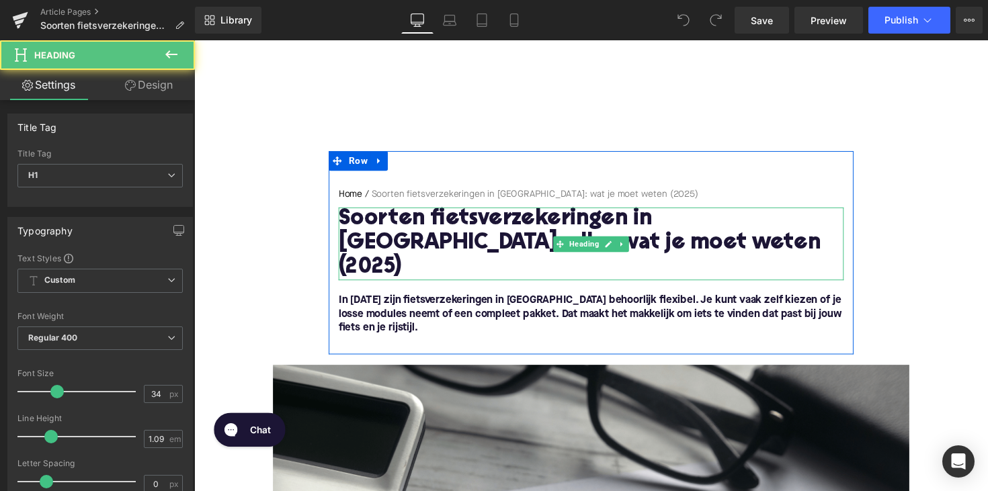
click at [494, 247] on h1 "Soorten fietsverzekeringen in [GEOGRAPHIC_DATA]: alles wat je moet weten (2025)" at bounding box center [600, 249] width 517 height 75
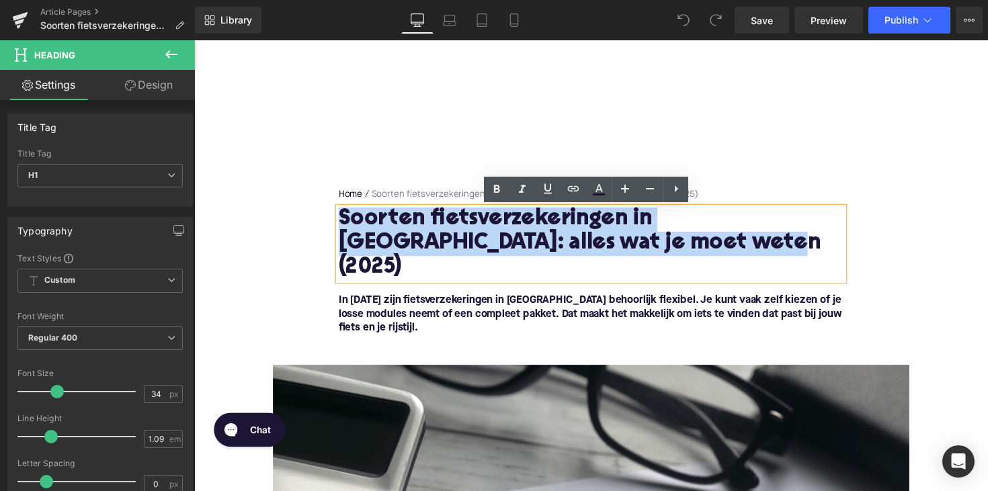
drag, startPoint x: 638, startPoint y: 253, endPoint x: 327, endPoint y: 223, distance: 313.2
paste div
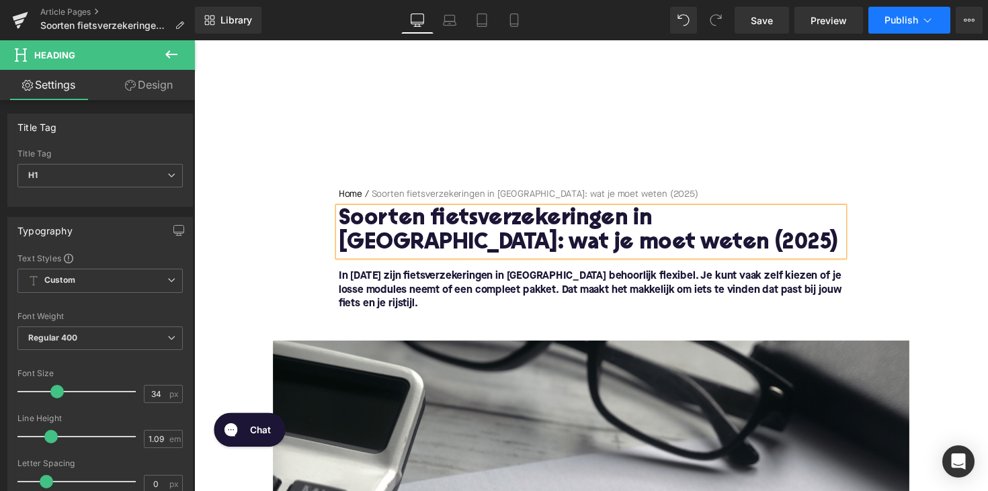
click at [882, 24] on button "Publish" at bounding box center [909, 20] width 82 height 27
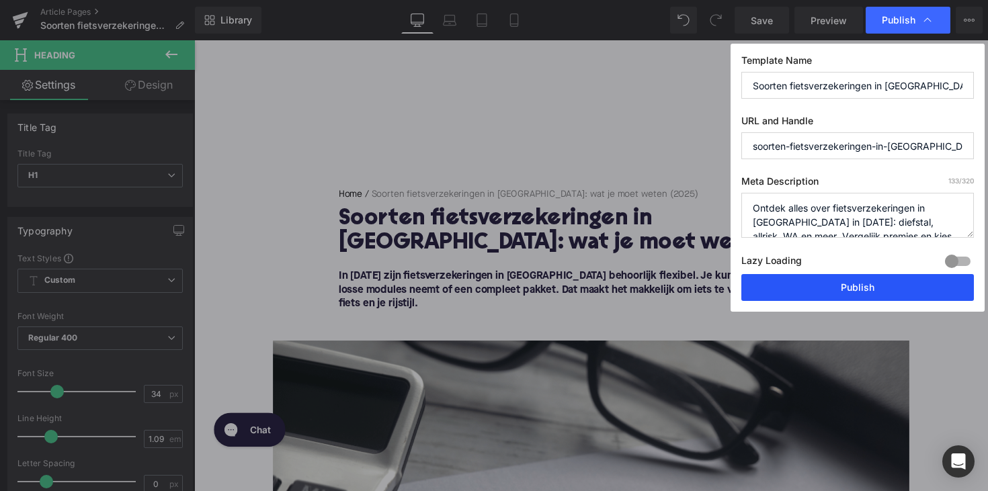
click at [823, 289] on button "Publish" at bounding box center [857, 287] width 232 height 27
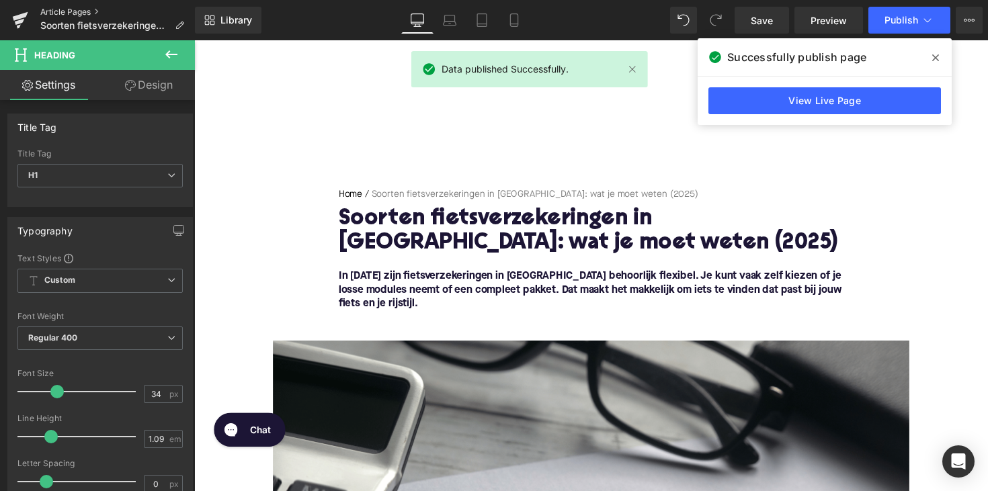
click at [68, 12] on link "Article Pages" at bounding box center [117, 12] width 155 height 11
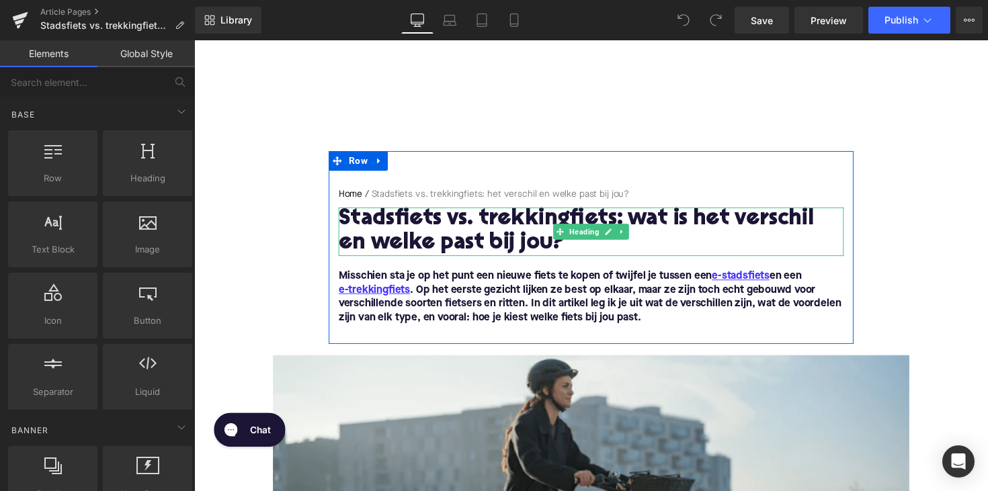
click at [466, 228] on h1 "Stadsfiets vs. trekkingfiets: wat is het verschil en welke past bij jou?" at bounding box center [600, 237] width 517 height 50
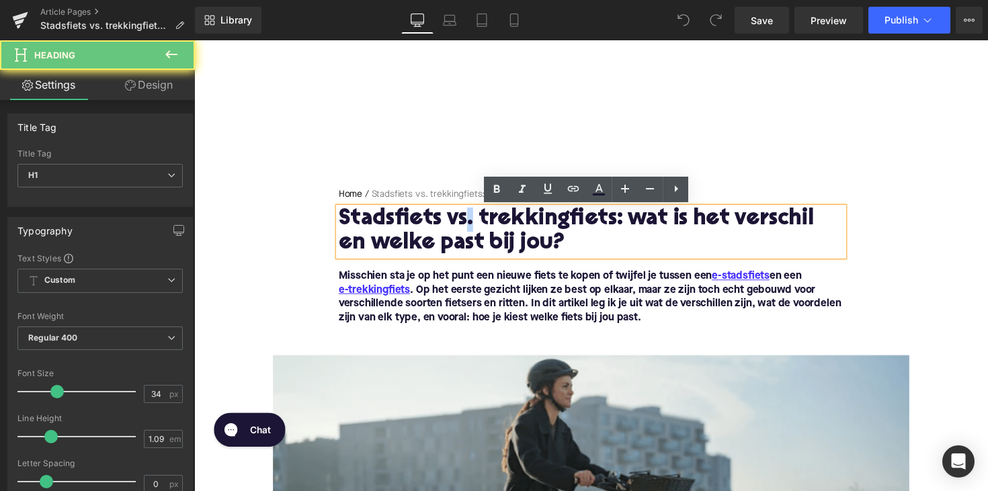
click at [466, 228] on h1 "Stadsfiets vs. trekkingfiets: wat is het verschil en welke past bij jou?" at bounding box center [600, 237] width 517 height 50
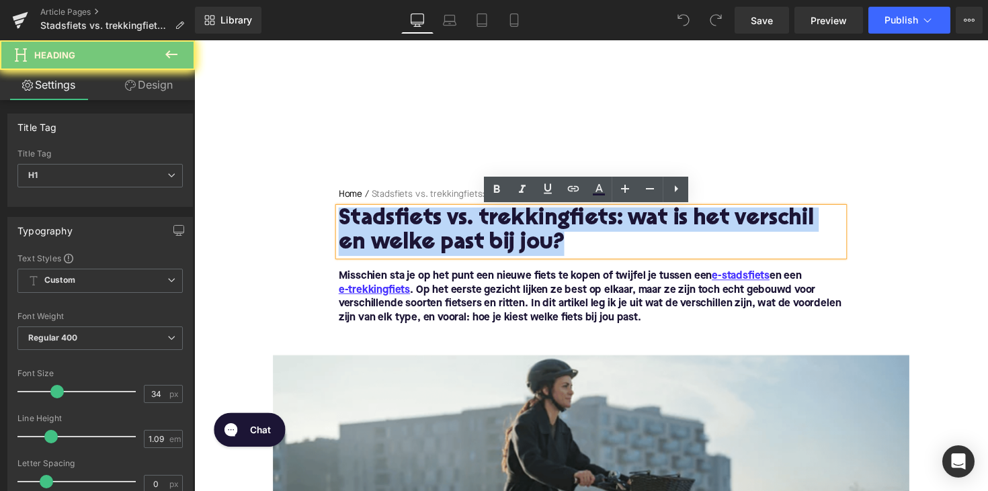
click at [466, 228] on h1 "Stadsfiets vs. trekkingfiets: wat is het verschil en welke past bij jou?" at bounding box center [600, 237] width 517 height 50
paste div
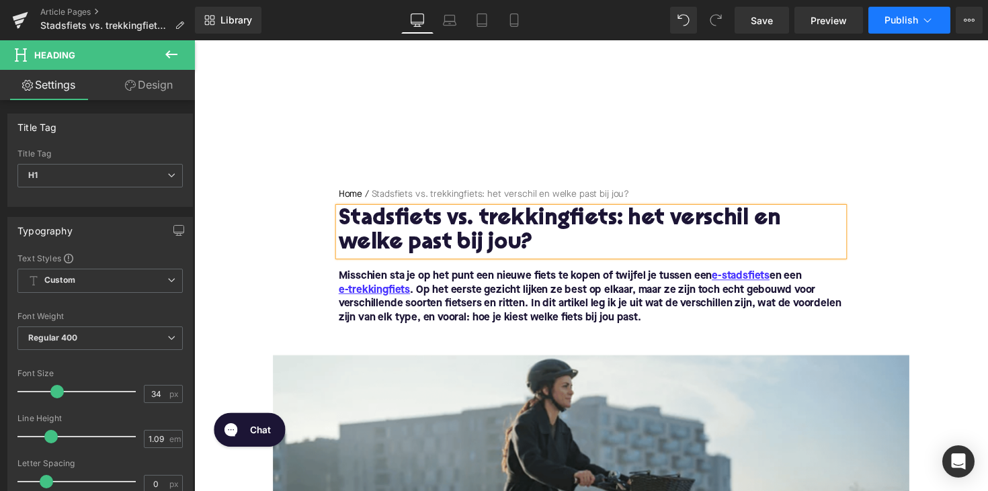
click at [900, 18] on span "Publish" at bounding box center [901, 20] width 34 height 11
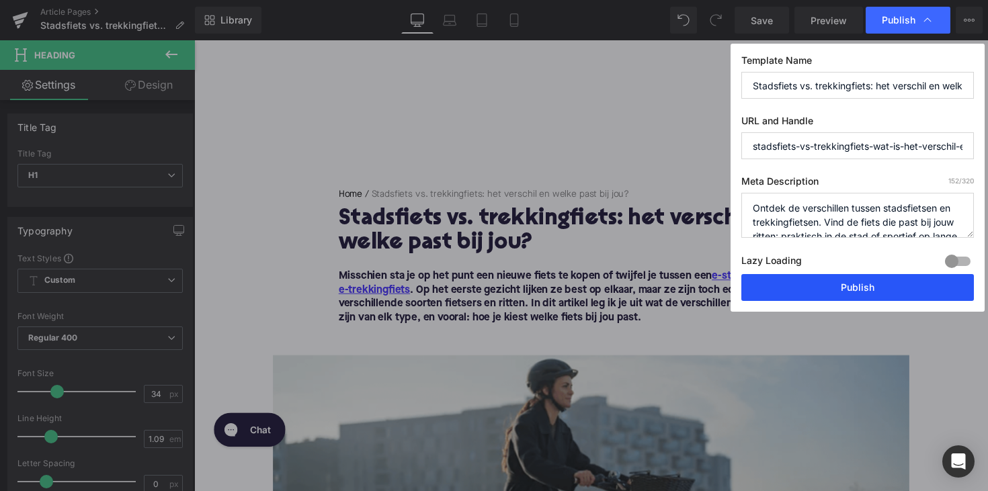
click at [841, 277] on button "Publish" at bounding box center [857, 287] width 232 height 27
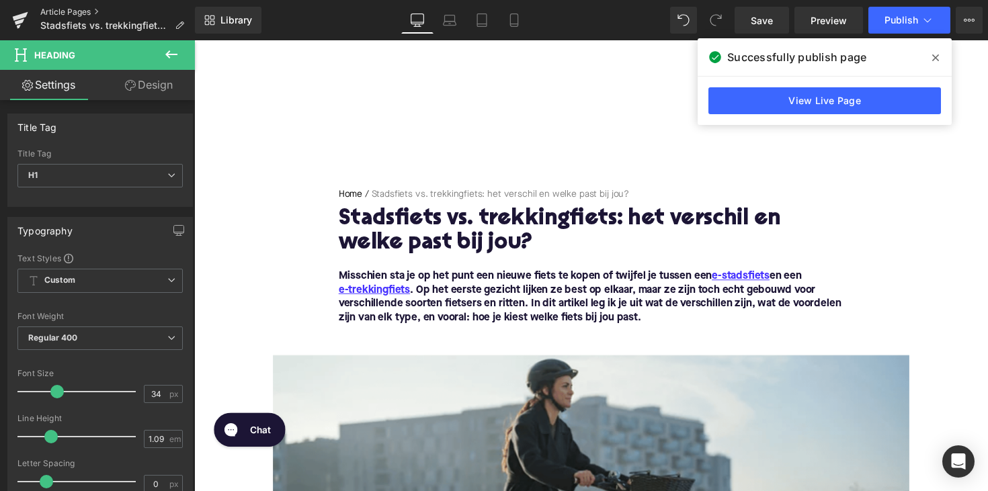
click at [54, 9] on link "Article Pages" at bounding box center [117, 12] width 155 height 11
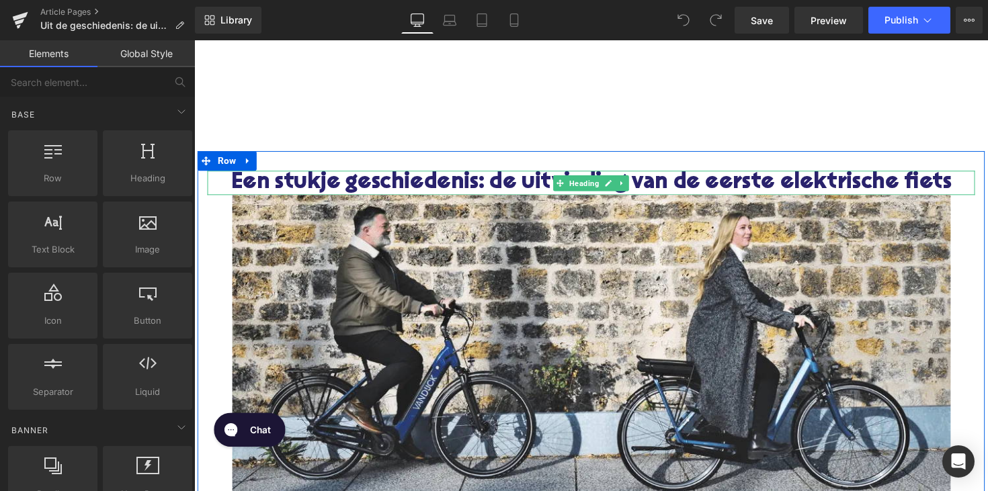
click at [456, 180] on h1 "Een stukje geschiedenis: de uitvinding van de eerste elektrische fiets" at bounding box center [601, 186] width 786 height 25
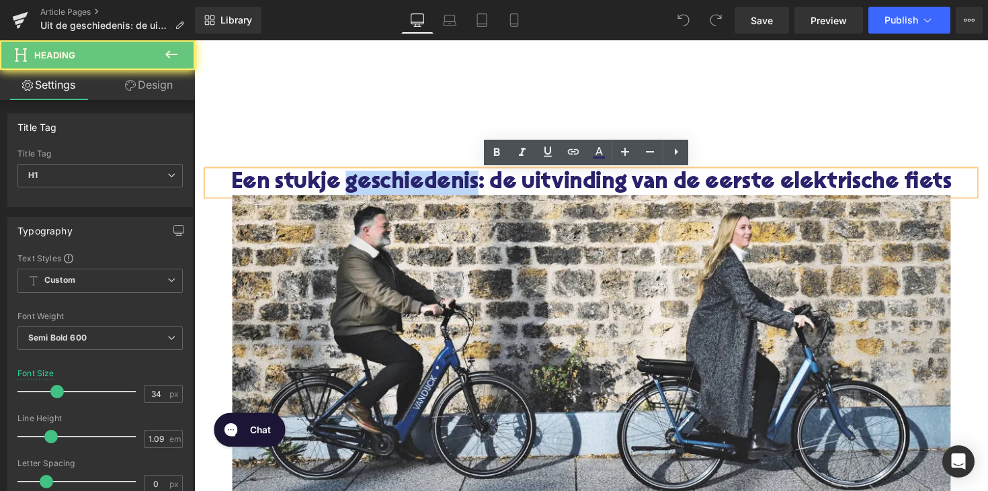
click at [456, 180] on h1 "Een stukje geschiedenis: de uitvinding van de eerste elektrische fiets" at bounding box center [601, 186] width 786 height 25
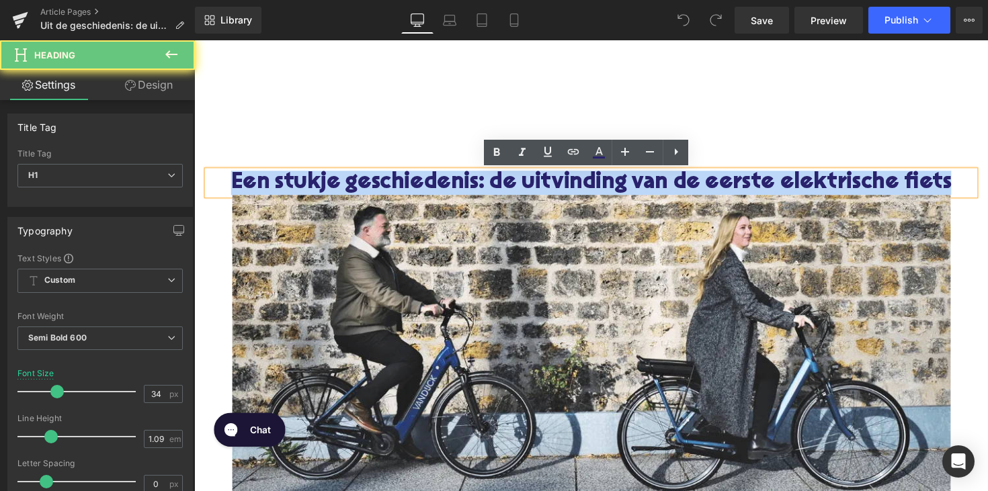
click at [456, 180] on h1 "Een stukje geschiedenis: de uitvinding van de eerste elektrische fiets" at bounding box center [601, 186] width 786 height 25
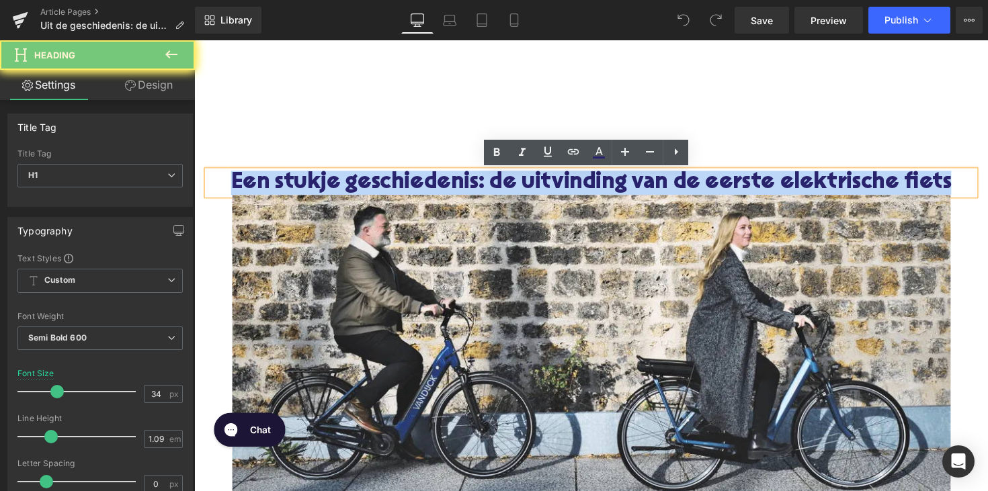
paste div
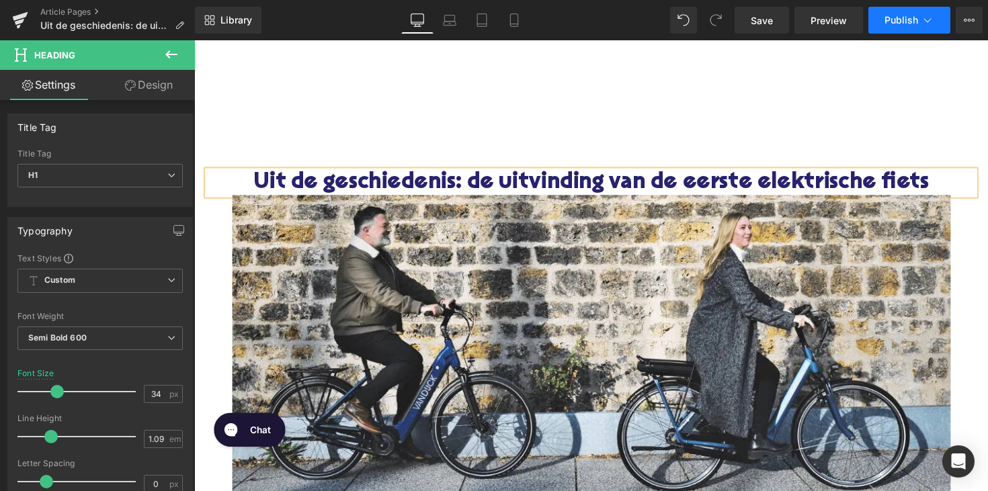
click at [875, 22] on button "Publish" at bounding box center [909, 20] width 82 height 27
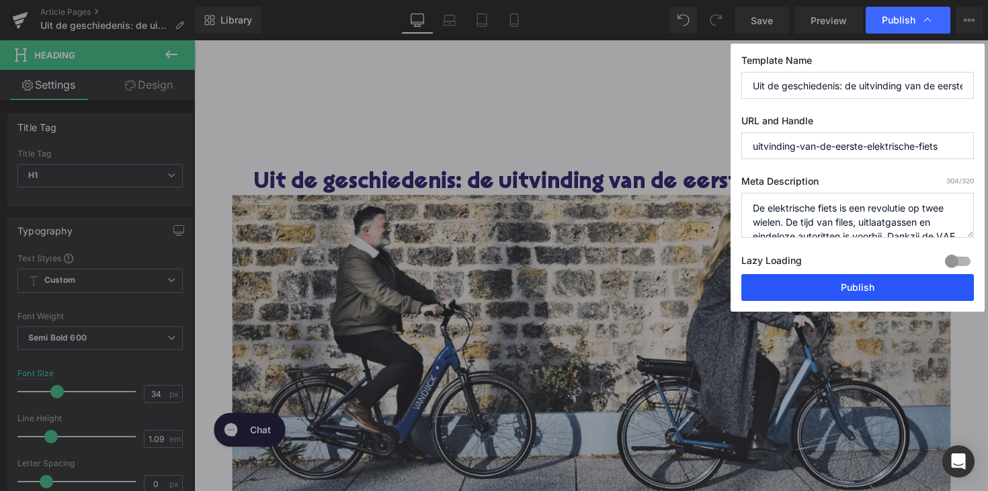
click at [811, 289] on button "Publish" at bounding box center [857, 287] width 232 height 27
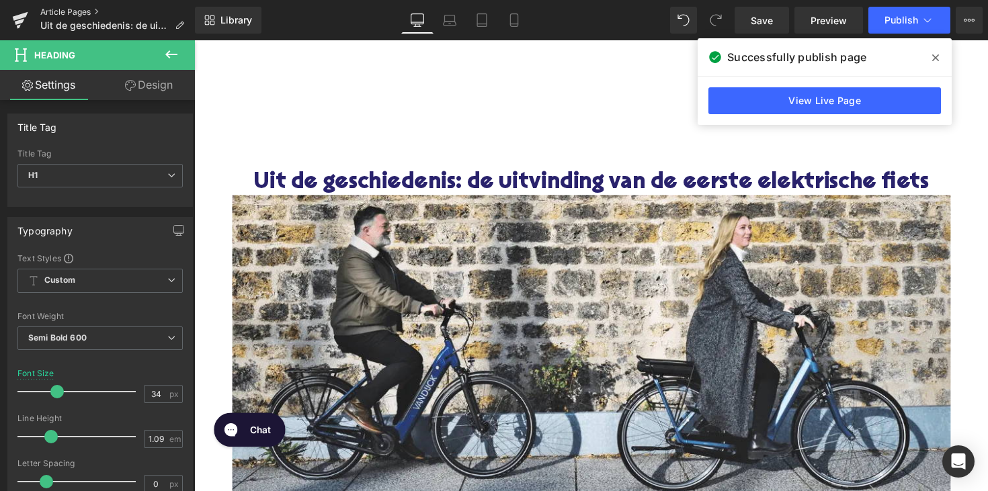
click at [77, 11] on link "Article Pages" at bounding box center [117, 12] width 155 height 11
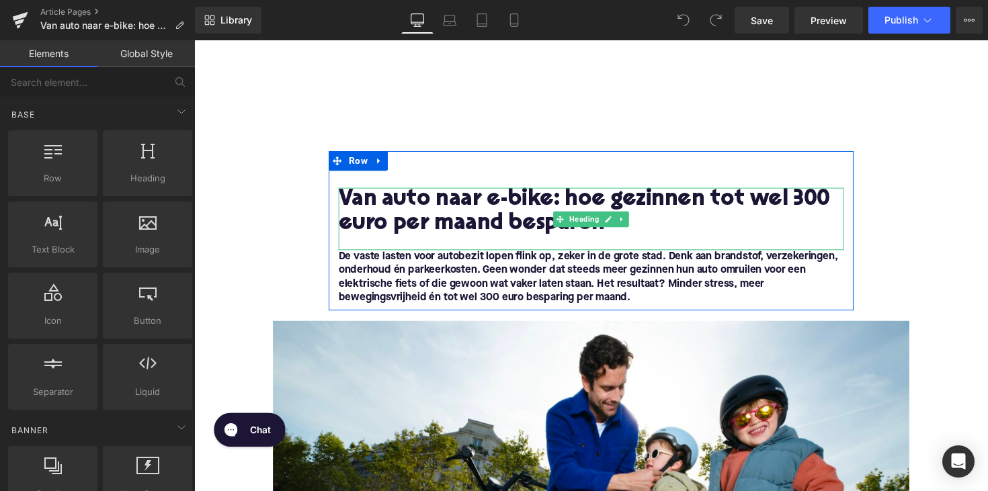
click at [529, 208] on h1 "Van auto naar e-bike: hoe gezinnen tot wel 300 euro per maand besparen" at bounding box center [600, 216] width 517 height 50
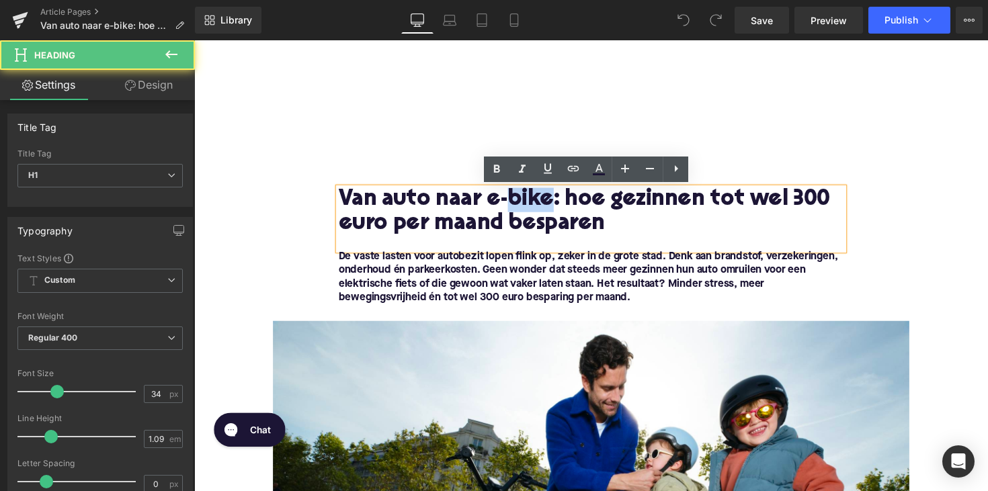
click at [529, 208] on h1 "Van auto naar e-bike: hoe gezinnen tot wel 300 euro per maand besparen" at bounding box center [600, 216] width 517 height 50
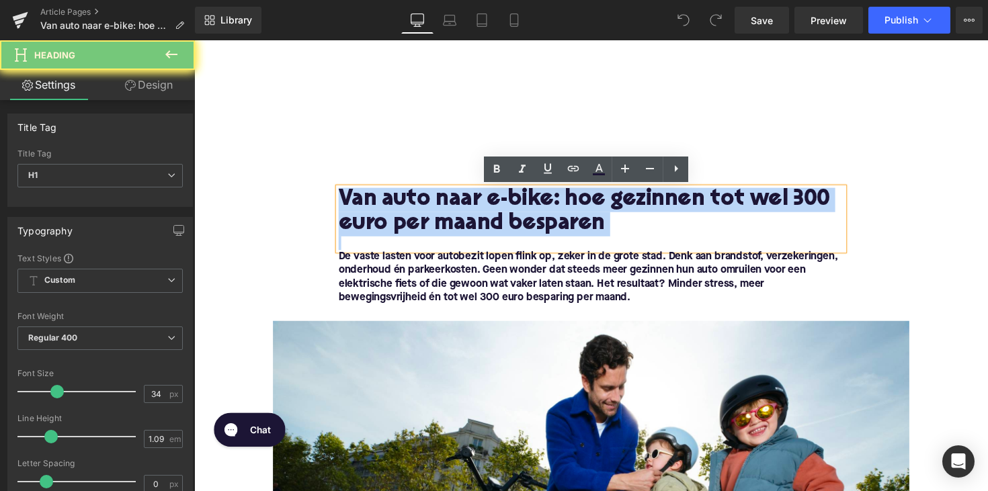
click at [529, 208] on h1 "Van auto naar e-bike: hoe gezinnen tot wel 300 euro per maand besparen" at bounding box center [600, 216] width 517 height 50
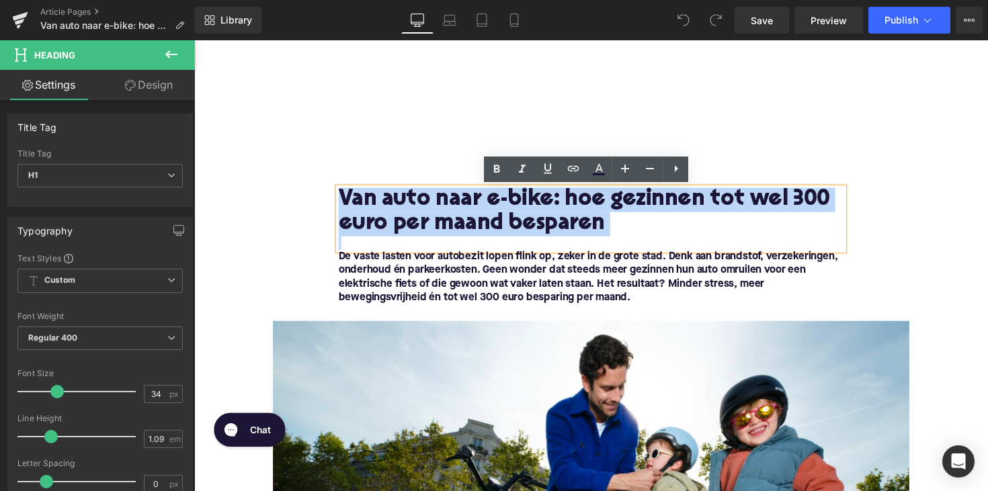
paste div
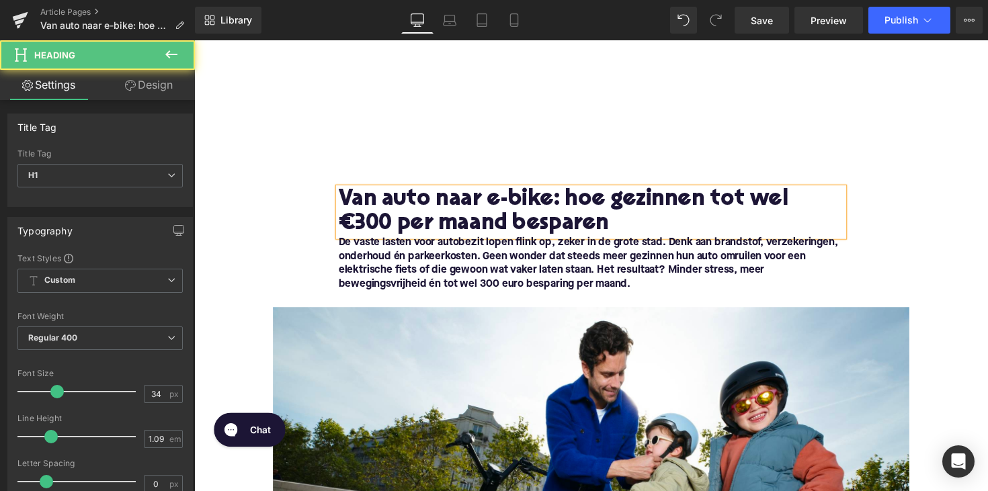
click at [382, 236] on h1 "Van auto naar e-bike: hoe gezinnen tot wel €300 per maand besparen" at bounding box center [600, 216] width 517 height 50
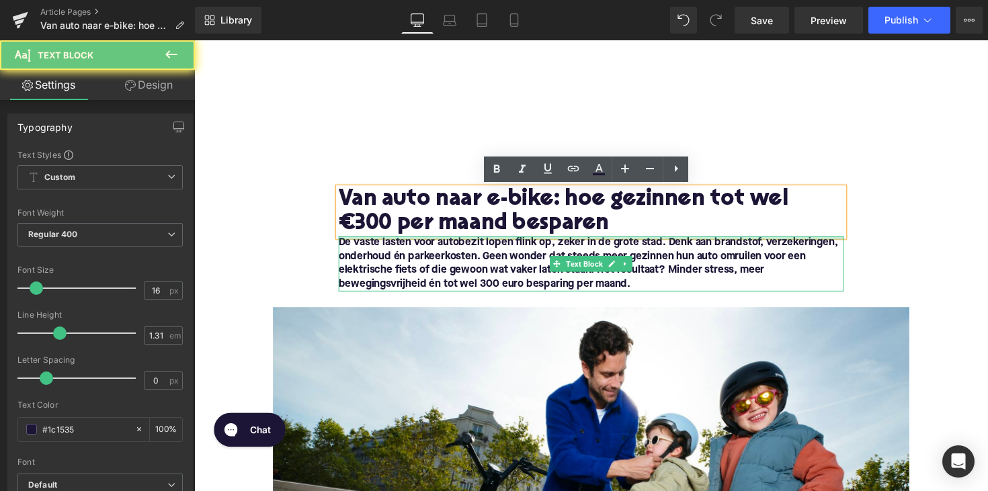
click at [347, 242] on div at bounding box center [600, 242] width 517 height 3
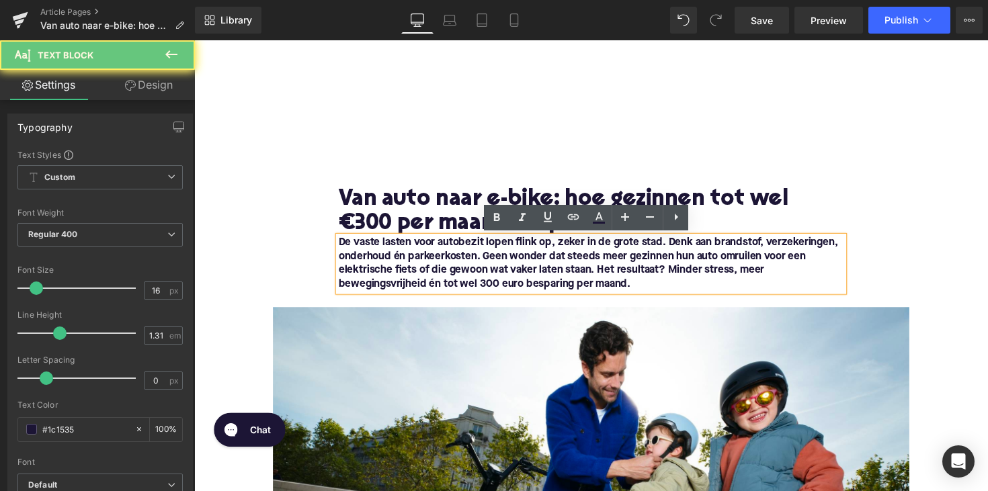
click at [342, 244] on font "De vaste lasten voor autobezit lopen flink op, zeker in de grote stad. Denk aan…" at bounding box center [597, 269] width 511 height 53
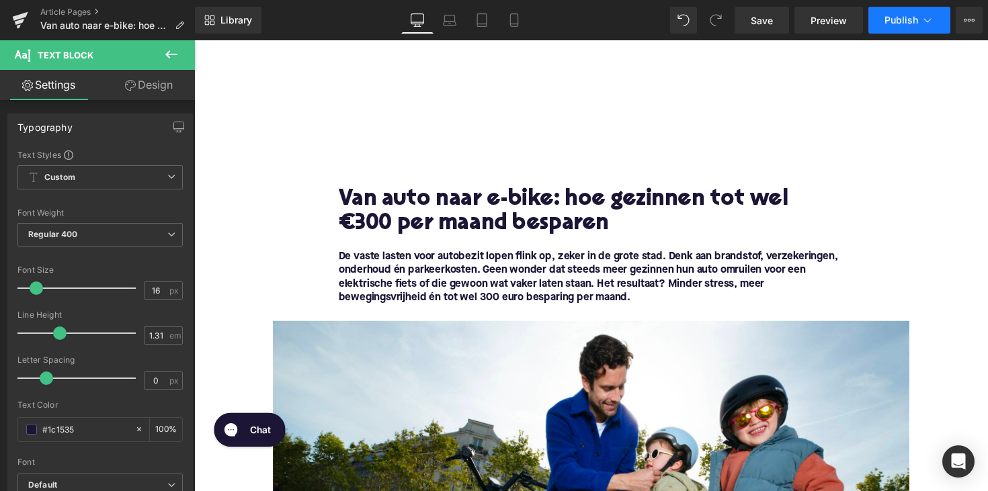
click at [888, 28] on button "Publish" at bounding box center [909, 20] width 82 height 27
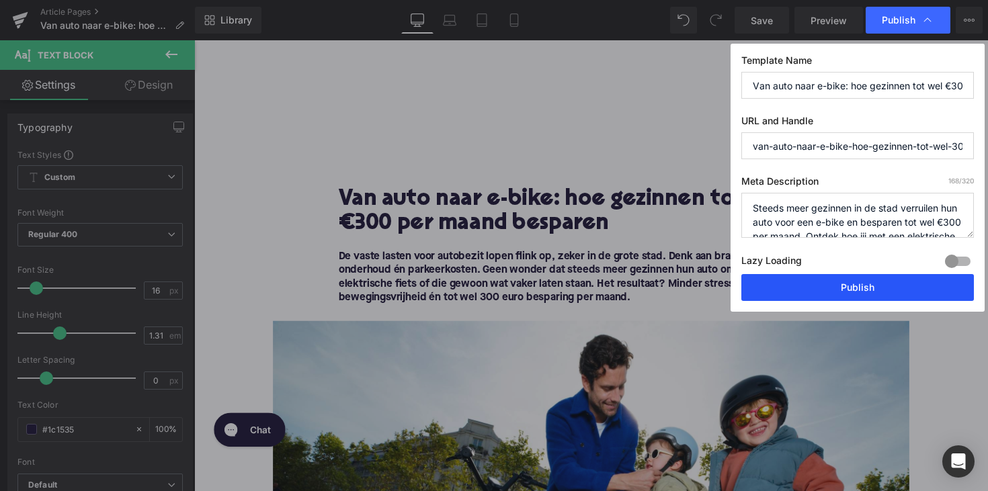
click at [823, 280] on button "Publish" at bounding box center [857, 287] width 232 height 27
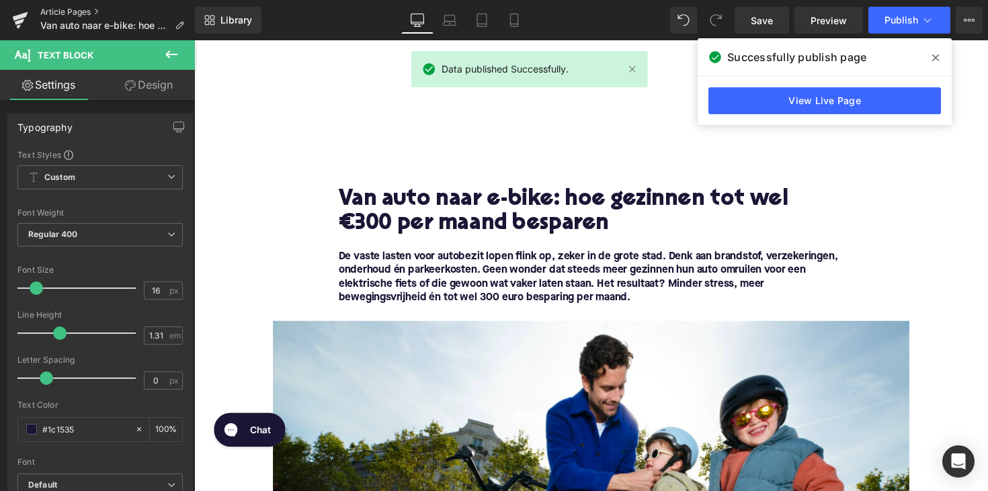
click at [80, 14] on link "Article Pages" at bounding box center [117, 12] width 155 height 11
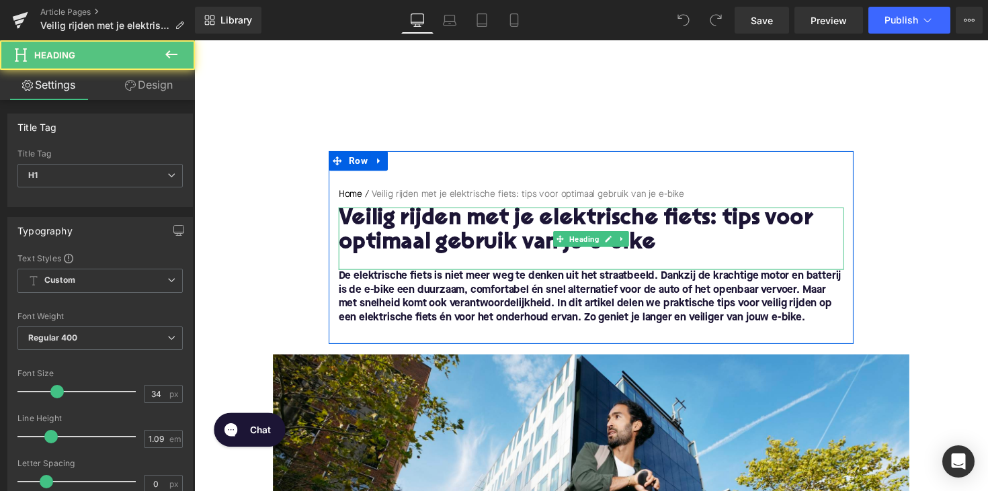
click at [478, 234] on h1 "Veilig rijden met je elektrische fiets: tips voor optimaal gebruik van je e-bike" at bounding box center [600, 237] width 517 height 50
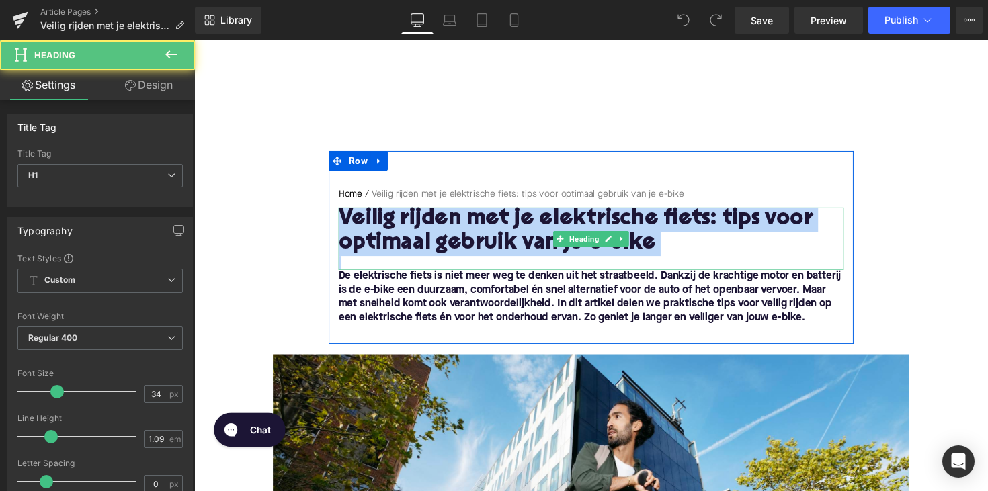
click at [478, 234] on h1 "Veilig rijden met je elektrische fiets: tips voor optimaal gebruik van je e-bike" at bounding box center [600, 237] width 517 height 50
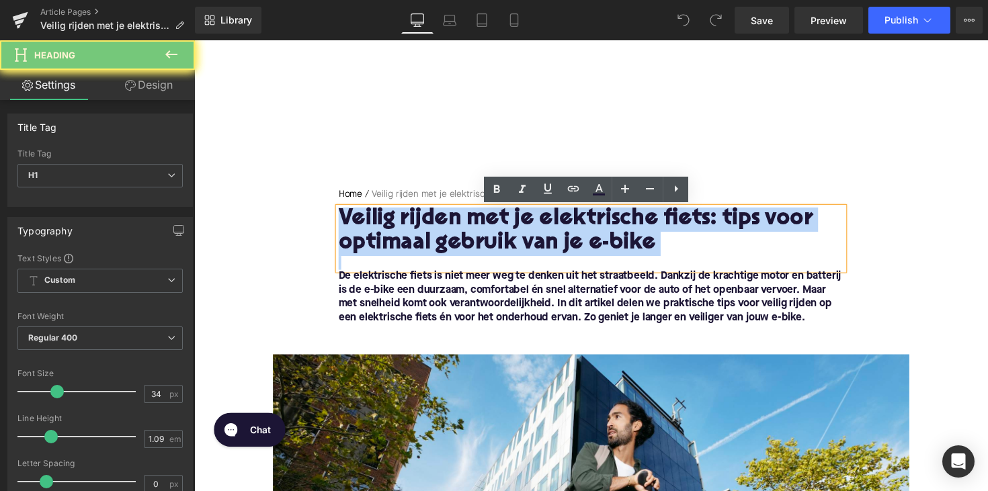
paste div
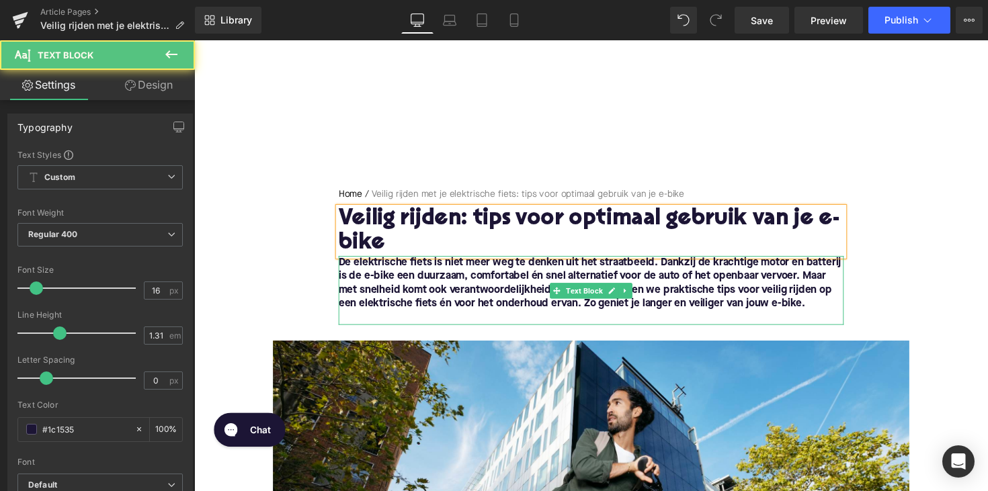
click at [371, 273] on font "De elektrische fiets is niet meer weg te denken uit het straatbeeld. Dankzij de…" at bounding box center [599, 289] width 515 height 53
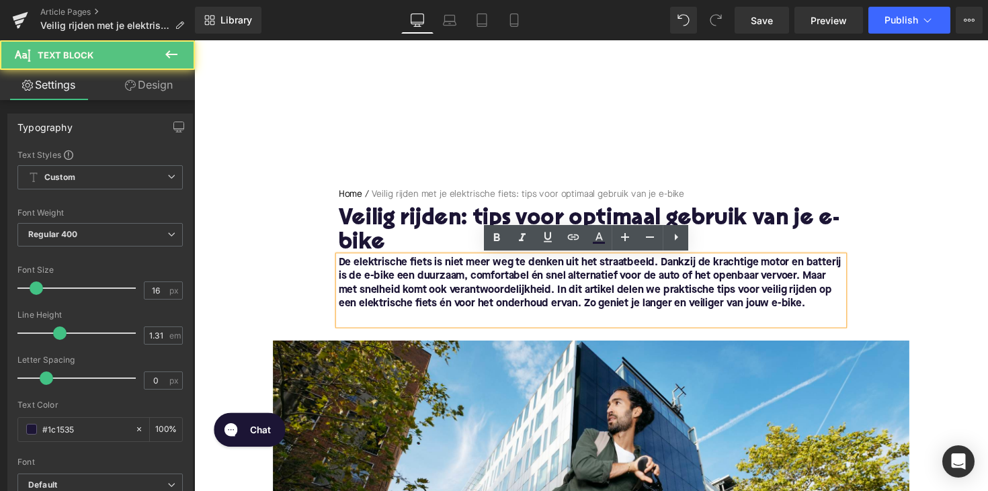
click at [342, 269] on font "De elektrische fiets is niet meer weg te denken uit het straatbeeld. Dankzij de…" at bounding box center [599, 289] width 515 height 53
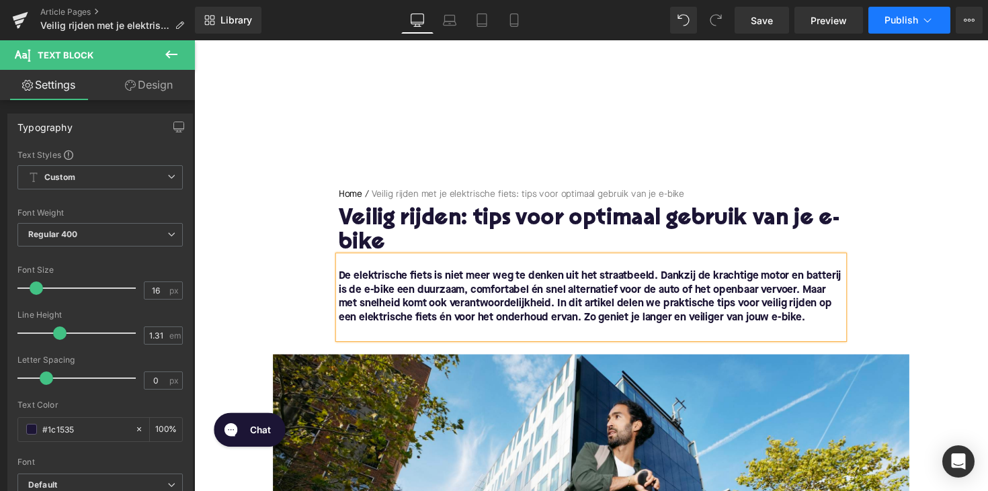
click at [898, 31] on button "Publish" at bounding box center [909, 20] width 82 height 27
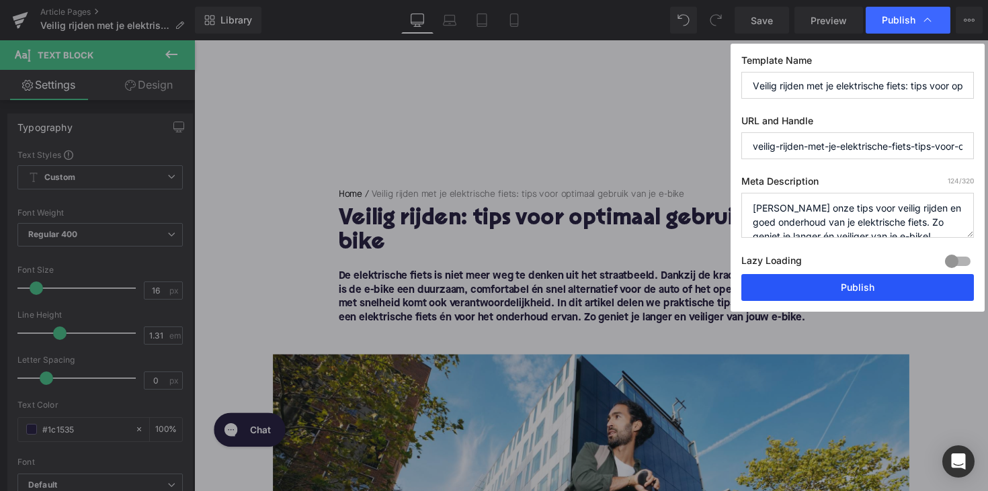
click at [806, 284] on button "Publish" at bounding box center [857, 287] width 232 height 27
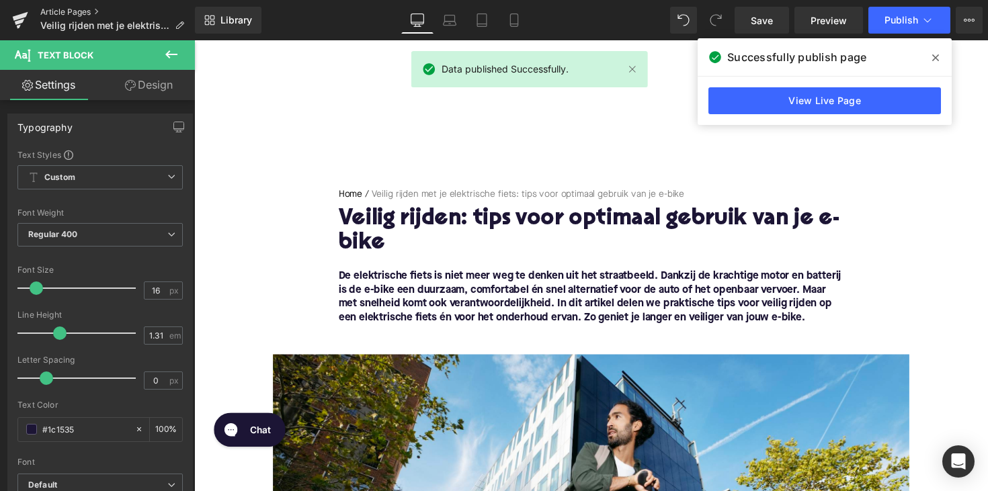
click at [90, 11] on link "Article Pages" at bounding box center [117, 12] width 155 height 11
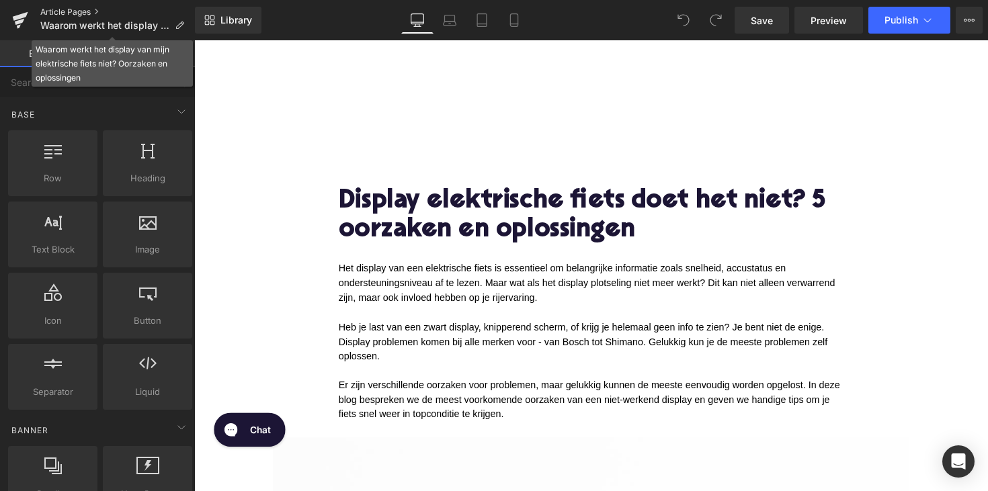
click at [76, 11] on link "Article Pages" at bounding box center [117, 12] width 155 height 11
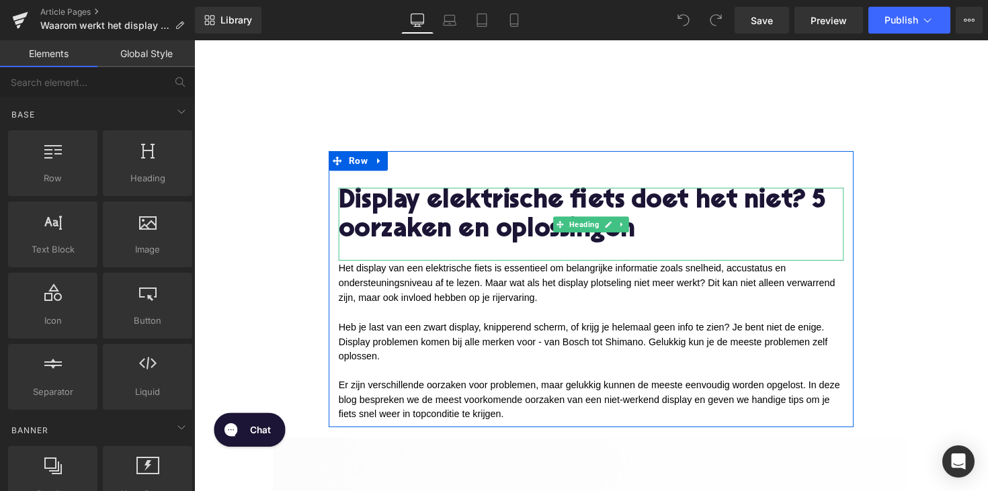
click at [527, 225] on h1 "Display elektrische fiets doet het niet? 5 oorzaken en oplossingen" at bounding box center [600, 220] width 517 height 58
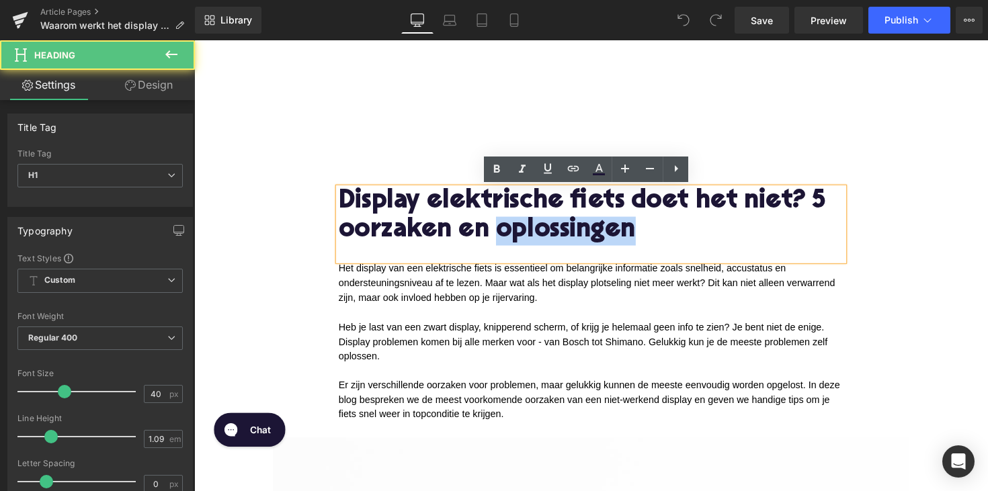
click at [527, 225] on h1 "Display elektrische fiets doet het niet? 5 oorzaken en oplossingen" at bounding box center [600, 220] width 517 height 58
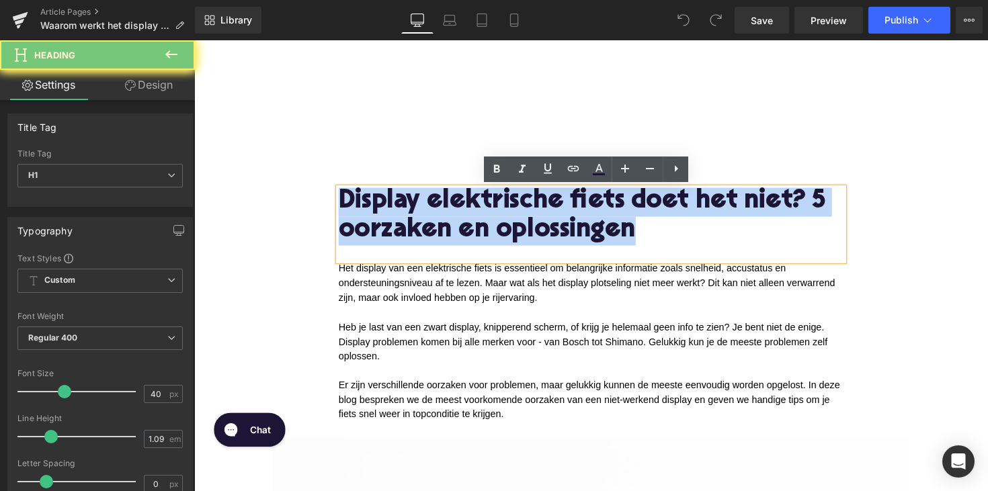
click at [527, 225] on h1 "Display elektrische fiets doet het niet? 5 oorzaken en oplossingen" at bounding box center [600, 220] width 517 height 58
paste div
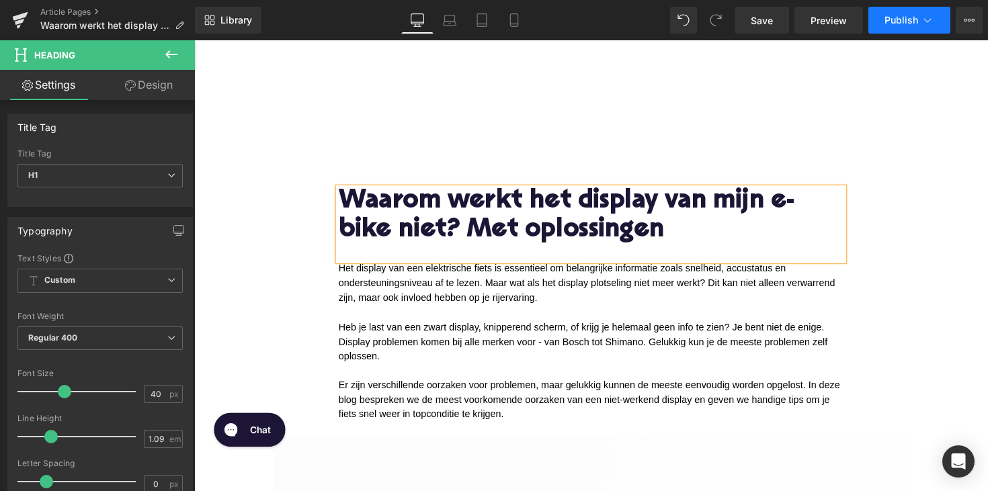
click at [884, 22] on button "Publish" at bounding box center [909, 20] width 82 height 27
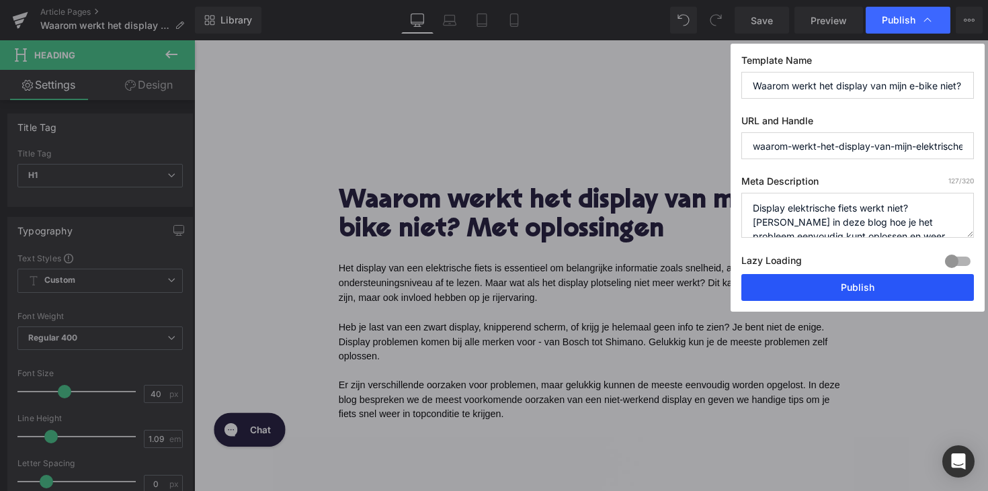
click at [808, 285] on button "Publish" at bounding box center [857, 287] width 232 height 27
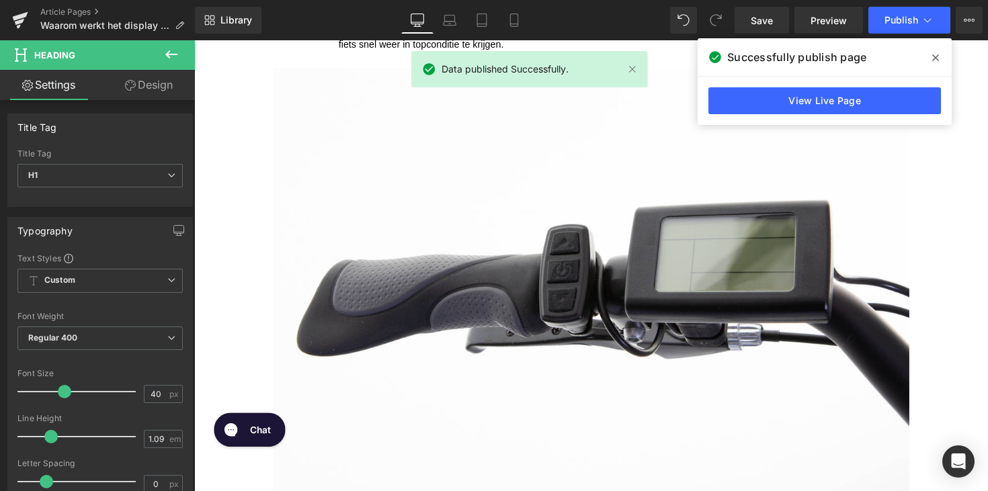
scroll to position [371, 0]
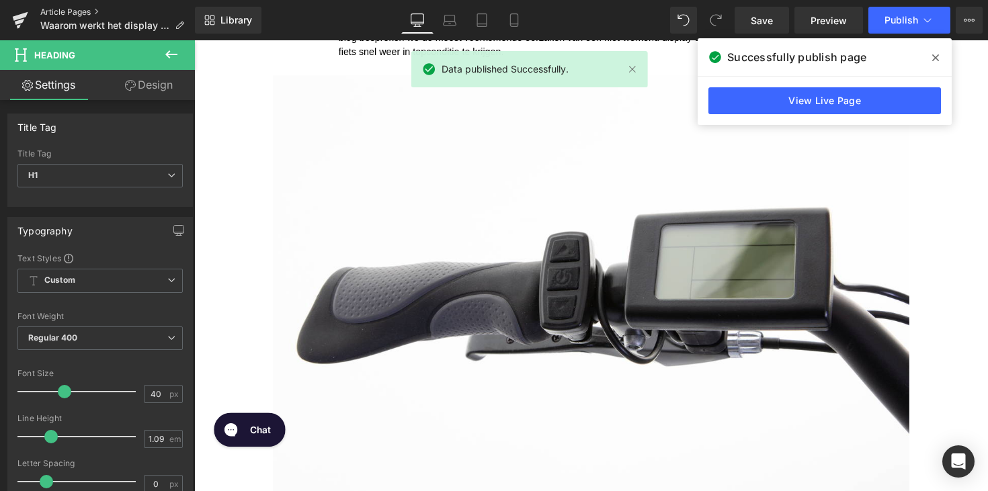
click at [89, 9] on link "Article Pages" at bounding box center [117, 12] width 155 height 11
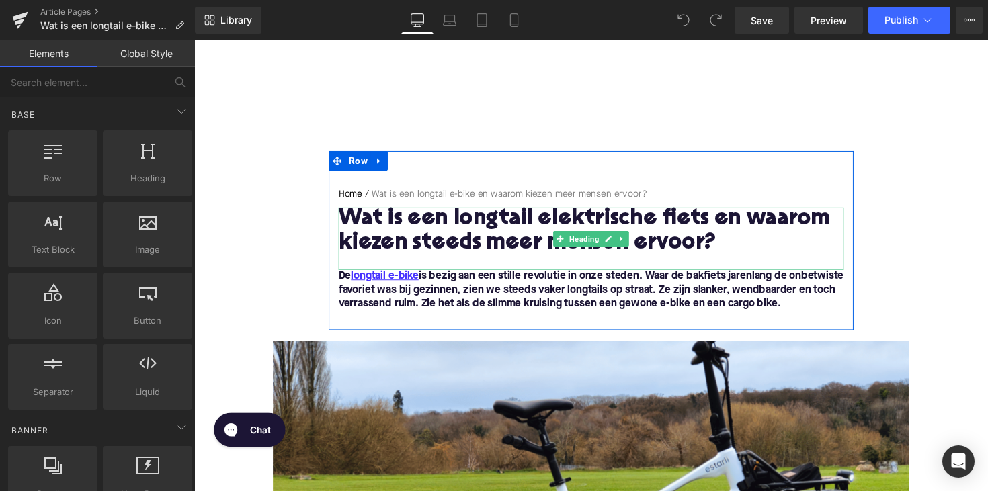
click at [455, 224] on h1 "Wat is een longtail elektrische fiets en waarom kiezen steeds meer mensen ervoo…" at bounding box center [600, 237] width 517 height 50
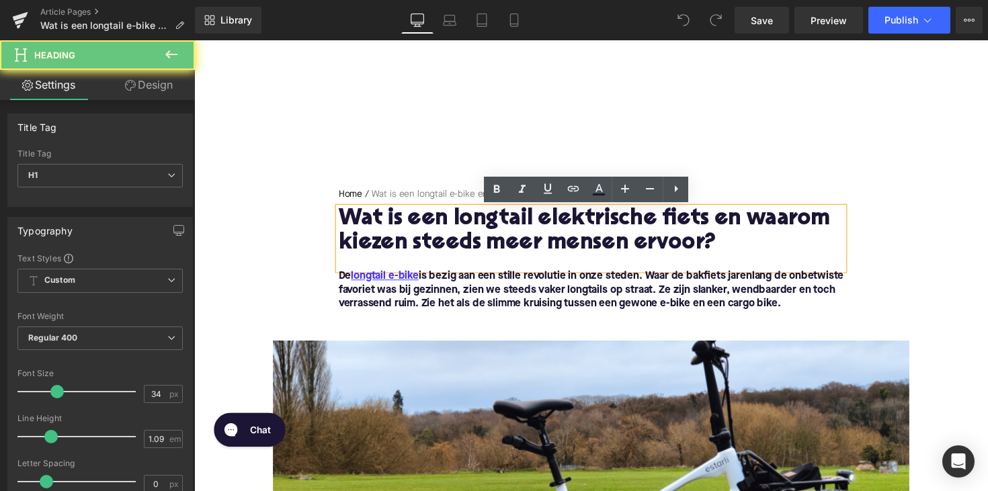
click at [455, 224] on h1 "Wat is een longtail elektrische fiets en waarom kiezen steeds meer mensen ervoo…" at bounding box center [600, 237] width 517 height 50
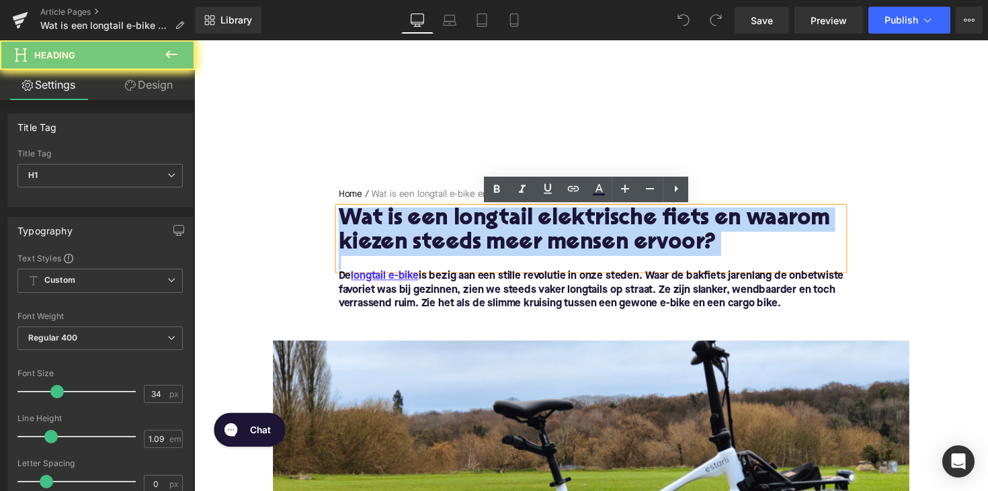
paste div
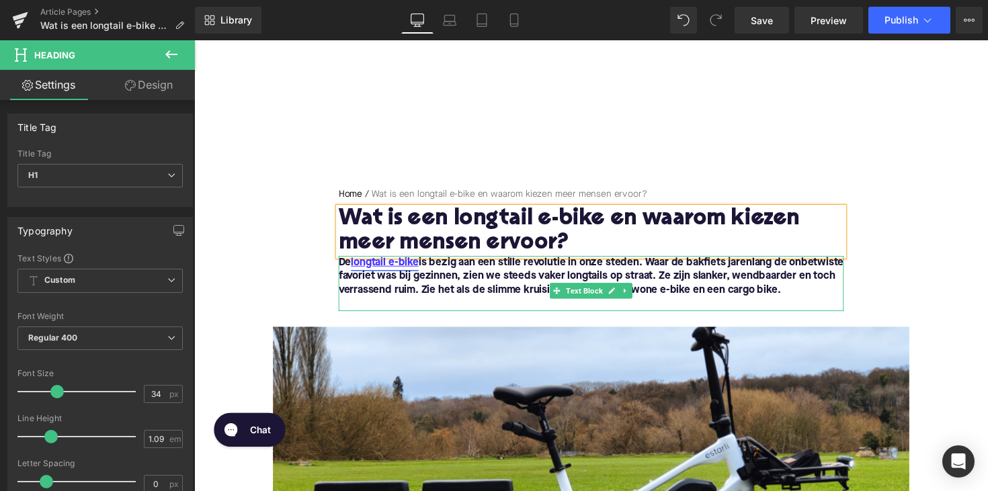
click at [366, 271] on link "longtail e-bike" at bounding box center [389, 268] width 69 height 14
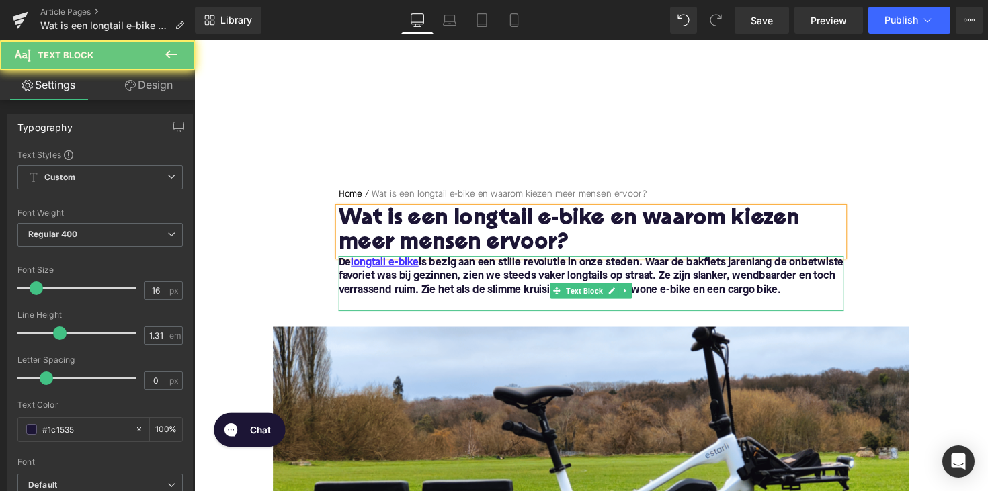
click at [345, 271] on font "De longtail e-bike is bezig aan een stille revolutie in onze steden. Waar de ba…" at bounding box center [600, 282] width 517 height 39
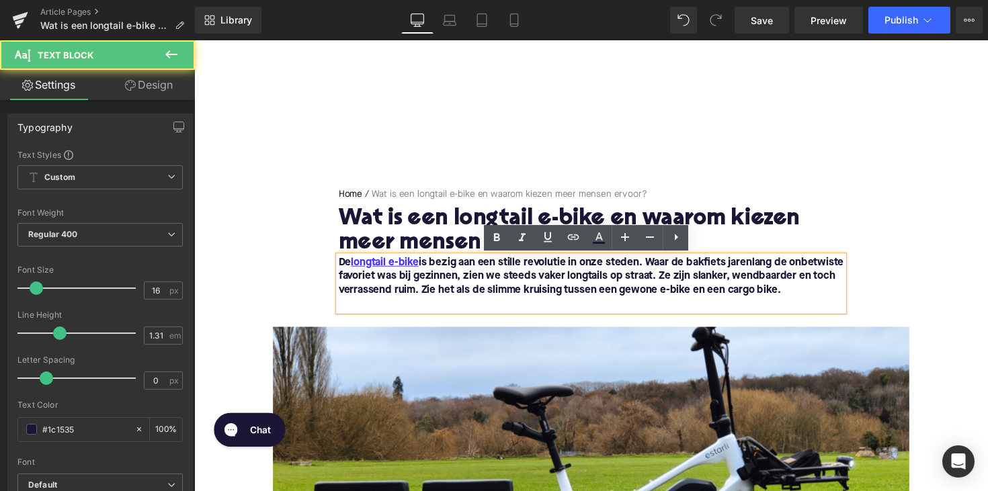
click at [342, 269] on font "De longtail e-bike is bezig aan een stille revolutie in onze steden. Waar de ba…" at bounding box center [600, 282] width 517 height 39
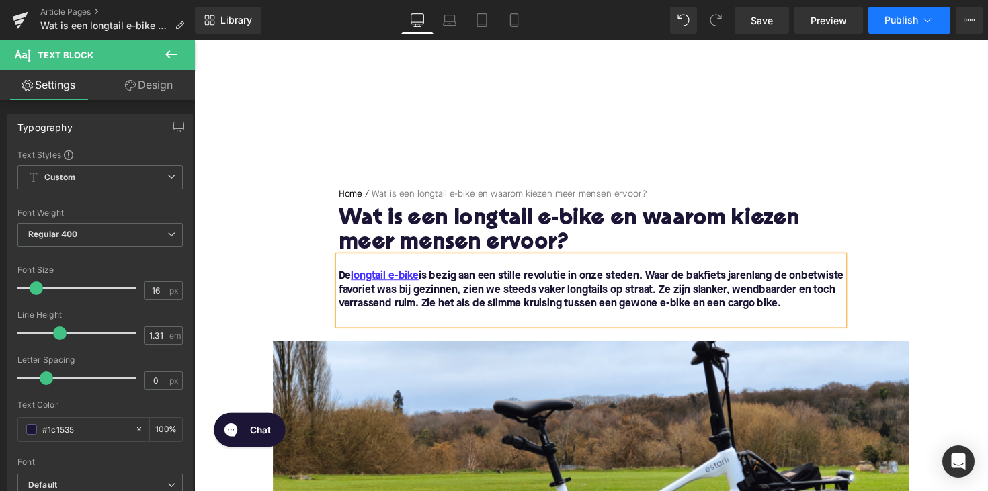
click at [912, 24] on span "Publish" at bounding box center [901, 20] width 34 height 11
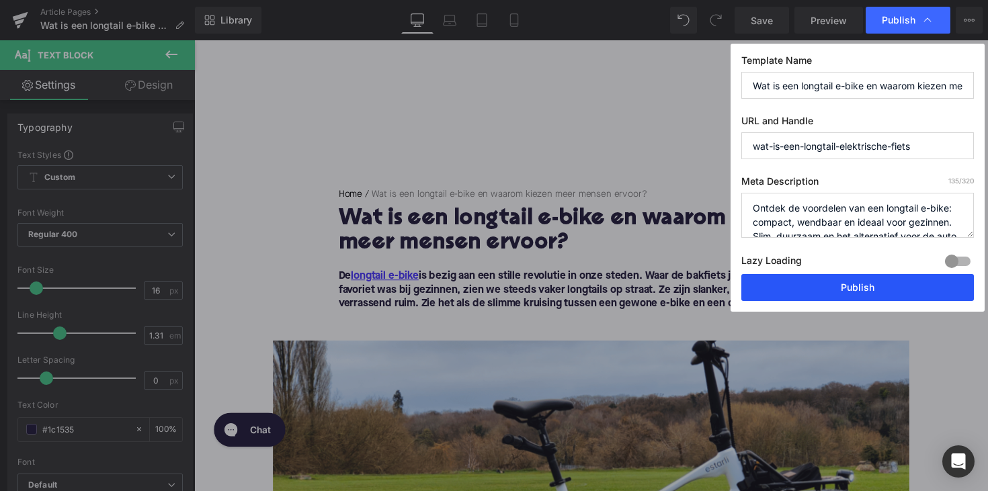
click at [814, 288] on button "Publish" at bounding box center [857, 287] width 232 height 27
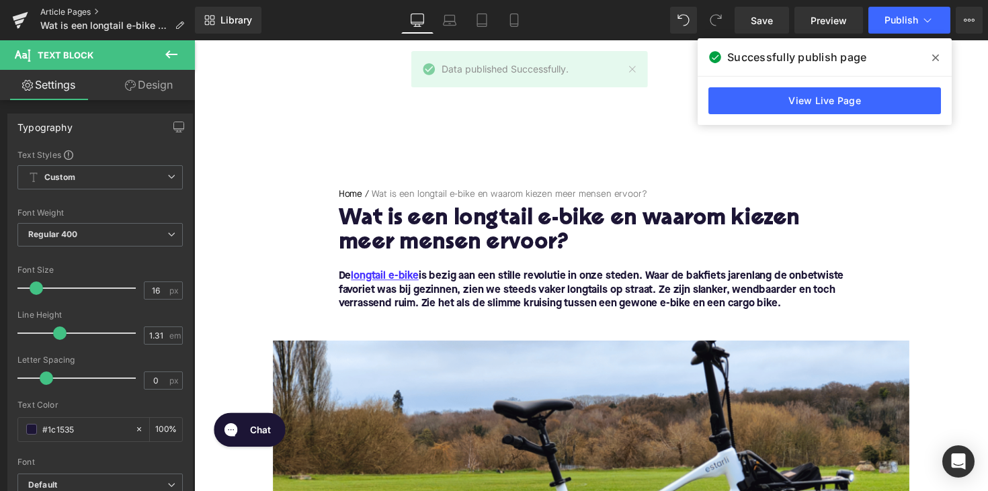
click at [71, 9] on link "Article Pages" at bounding box center [117, 12] width 155 height 11
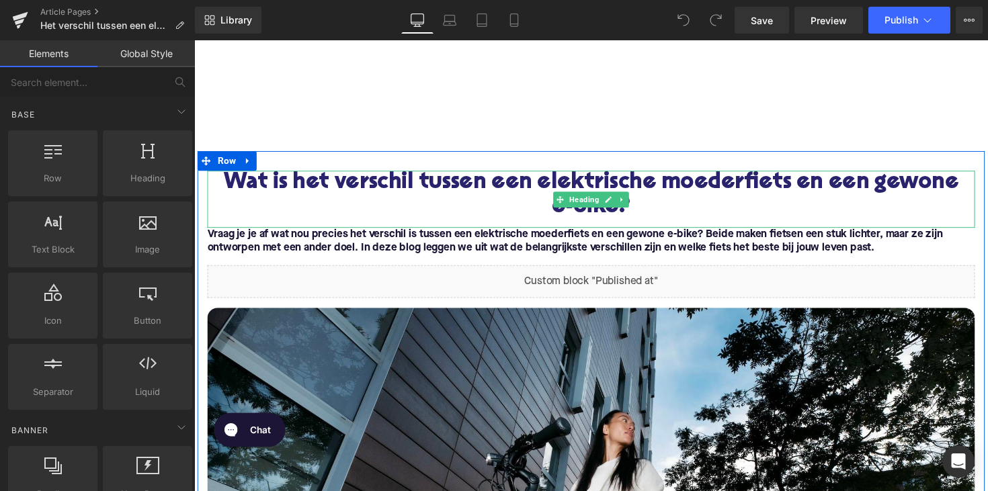
click at [498, 178] on h1 "Wat is het verschil tussen een elektrische moederfiets en een gewone" at bounding box center [601, 186] width 786 height 25
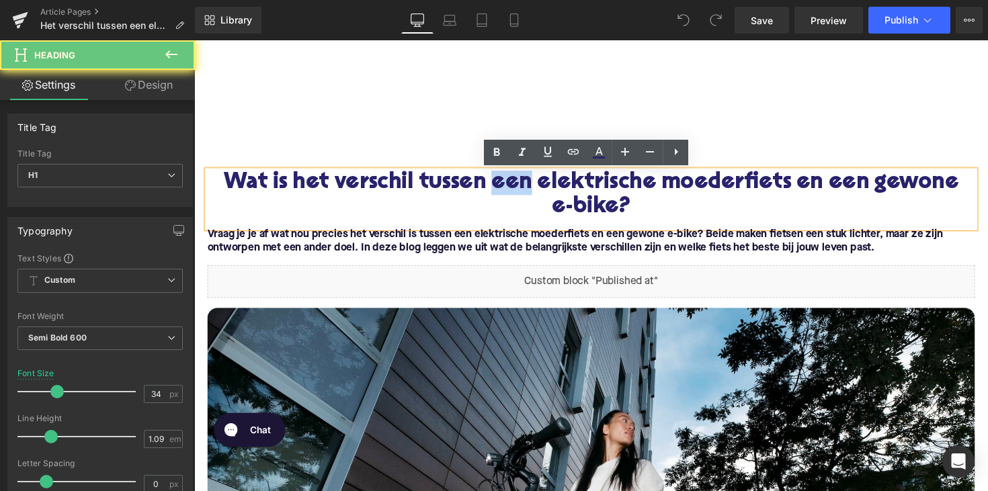
click at [498, 178] on h1 "Wat is het verschil tussen een elektrische moederfiets en een gewone" at bounding box center [601, 186] width 786 height 25
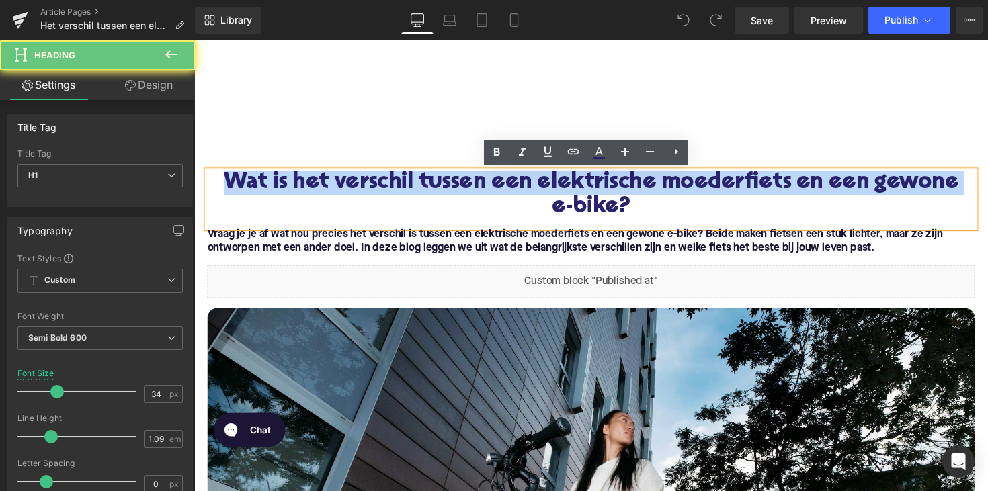
click at [498, 178] on h1 "Wat is het verschil tussen een elektrische moederfiets en een gewone" at bounding box center [601, 186] width 786 height 25
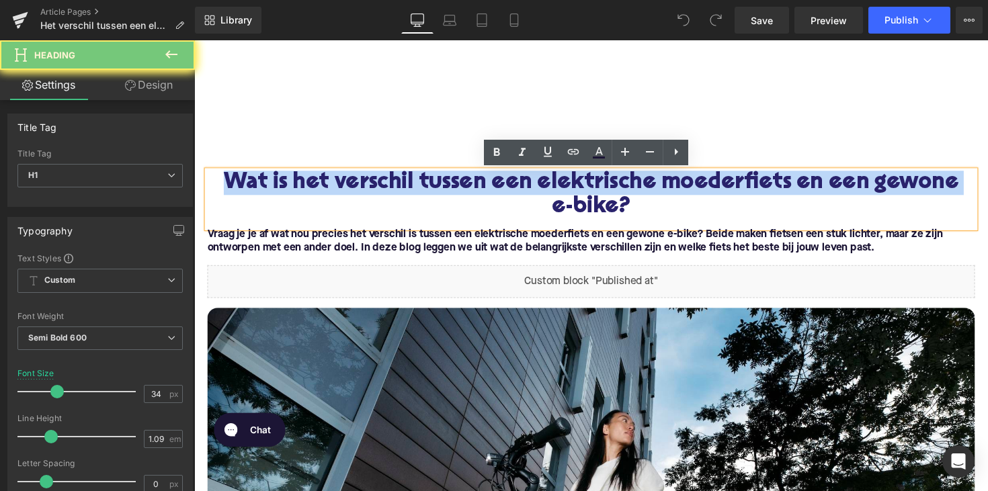
paste div
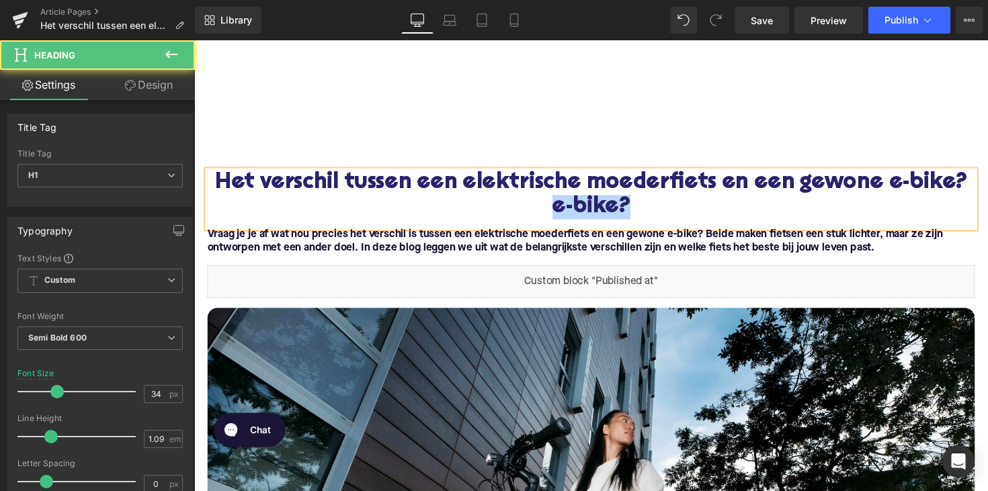
drag, startPoint x: 587, startPoint y: 208, endPoint x: 687, endPoint y: 208, distance: 99.4
click at [687, 208] on h1 "Het verschil tussen een elektrische moederfiets en een gewone e-bike?e-bike?" at bounding box center [601, 199] width 786 height 50
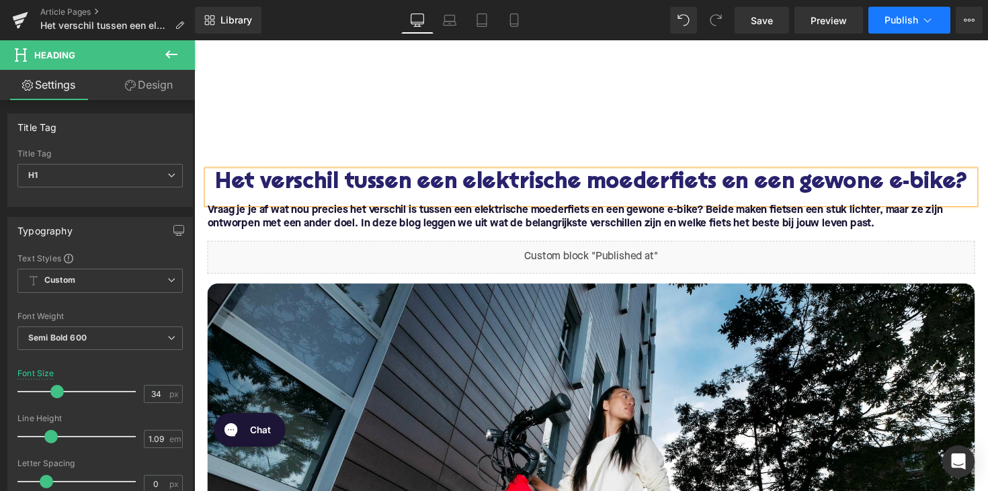
click at [890, 23] on span "Publish" at bounding box center [901, 20] width 34 height 11
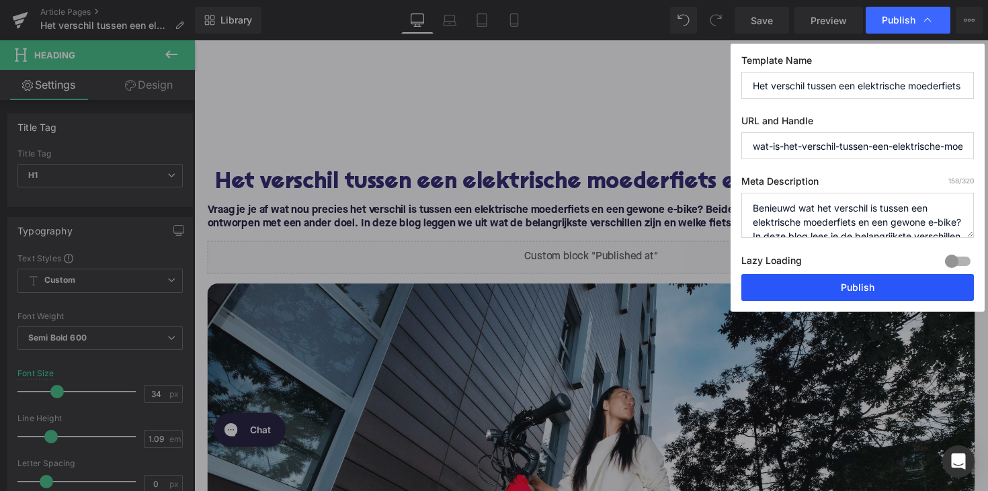
click at [800, 290] on button "Publish" at bounding box center [857, 287] width 232 height 27
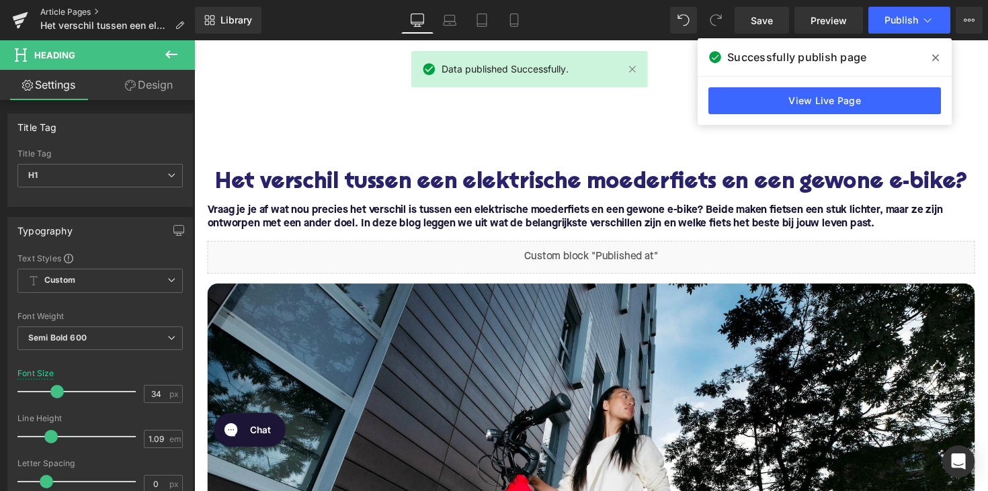
click at [71, 8] on link "Article Pages" at bounding box center [117, 12] width 155 height 11
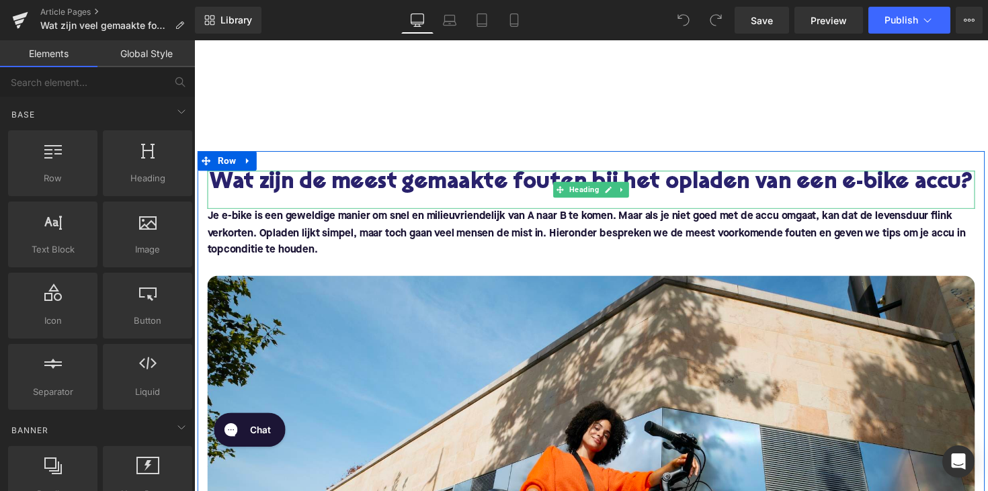
click at [428, 188] on h1 "Wat zijn de meest gemaakte fouten bij het opladen van een e-bike accu?" at bounding box center [601, 186] width 786 height 25
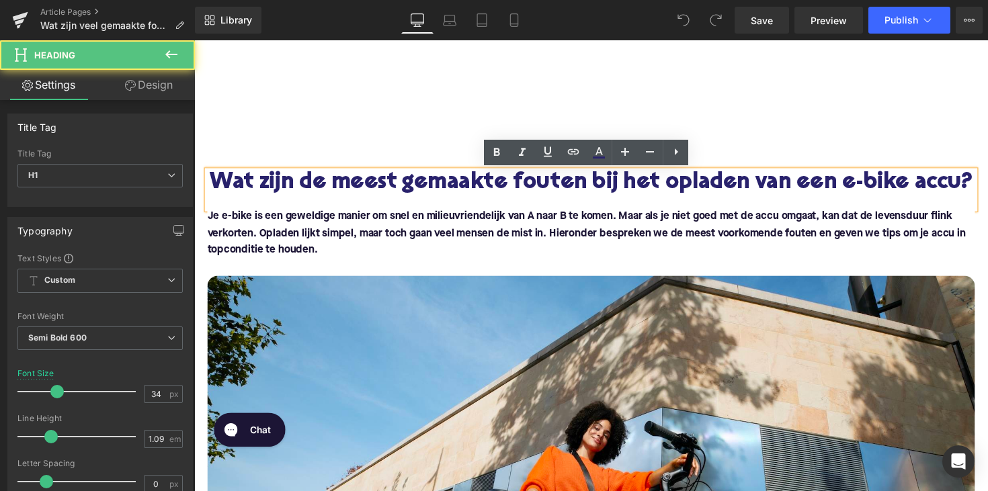
click at [428, 188] on h1 "Wat zijn de meest gemaakte fouten bij het opladen van een e-bike accu?" at bounding box center [601, 186] width 786 height 25
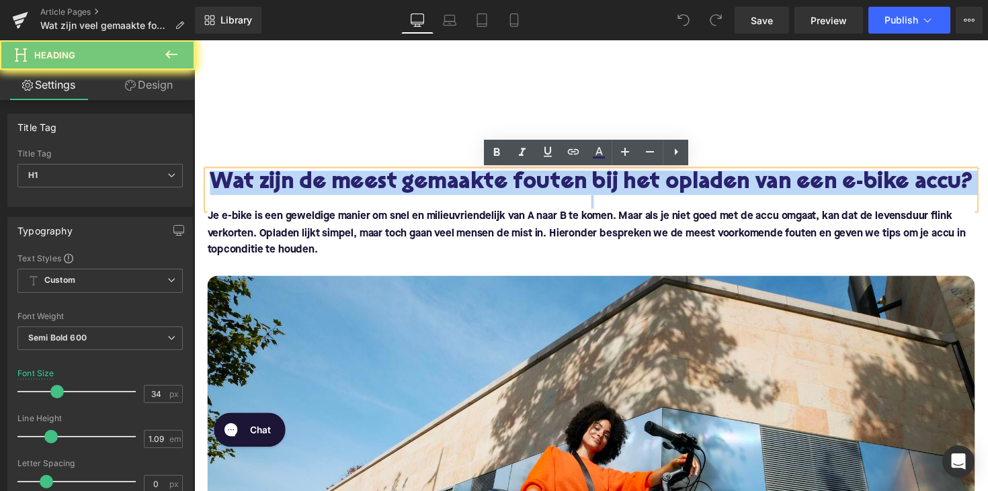
click at [428, 188] on h1 "Wat zijn de meest gemaakte fouten bij het opladen van een e-bike accu?" at bounding box center [601, 186] width 786 height 25
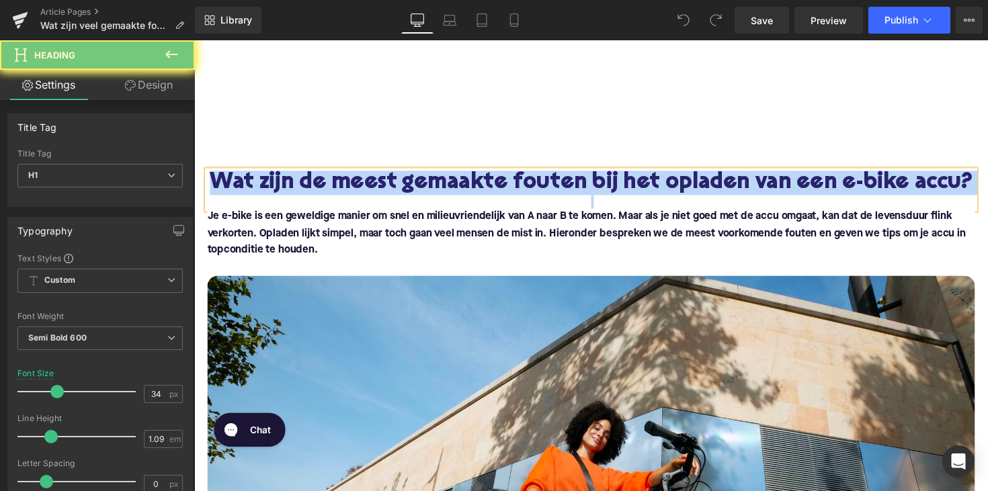
paste div
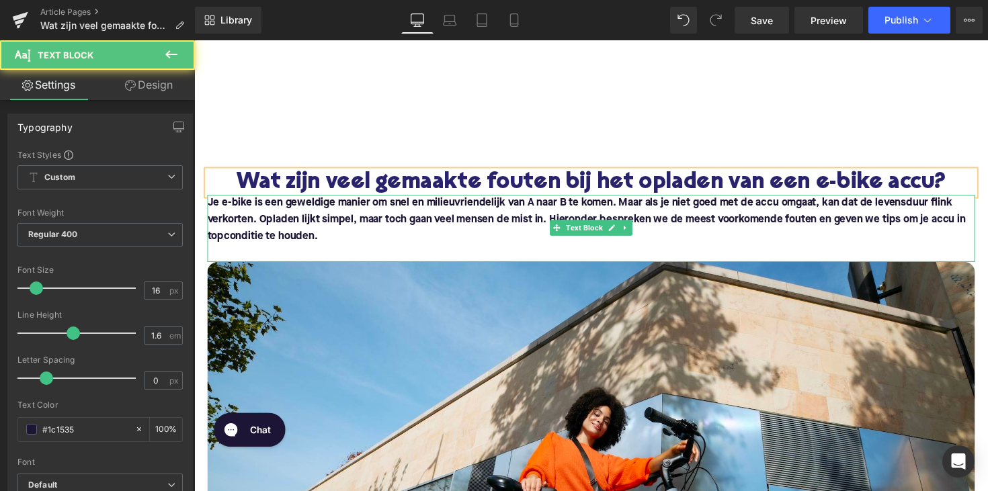
click at [256, 215] on p "Je e-bike is een geweldige manier om snel en milieuvriendelijk van A naar B te …" at bounding box center [601, 225] width 786 height 52
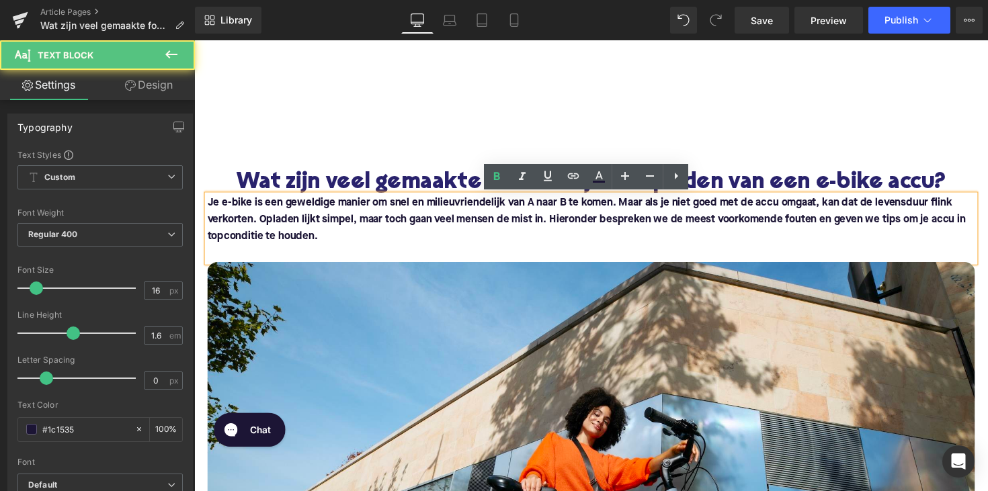
click at [208, 209] on b "Je e-bike is een geweldige manier om snel en milieuvriendelijk van A naar B te …" at bounding box center [597, 224] width 779 height 45
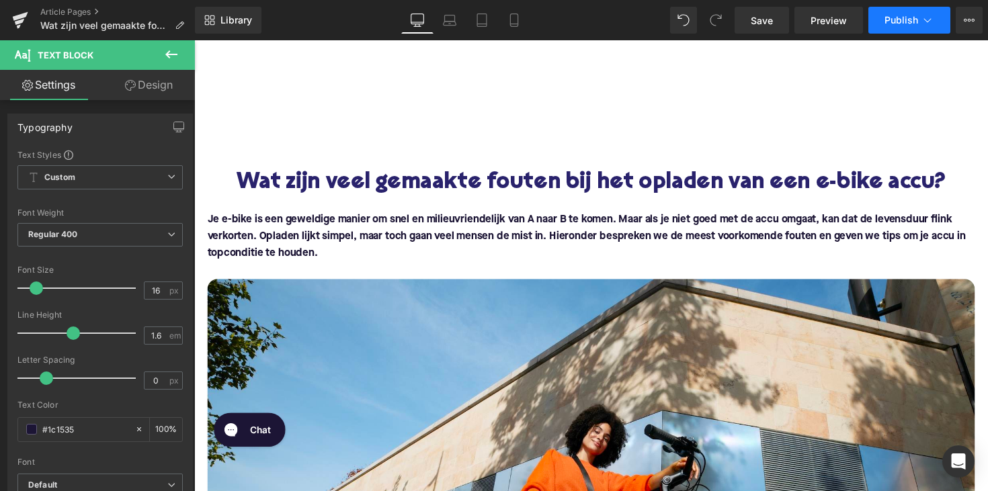
click at [884, 25] on span "Publish" at bounding box center [901, 20] width 34 height 11
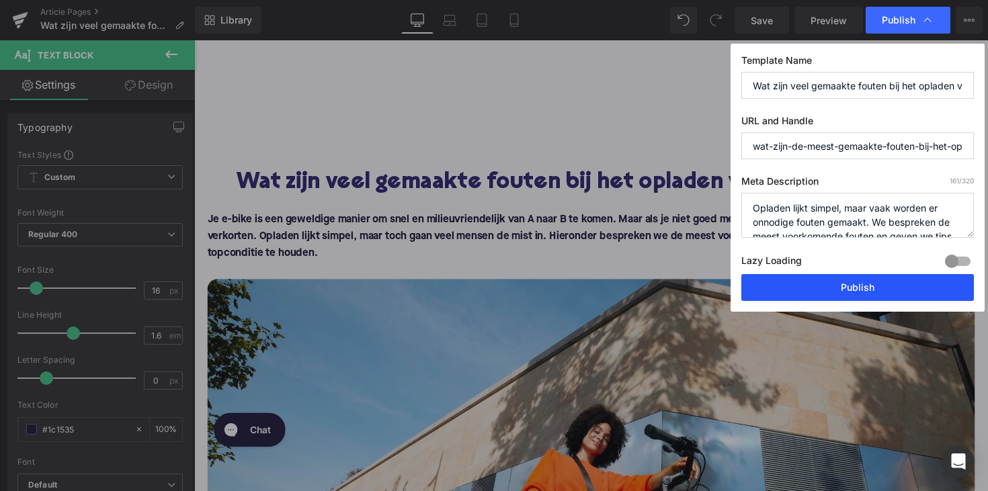
click at [789, 277] on button "Publish" at bounding box center [857, 287] width 232 height 27
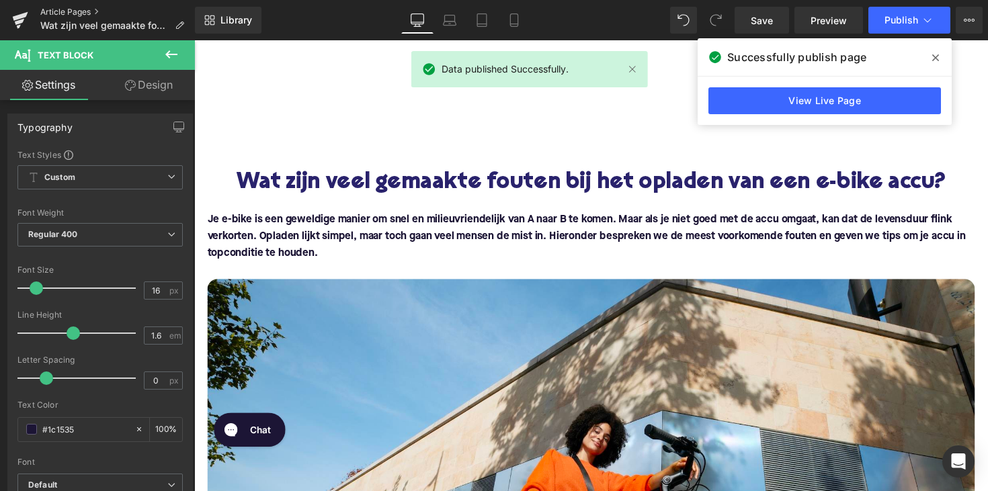
click at [74, 11] on link "Article Pages" at bounding box center [117, 12] width 155 height 11
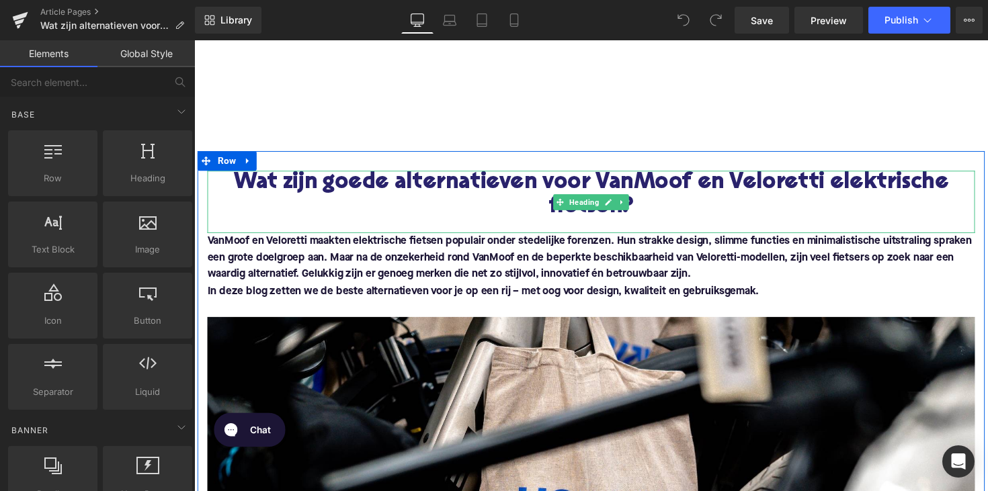
click at [554, 187] on h1 "Wat zijn goede alternatieven voor VanMoof en Veloretti elektrische fietsen?" at bounding box center [601, 199] width 786 height 50
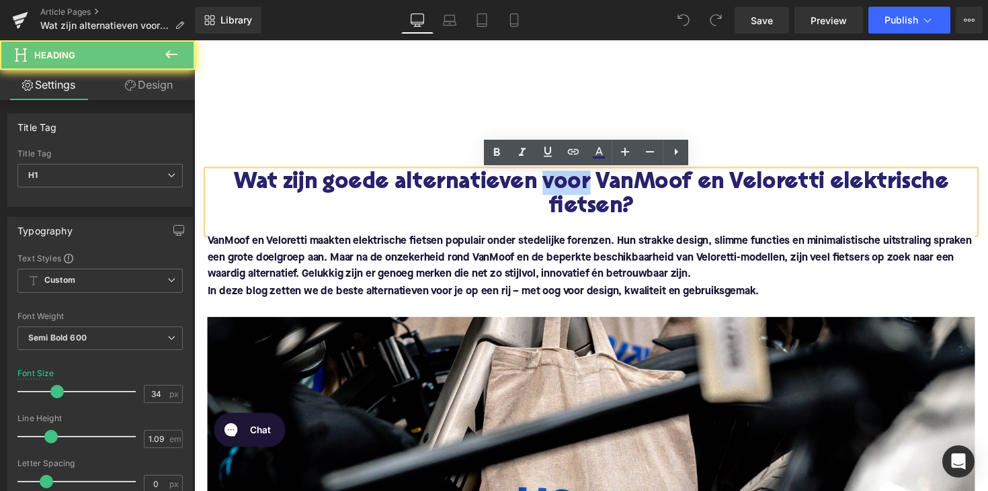
click at [554, 187] on h1 "Wat zijn goede alternatieven voor VanMoof en Veloretti elektrische fietsen?" at bounding box center [601, 199] width 786 height 50
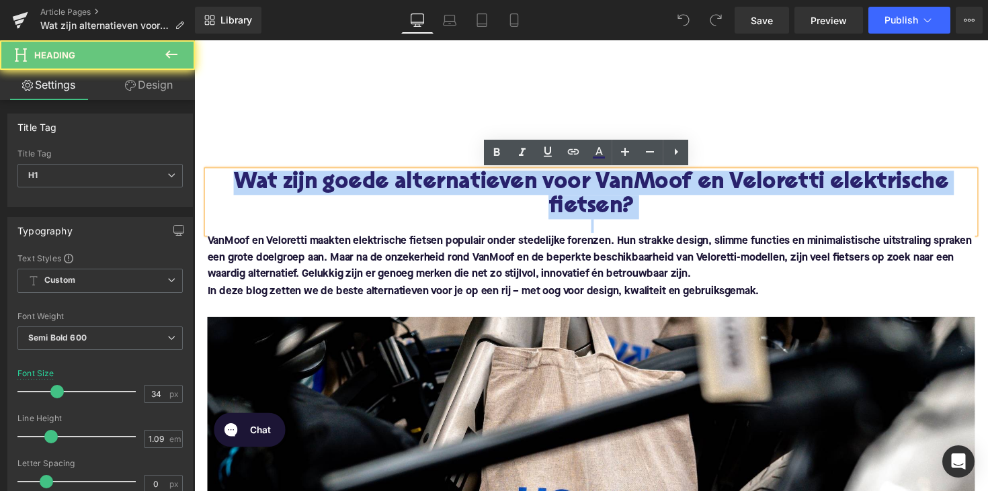
click at [554, 187] on h1 "Wat zijn goede alternatieven voor VanMoof en Veloretti elektrische fietsen?" at bounding box center [601, 199] width 786 height 50
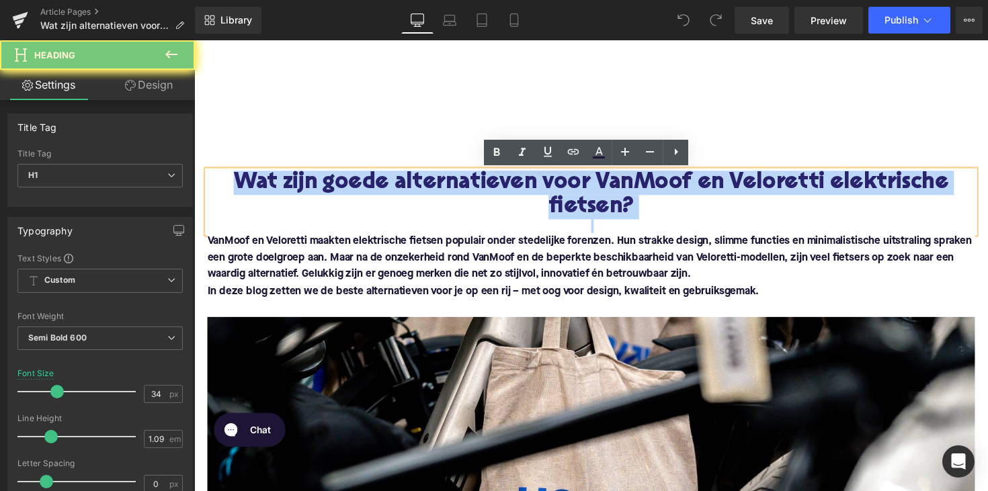
paste div
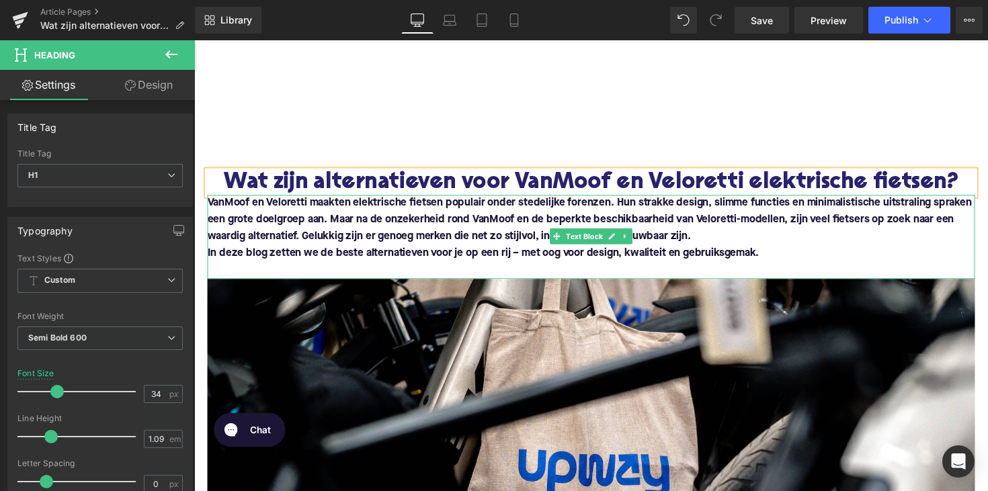
click at [239, 207] on b "VanMoof en Veloretti maakten elektrische fietsen populair onder stedelijke fore…" at bounding box center [600, 224] width 785 height 45
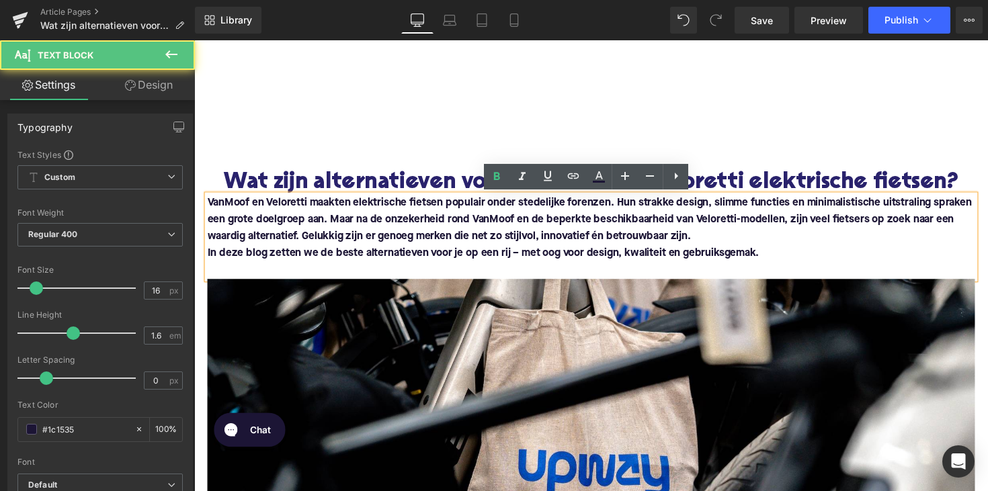
click at [209, 206] on b "VanMoof en Veloretti maakten elektrische fietsen populair onder stedelijke fore…" at bounding box center [600, 224] width 785 height 45
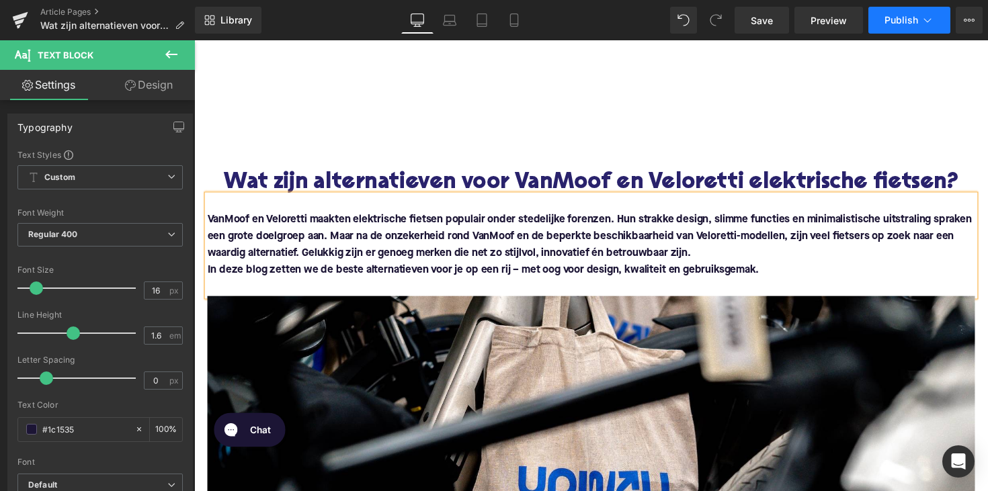
click at [893, 24] on span "Publish" at bounding box center [901, 20] width 34 height 11
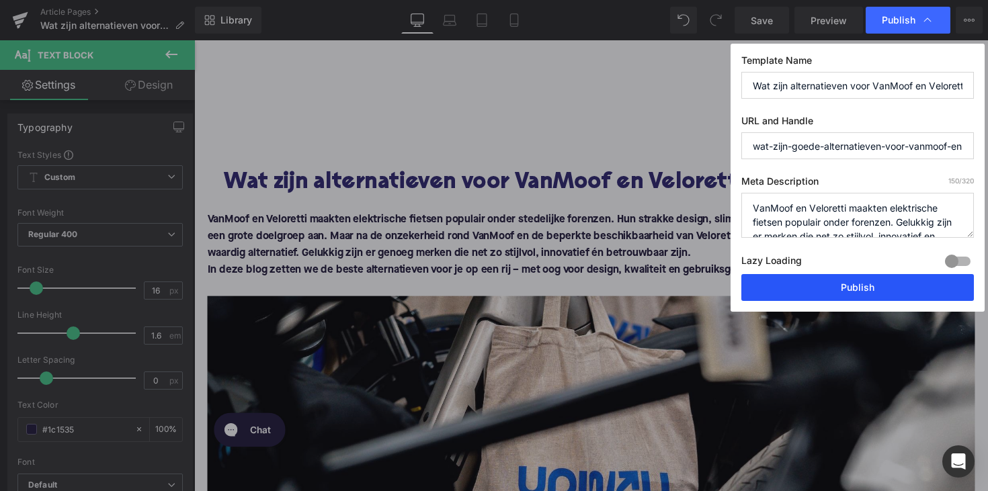
click at [791, 287] on button "Publish" at bounding box center [857, 287] width 232 height 27
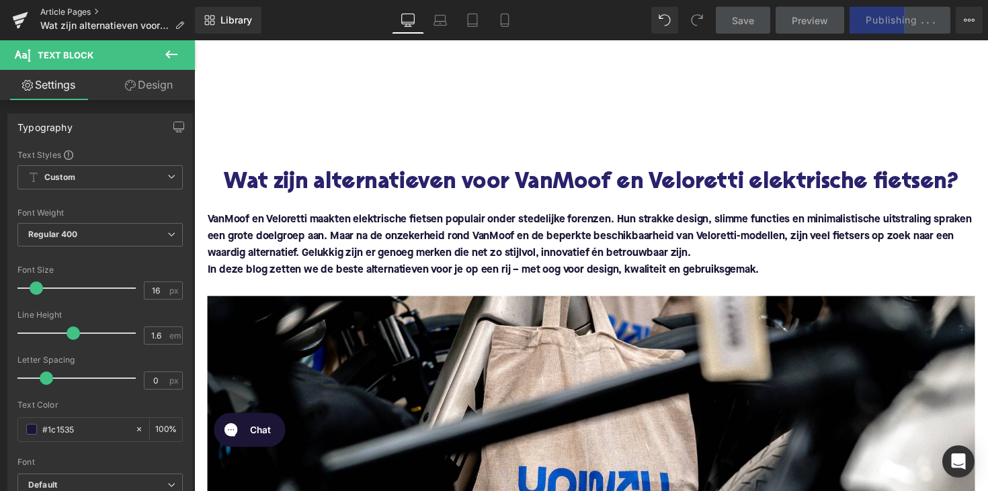
click at [62, 9] on link "Article Pages" at bounding box center [117, 12] width 155 height 11
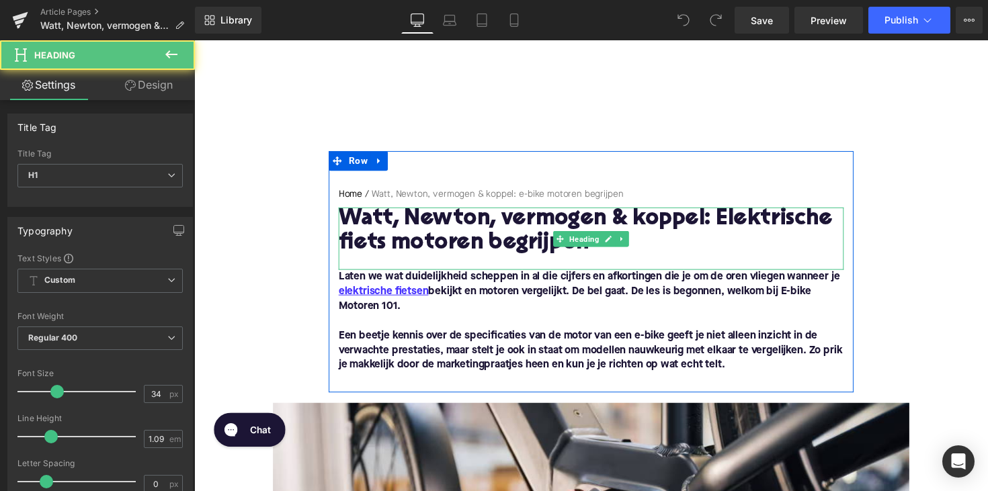
click at [509, 225] on h1 "Watt, Newton, vermogen & koppel: Elektrische fiets motoren begrijpen" at bounding box center [600, 237] width 517 height 50
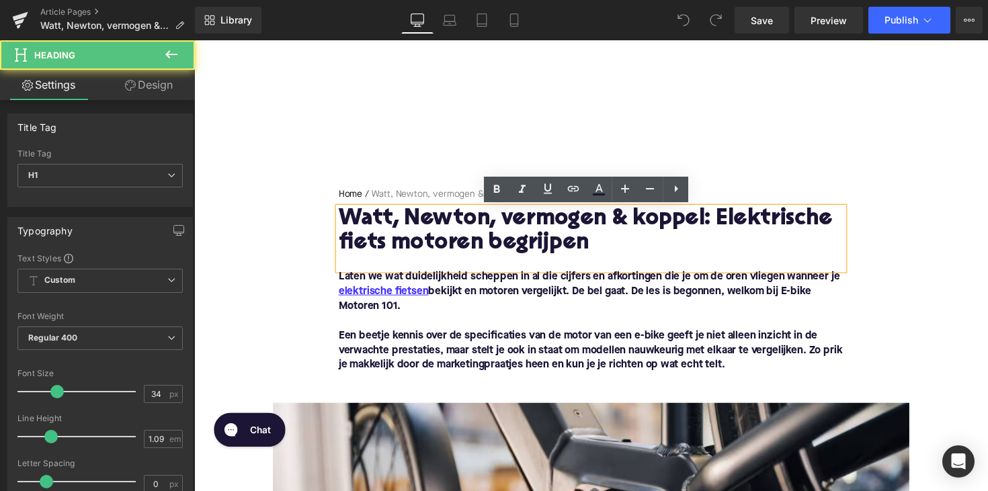
click at [519, 233] on h1 "Watt, Newton, vermogen & koppel: Elektrische fiets motoren begrijpen" at bounding box center [600, 237] width 517 height 50
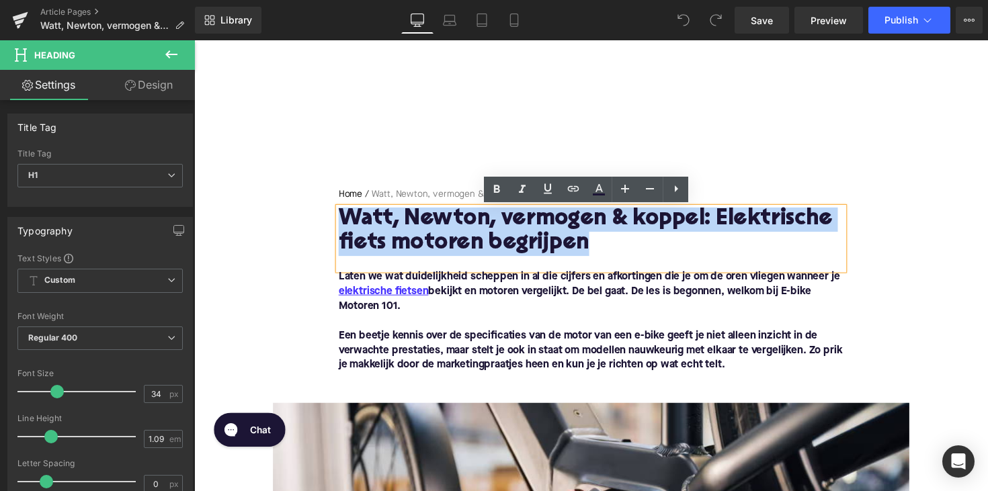
drag, startPoint x: 599, startPoint y: 247, endPoint x: 345, endPoint y: 228, distance: 254.7
click at [345, 228] on h1 "Watt, Newton, vermogen & koppel: Elektrische fiets motoren begrijpen" at bounding box center [600, 237] width 517 height 50
paste div
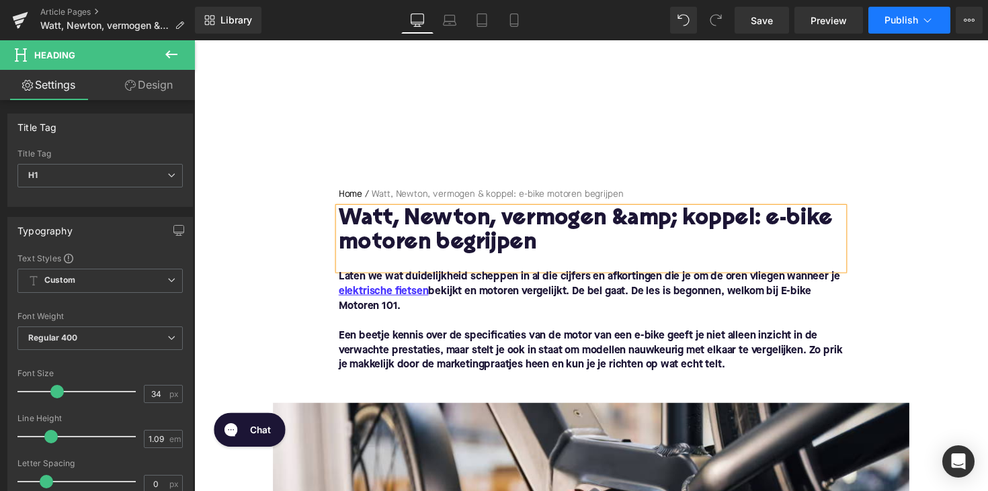
click at [878, 27] on button "Publish" at bounding box center [909, 20] width 82 height 27
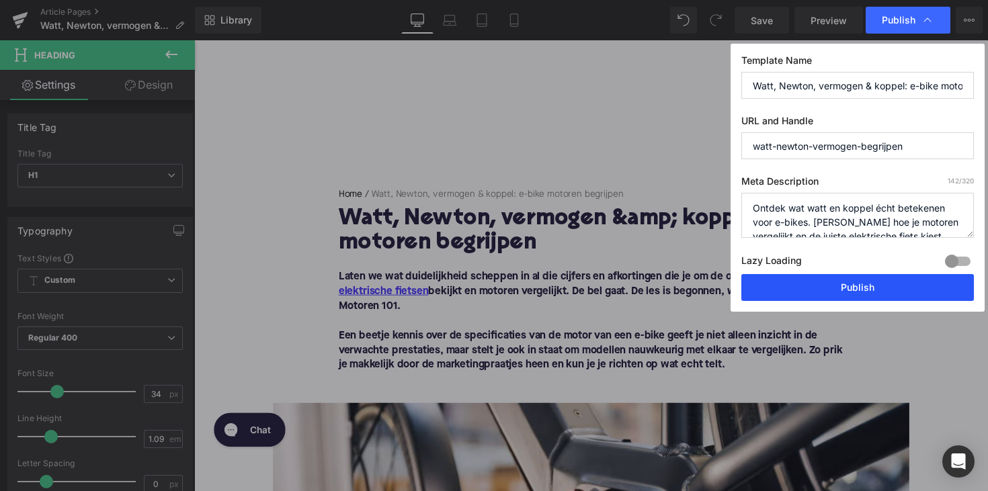
click at [783, 294] on button "Publish" at bounding box center [857, 287] width 232 height 27
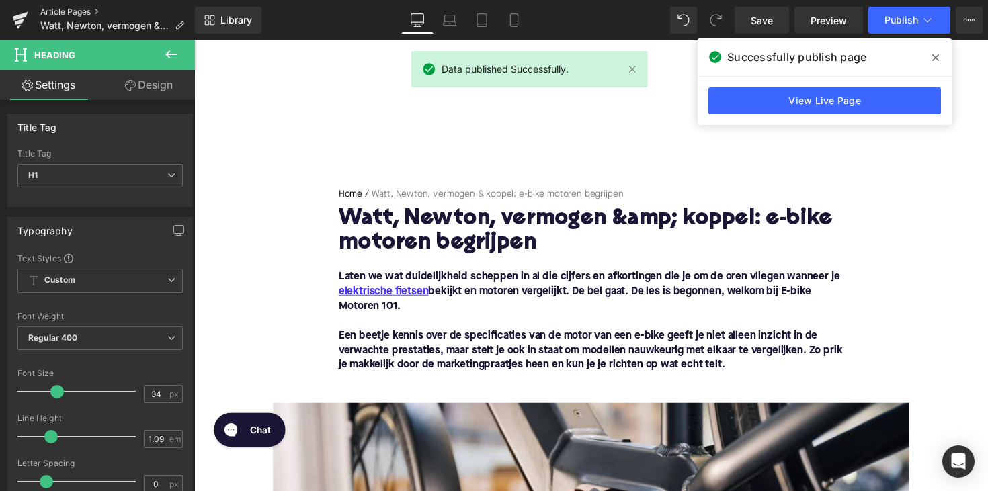
click at [73, 11] on link "Article Pages" at bounding box center [117, 12] width 155 height 11
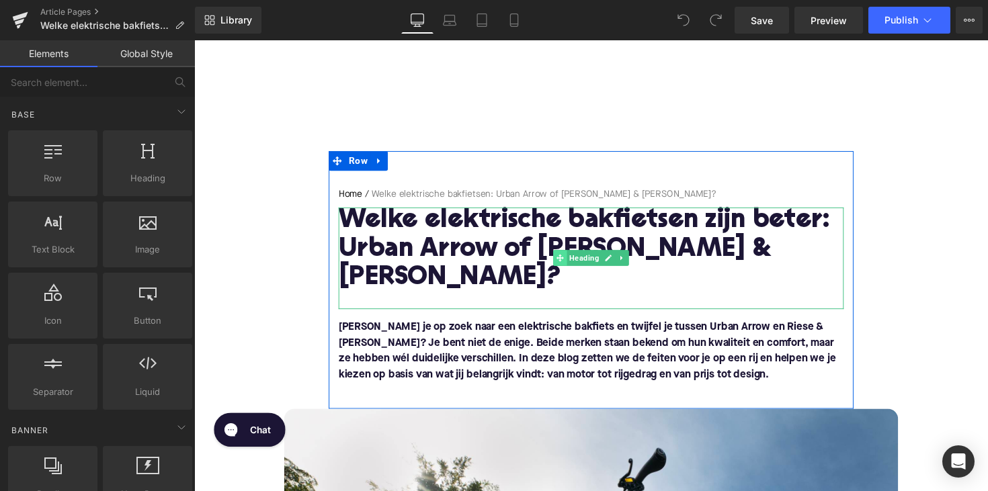
click at [569, 255] on span at bounding box center [569, 263] width 14 height 16
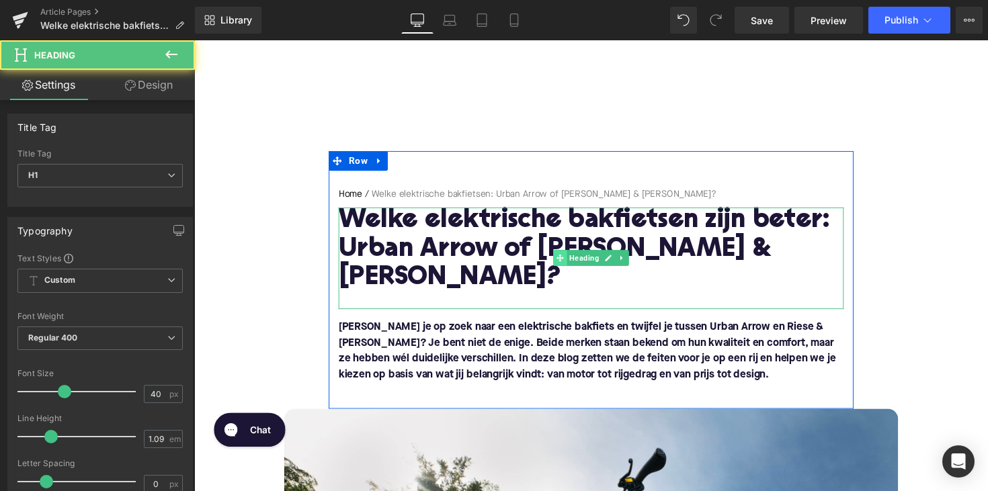
click at [569, 255] on span at bounding box center [569, 263] width 14 height 16
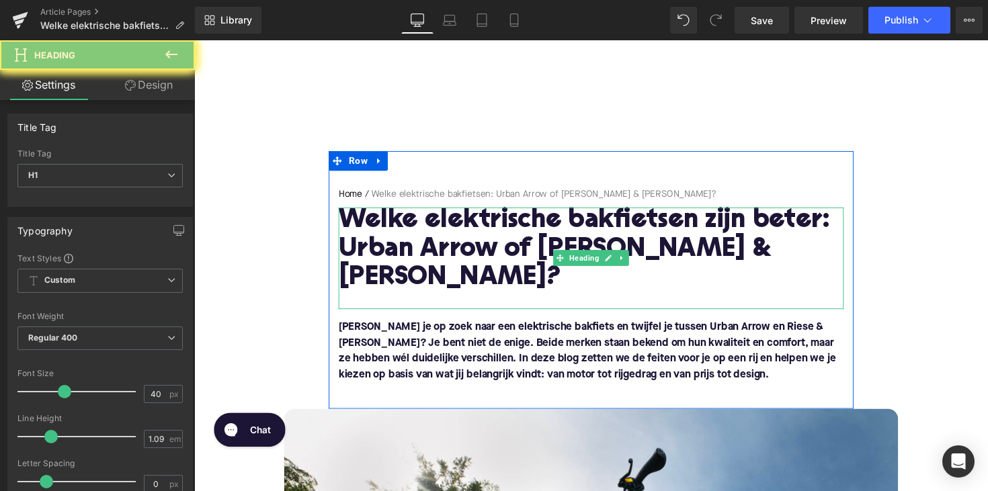
click at [562, 228] on h1 "Welke elektrische bakfietsen zijn beter: Urban Arrow of Riese & Müller?" at bounding box center [600, 256] width 517 height 88
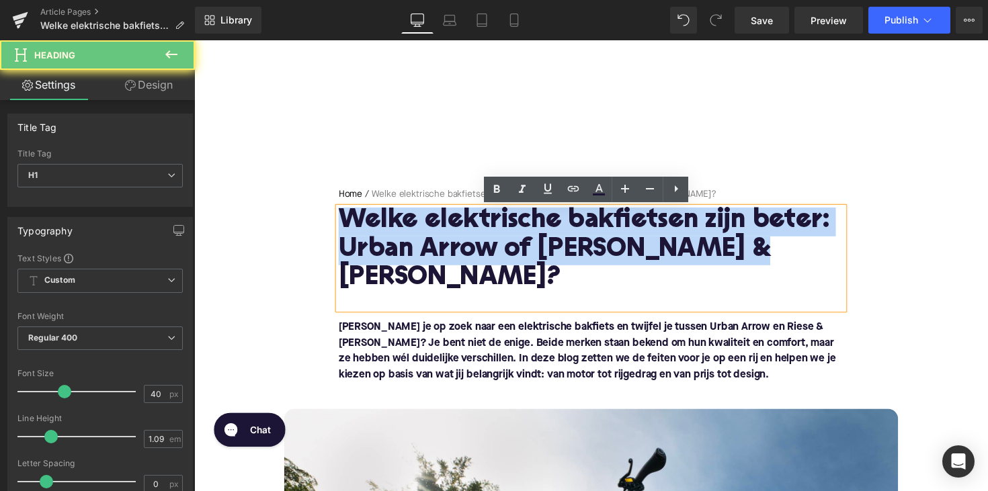
click at [562, 228] on h1 "Welke elektrische bakfietsen zijn beter: Urban Arrow of Riese & Müller?" at bounding box center [600, 256] width 517 height 88
paste div
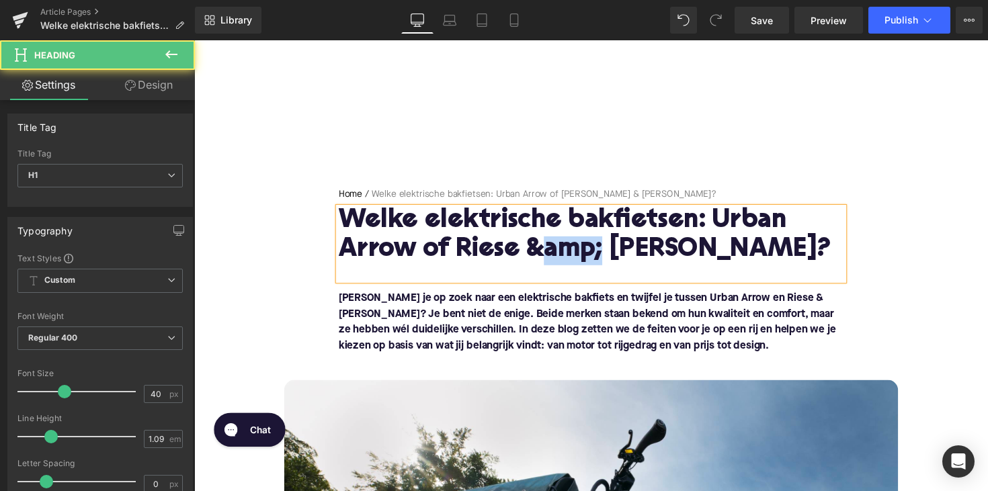
drag, startPoint x: 607, startPoint y: 255, endPoint x: 546, endPoint y: 255, distance: 60.5
click at [546, 255] on h1 "Welke elektrische bakfietsen: Urban Arrow of Riese &amp; Müller?" at bounding box center [600, 241] width 517 height 58
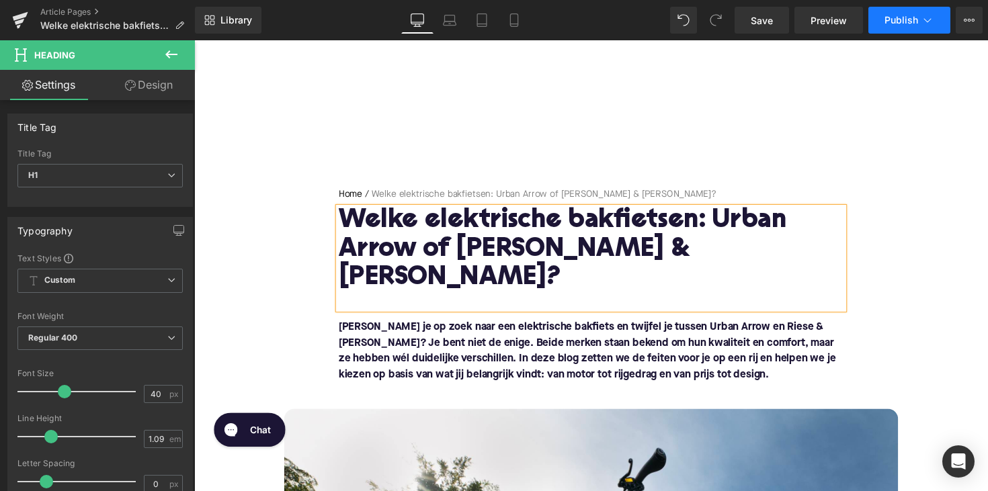
click at [903, 23] on span "Publish" at bounding box center [901, 20] width 34 height 11
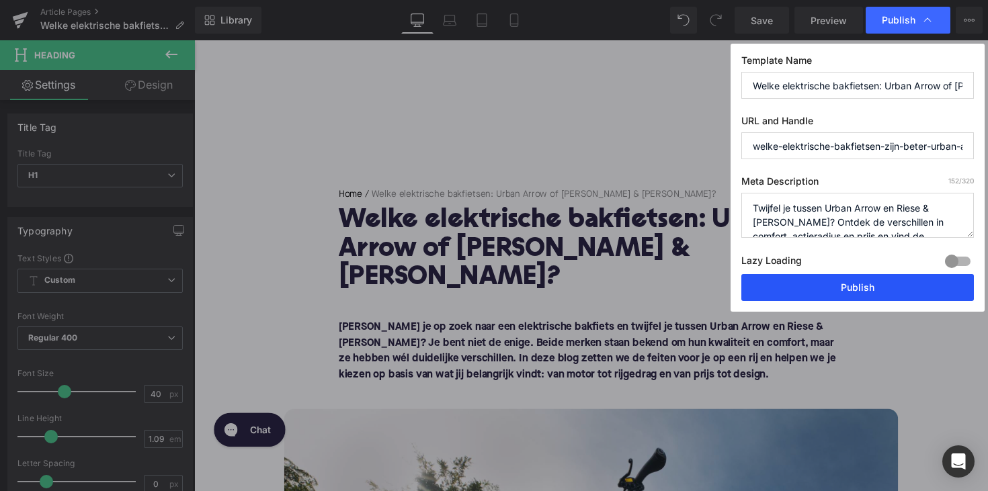
click at [853, 285] on button "Publish" at bounding box center [857, 287] width 232 height 27
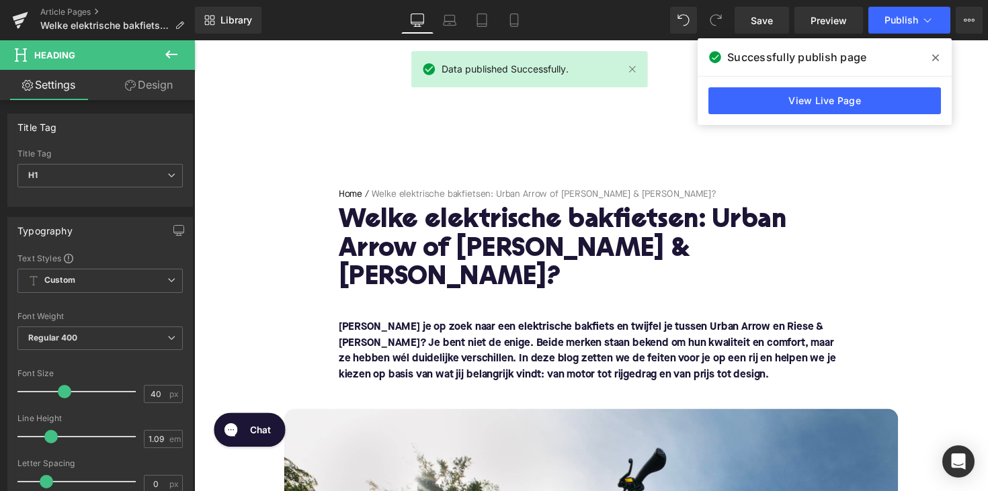
click at [73, 6] on div "Article Pages Welke elektrische bakfietsen: Urban Arrow of Riese &amp; Müller?" at bounding box center [97, 20] width 195 height 40
click at [68, 10] on link "Article Pages" at bounding box center [117, 12] width 155 height 11
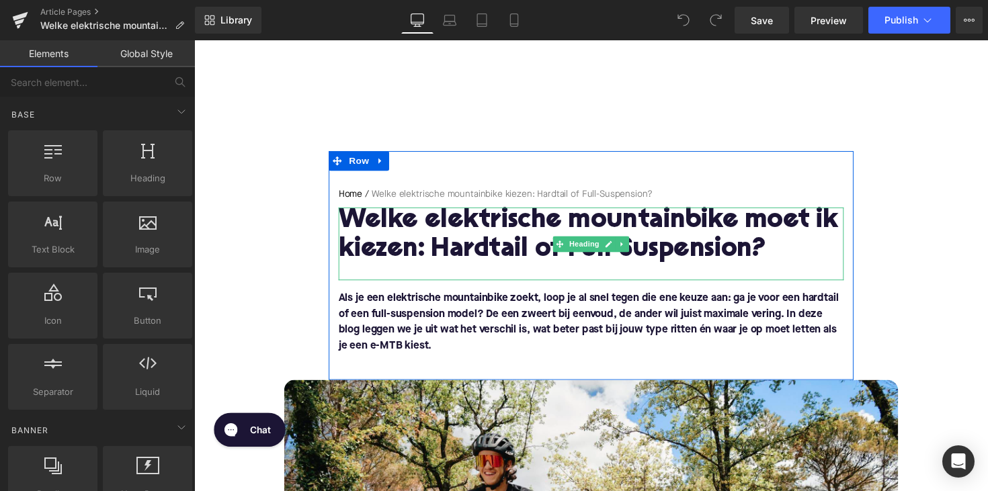
click at [609, 212] on h1 "Welke elektrische mountainbike moet ik kiezen: Hardtail of Full-Suspension?" at bounding box center [600, 241] width 517 height 58
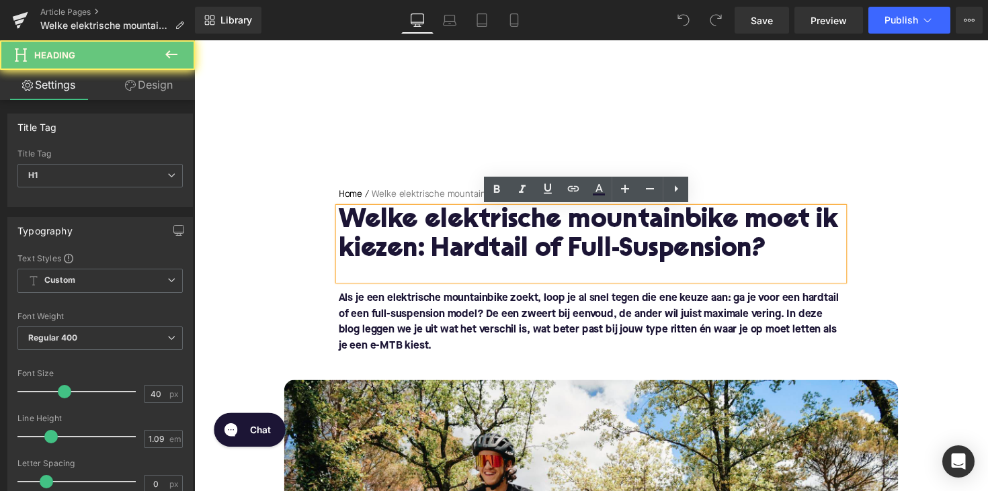
click at [603, 221] on h1 "Welke elektrische mountainbike moet ik kiezen: Hardtail of Full-Suspension?" at bounding box center [600, 241] width 517 height 58
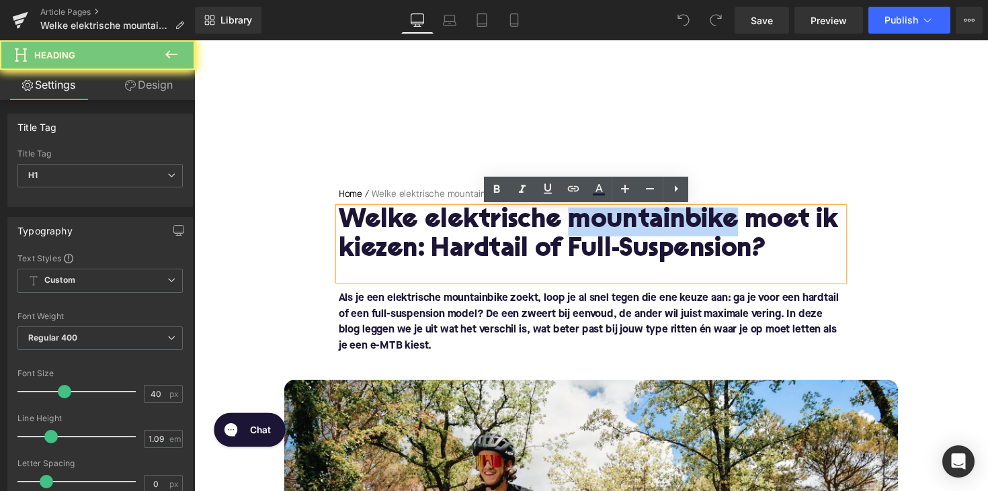
click at [603, 221] on h1 "Welke elektrische mountainbike moet ik kiezen: Hardtail of Full-Suspension?" at bounding box center [600, 241] width 517 height 58
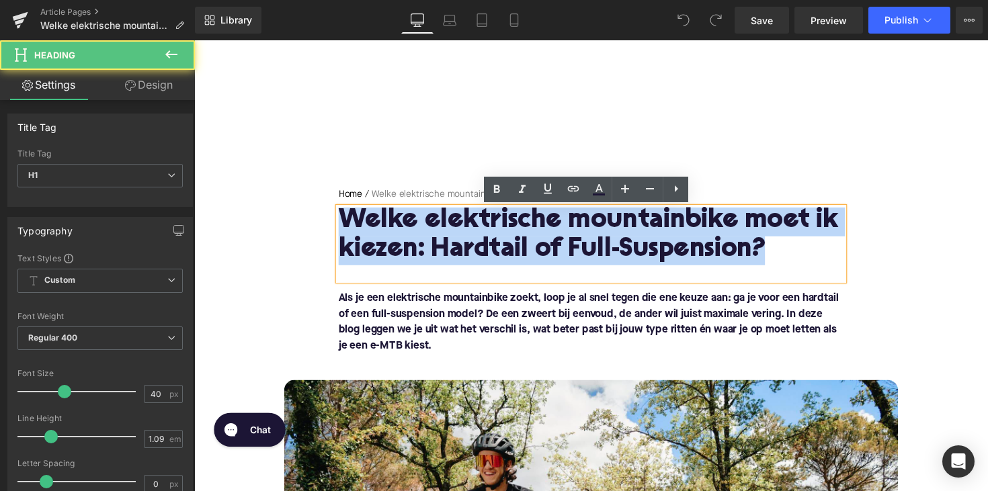
click at [603, 221] on h1 "Welke elektrische mountainbike moet ik kiezen: Hardtail of Full-Suspension?" at bounding box center [600, 241] width 517 height 58
paste div
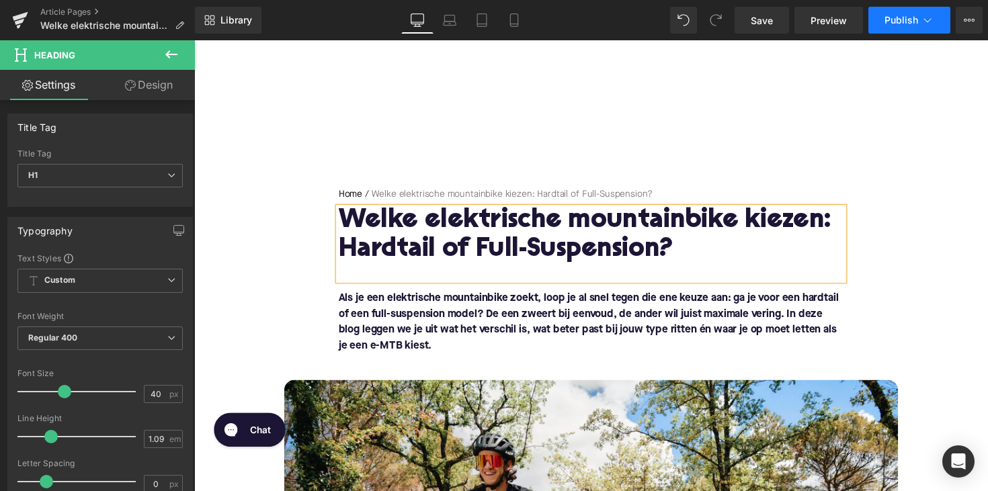
click at [896, 24] on span "Publish" at bounding box center [901, 20] width 34 height 11
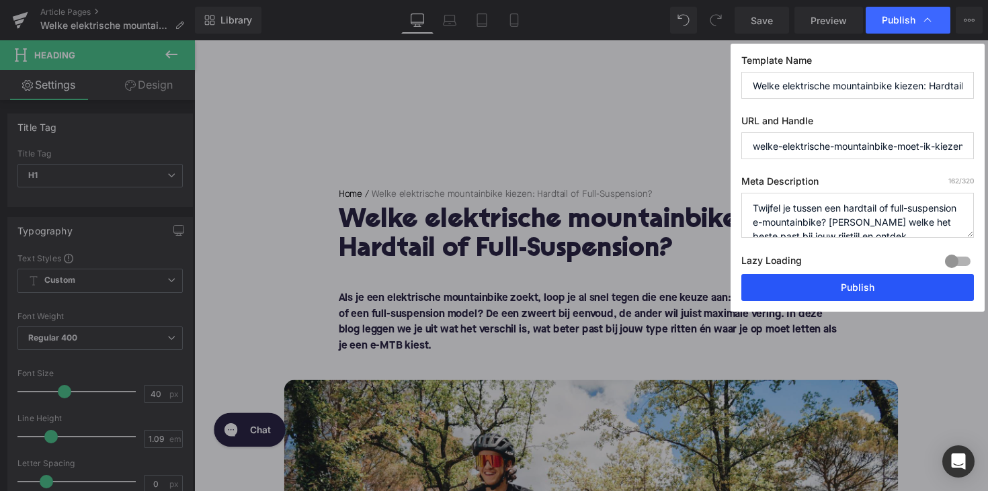
click at [806, 298] on button "Publish" at bounding box center [857, 287] width 232 height 27
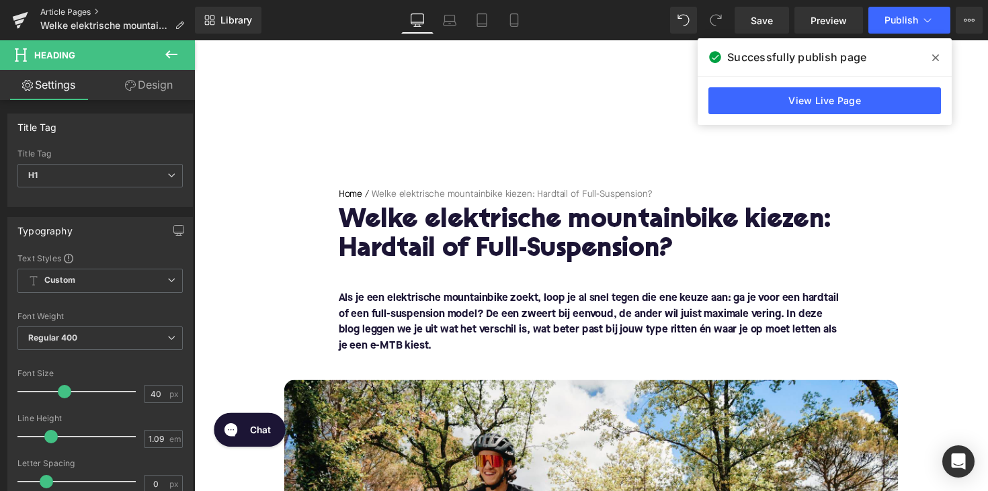
click at [81, 13] on link "Article Pages" at bounding box center [117, 12] width 155 height 11
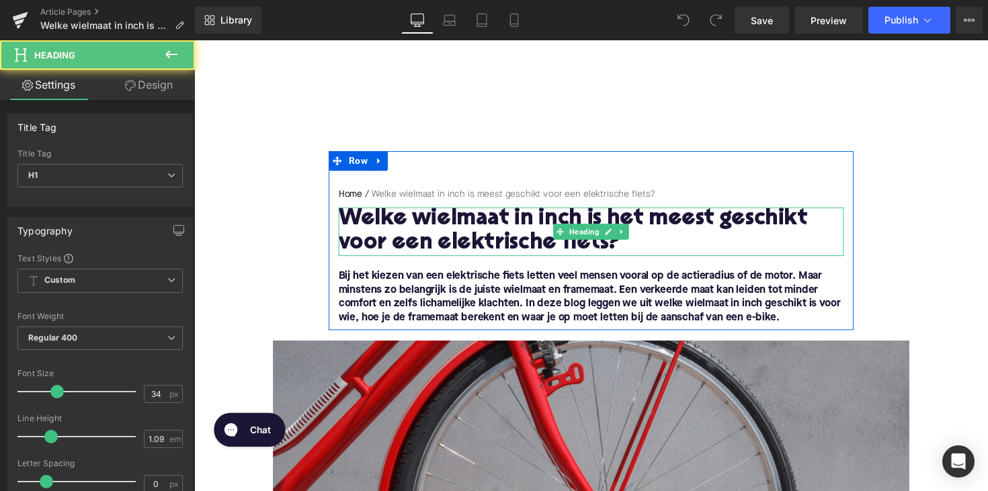
click at [466, 228] on h1 "​​Welke wielmaat in inch is het meest geschikt voor een elektrische fiets?" at bounding box center [600, 237] width 517 height 50
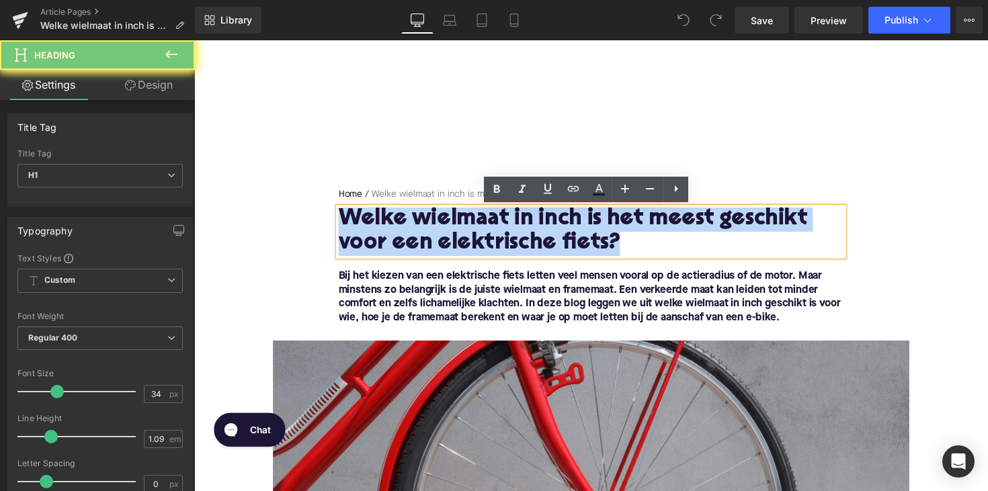
click at [466, 228] on h1 "​​Welke wielmaat in inch is het meest geschikt voor een elektrische fiets?" at bounding box center [600, 237] width 517 height 50
paste div
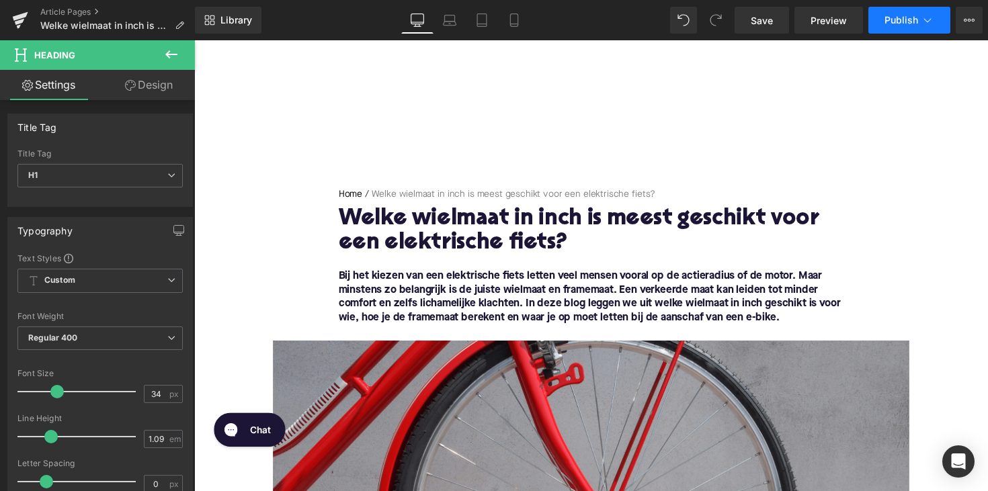
click at [892, 18] on span "Publish" at bounding box center [901, 20] width 34 height 11
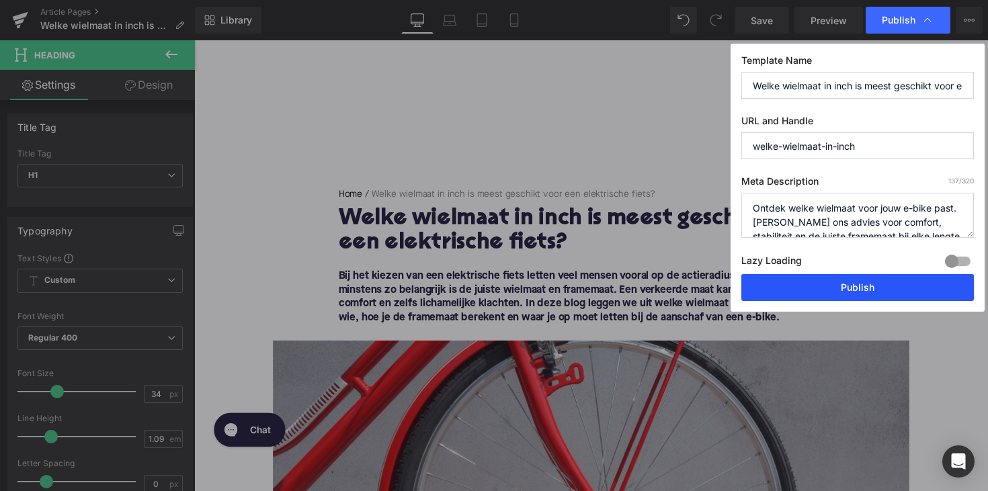
click at [785, 291] on button "Publish" at bounding box center [857, 287] width 232 height 27
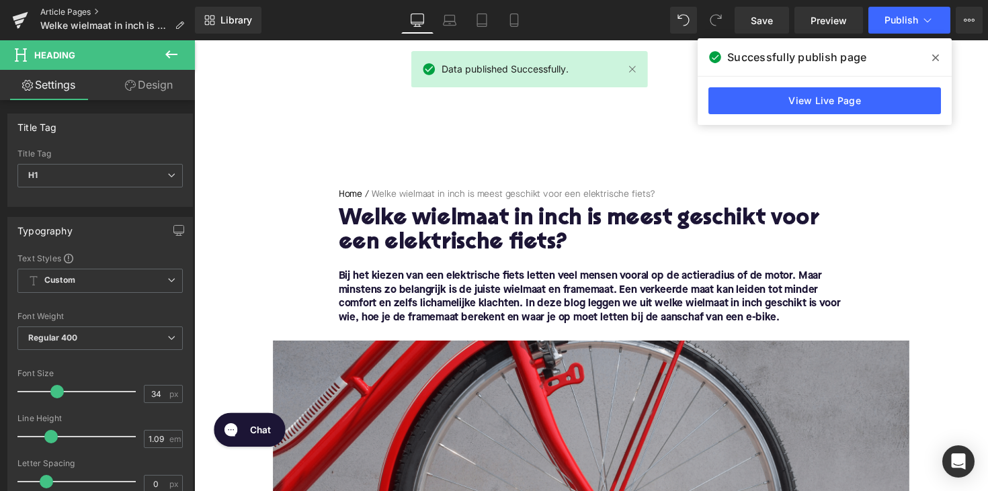
click at [71, 17] on link "Article Pages" at bounding box center [117, 12] width 155 height 11
